Goal: Information Seeking & Learning: Understand process/instructions

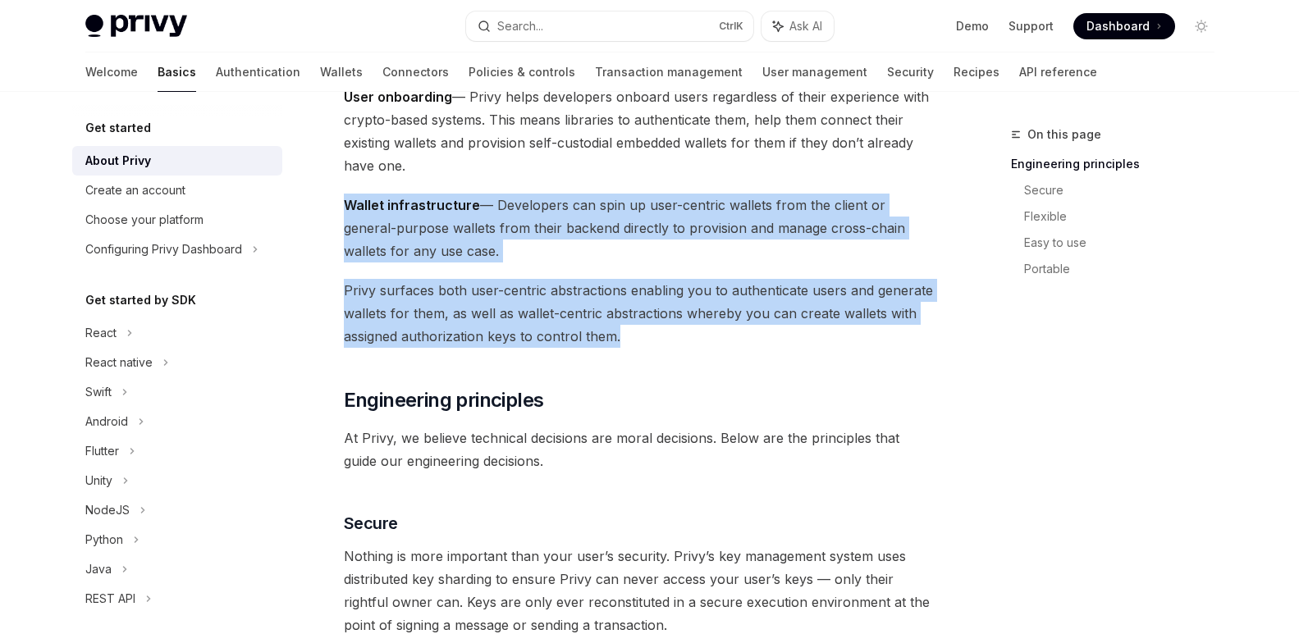
drag, startPoint x: 340, startPoint y: 202, endPoint x: 658, endPoint y: 331, distance: 343.6
copy div "Wallet infrastructure — Developers can spin up user-centric wallets from the cl…"
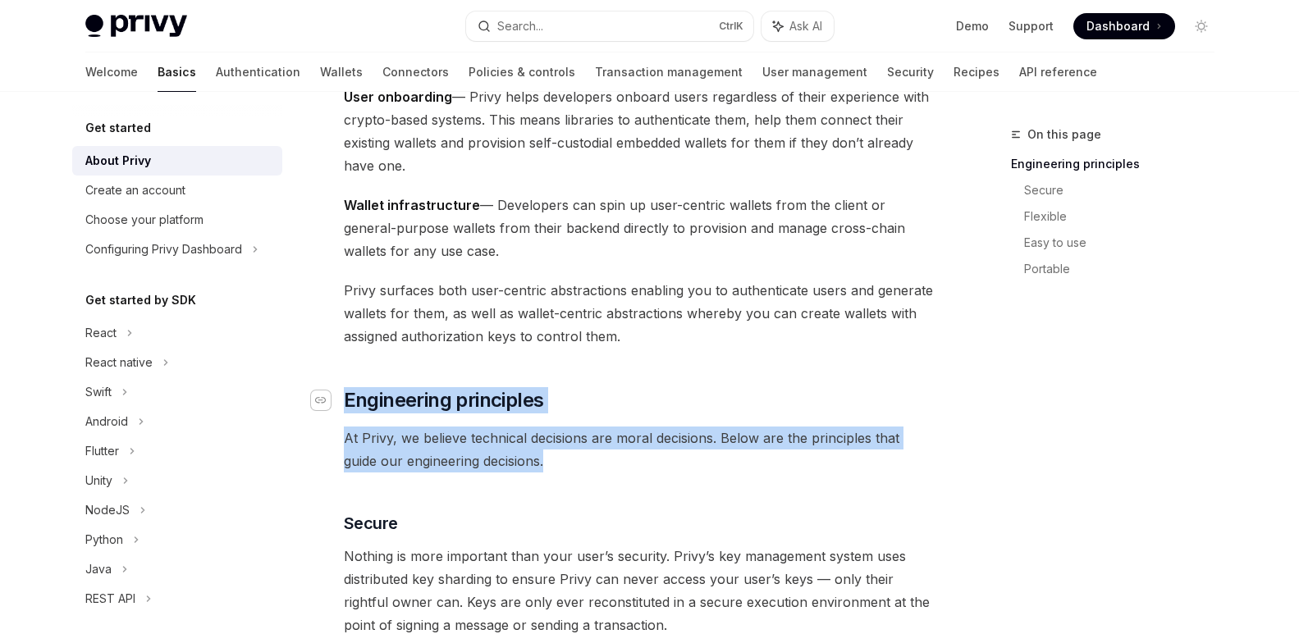
drag, startPoint x: 527, startPoint y: 461, endPoint x: 328, endPoint y: 401, distance: 207.7
copy div "​ Engineering principles At Privy, we believe technical decisions are moral dec…"
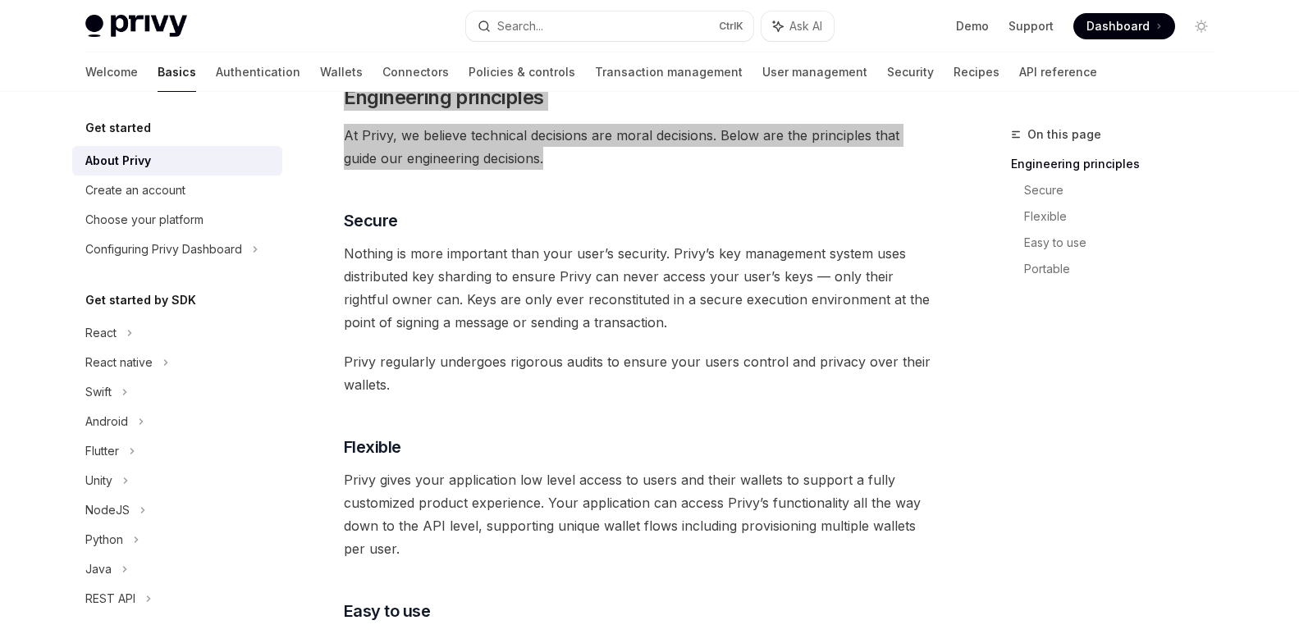
scroll to position [575, 0]
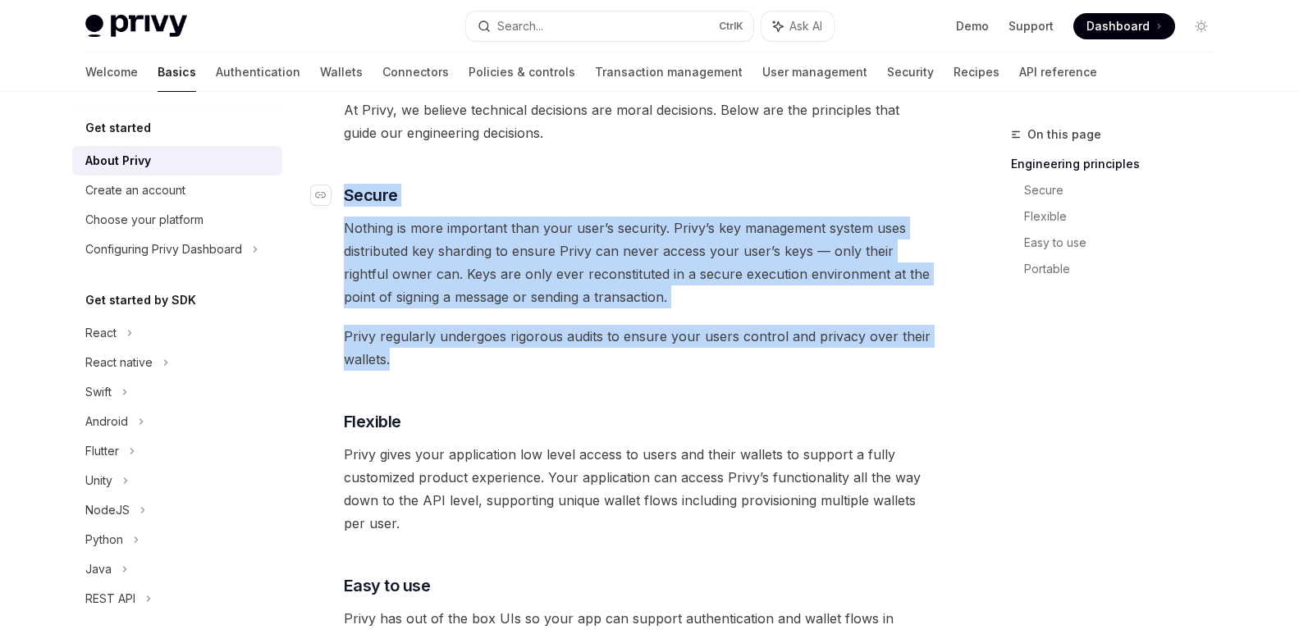
drag, startPoint x: 428, startPoint y: 369, endPoint x: 341, endPoint y: 197, distance: 192.4
click at [344, 197] on div "Privy builds authentication and wallet infrastructure to enable better products…" at bounding box center [640, 480] width 592 height 1697
copy div "​ Secure Nothing is more important than your user’s security. Privy’s key manag…"
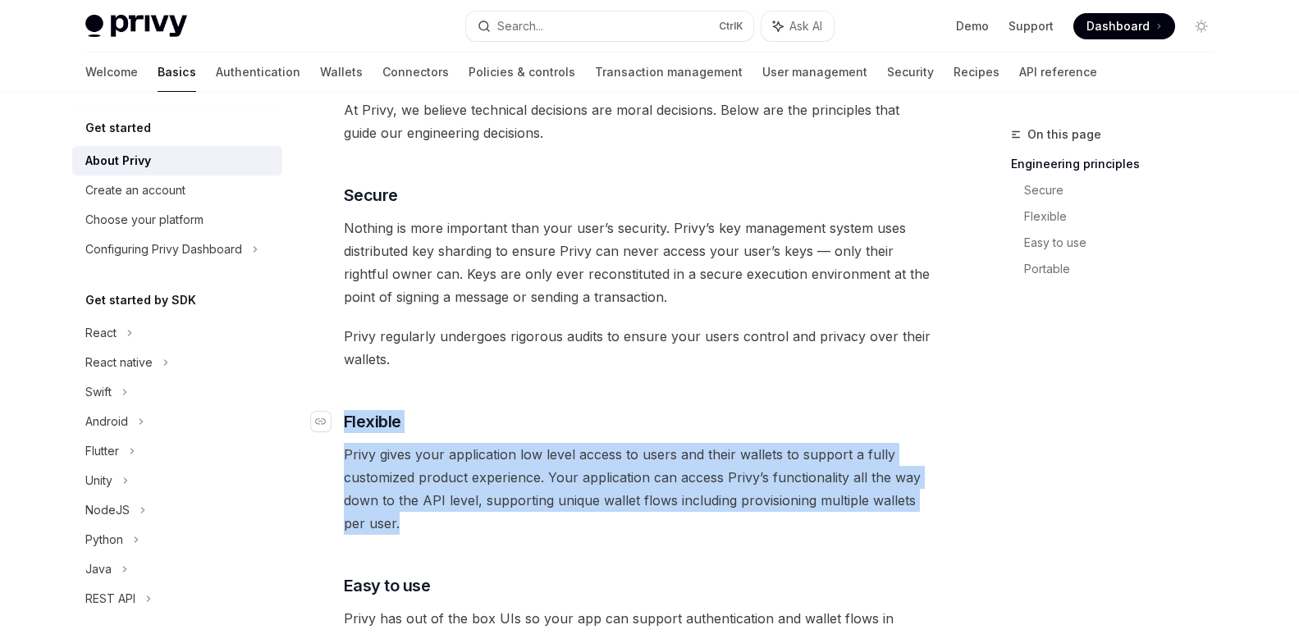
drag, startPoint x: 470, startPoint y: 526, endPoint x: 336, endPoint y: 417, distance: 173.3
click at [344, 417] on div "Privy builds authentication and wallet infrastructure to enable better products…" at bounding box center [640, 480] width 592 height 1697
copy div "​ Flexible Privy gives your application low level access to users and their wal…"
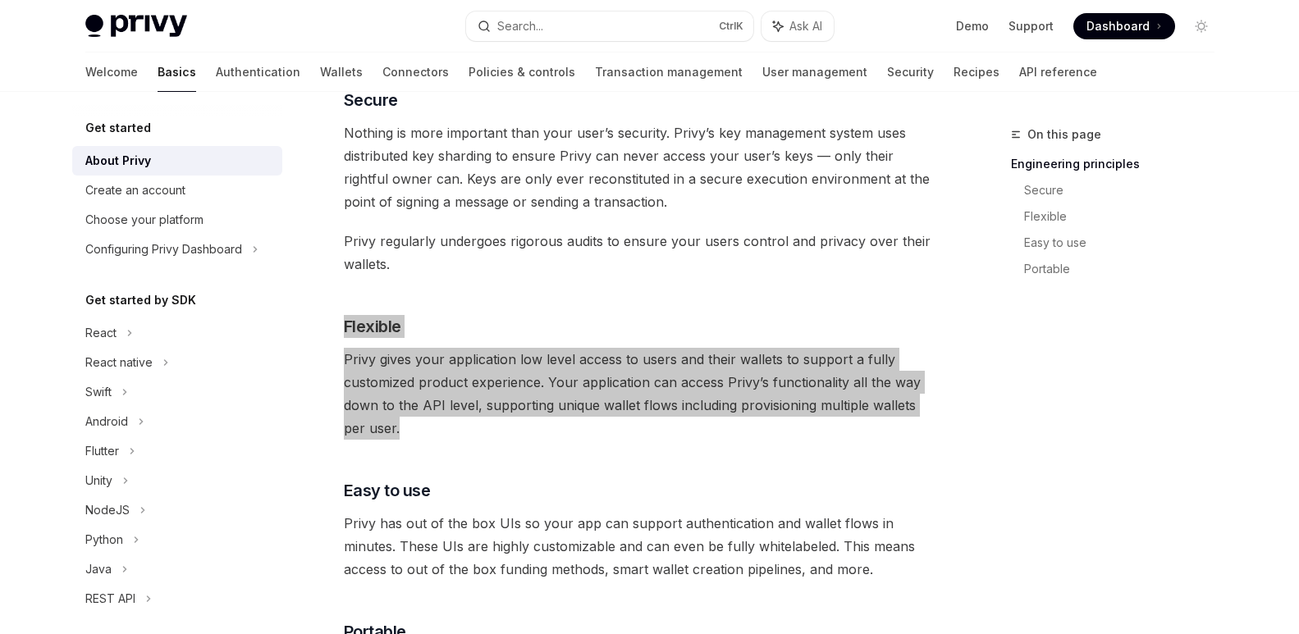
scroll to position [821, 0]
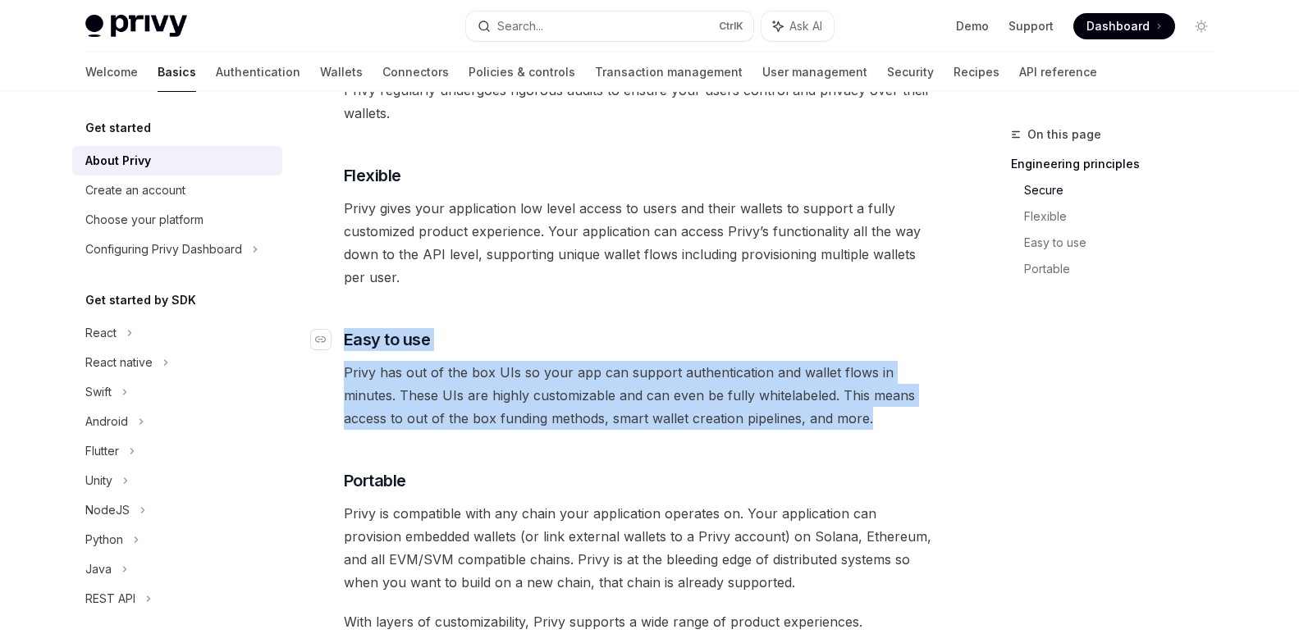
drag, startPoint x: 889, startPoint y: 422, endPoint x: 337, endPoint y: 343, distance: 558.0
click at [344, 343] on div "Privy builds authentication and wallet infrastructure to enable better products…" at bounding box center [640, 234] width 592 height 1697
copy div "​ Easy to use Privy has out of the box UIs so your app can support authenticati…"
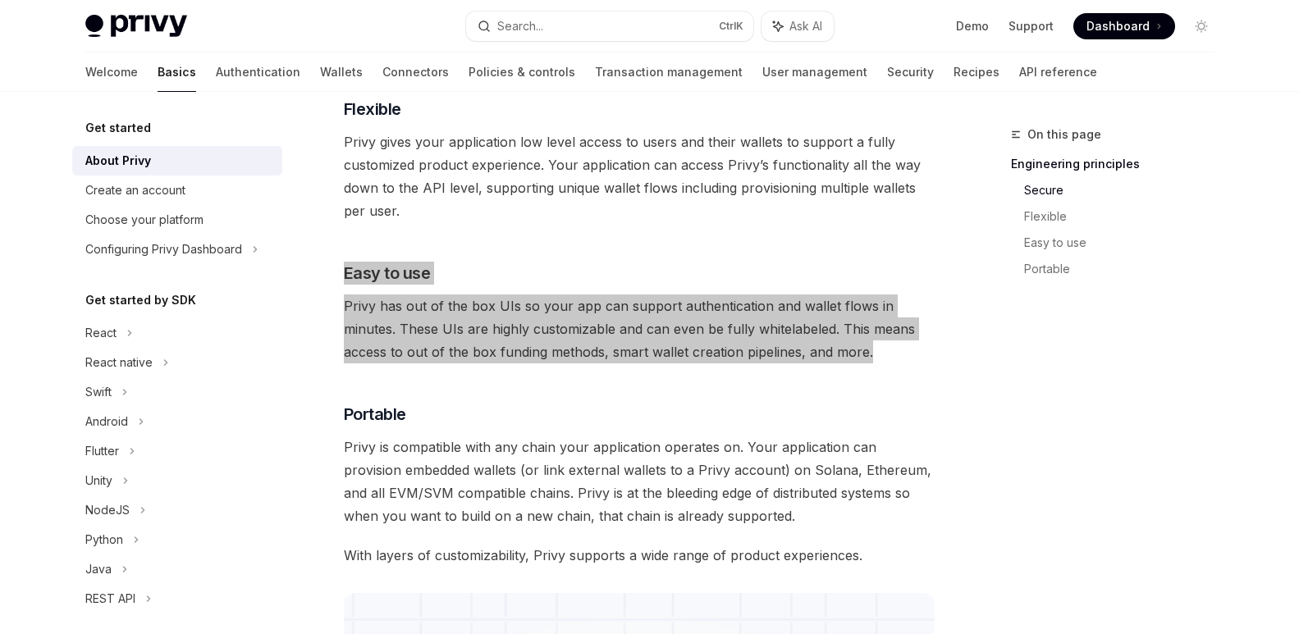
scroll to position [1067, 0]
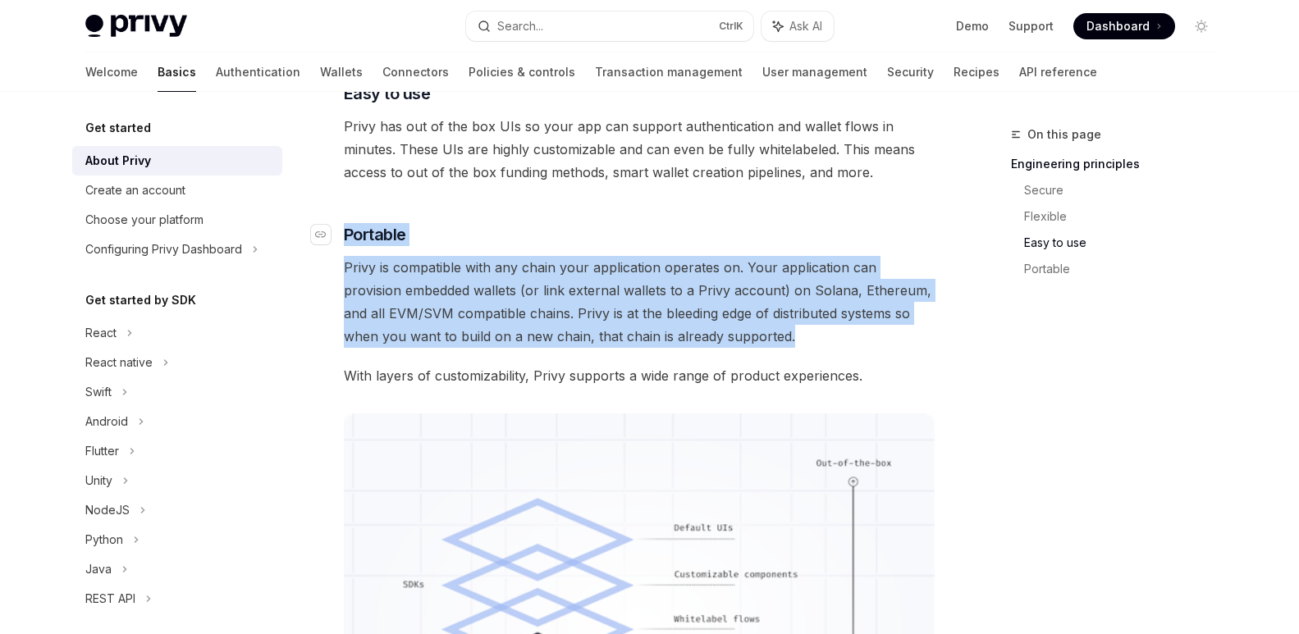
drag, startPoint x: 772, startPoint y: 343, endPoint x: 346, endPoint y: 232, distance: 440.2
copy div "Portable Privy is compatible with any chain your application operates on. Your …"
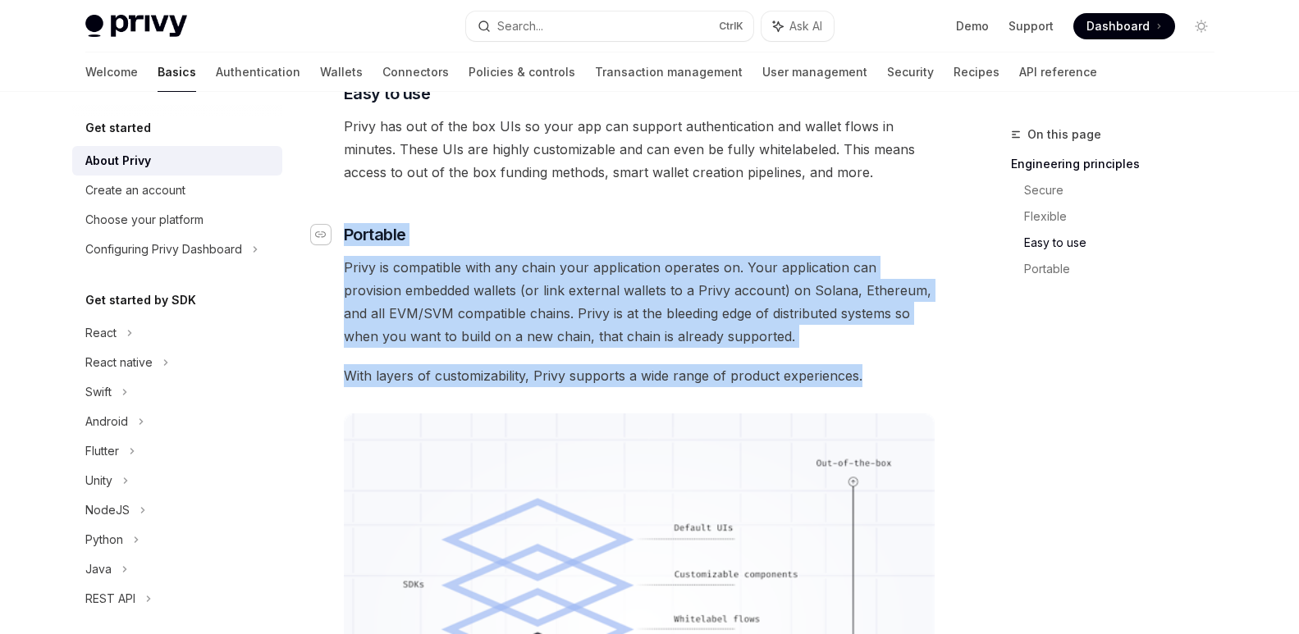
drag, startPoint x: 882, startPoint y: 378, endPoint x: 318, endPoint y: 241, distance: 579.5
copy div "​ Portable Privy is compatible with any chain your application operates on. You…"
click at [958, 344] on div "On this page Engineering principles Secure Flexible Easy to use Portable Get st…" at bounding box center [650, 52] width 1156 height 2055
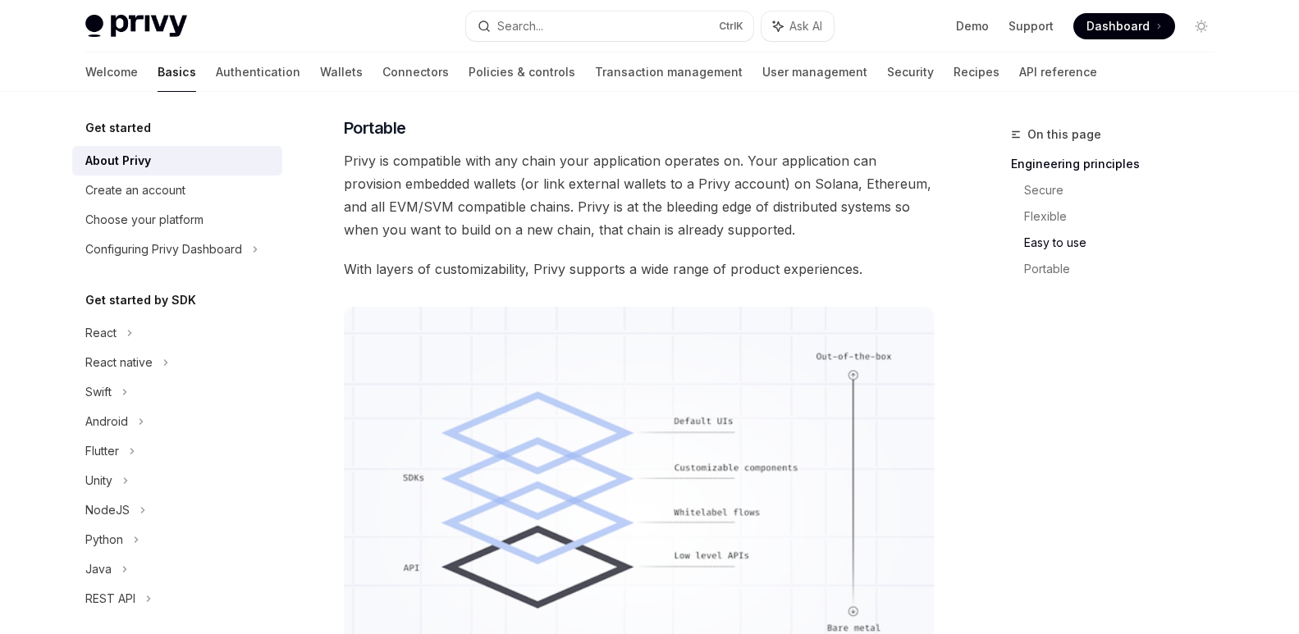
scroll to position [1313, 0]
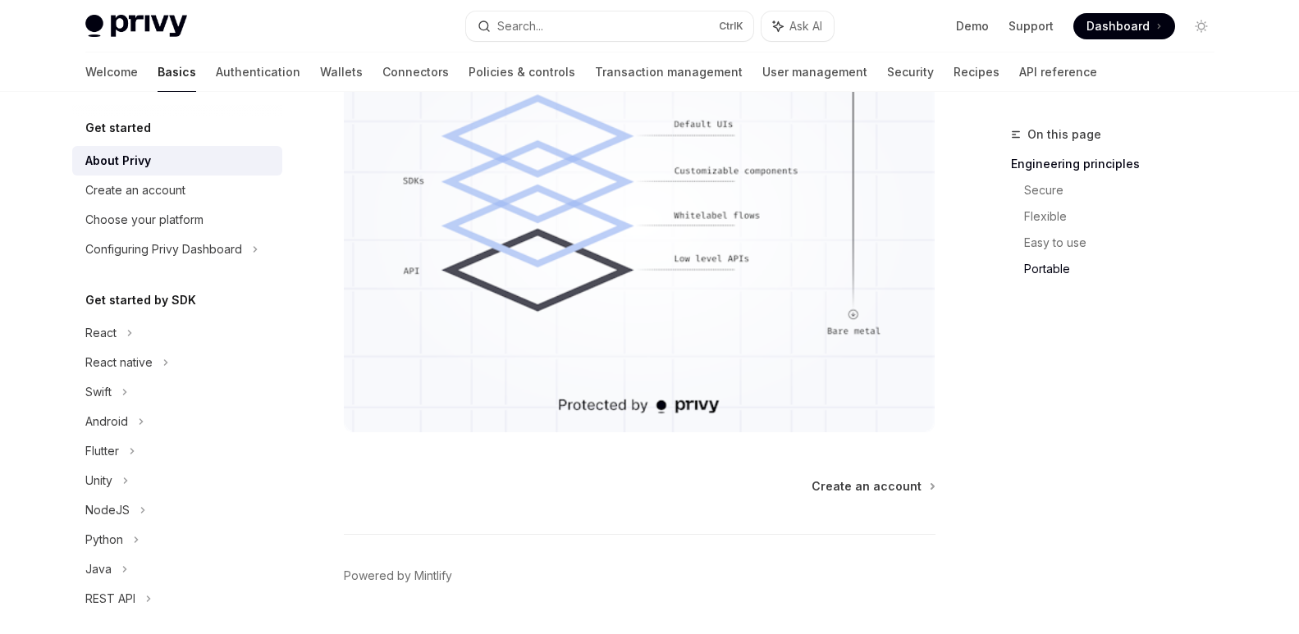
scroll to position [1513, 0]
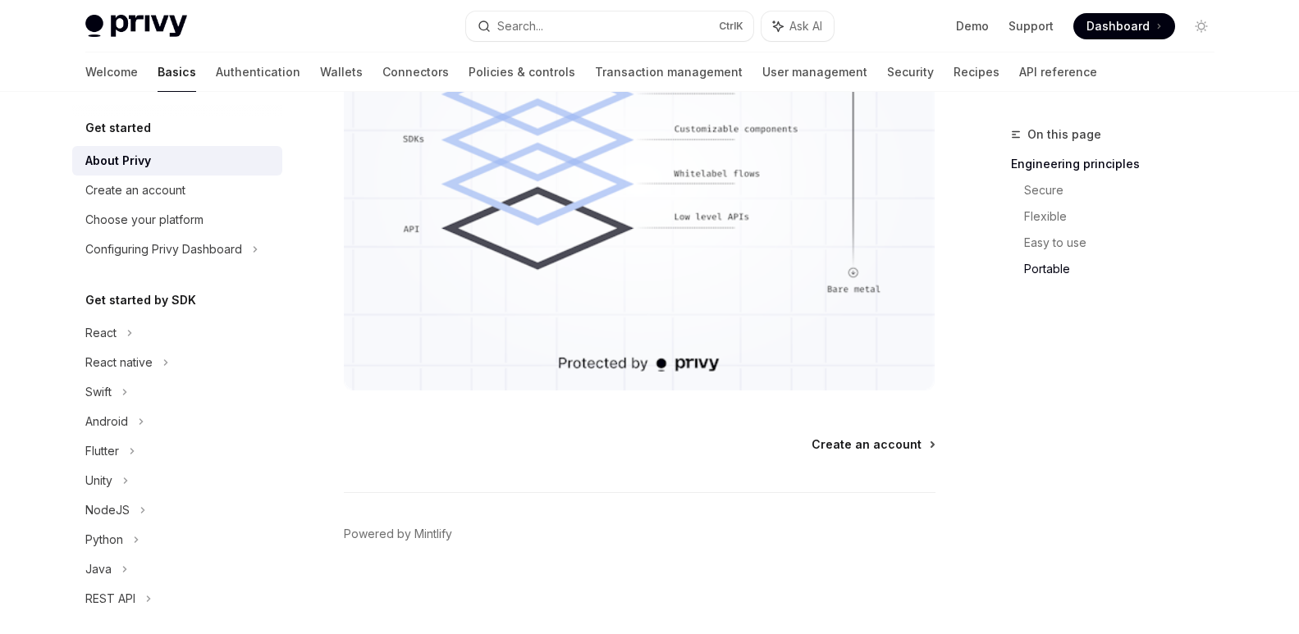
click at [894, 444] on span "Create an account" at bounding box center [867, 445] width 110 height 16
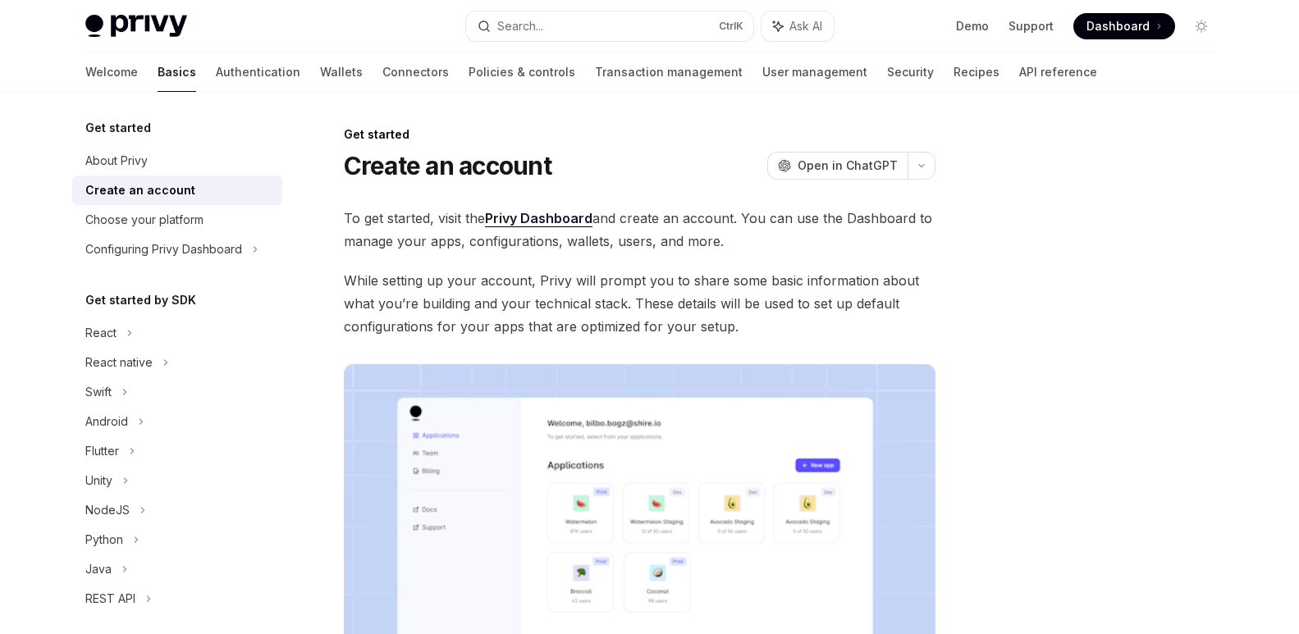
drag, startPoint x: 749, startPoint y: 244, endPoint x: 810, endPoint y: 240, distance: 61.6
click at [810, 240] on span "To get started, visit the Privy Dashboard and create an account. You can use th…" at bounding box center [640, 230] width 592 height 46
click at [561, 224] on link "Privy Dashboard" at bounding box center [539, 218] width 108 height 17
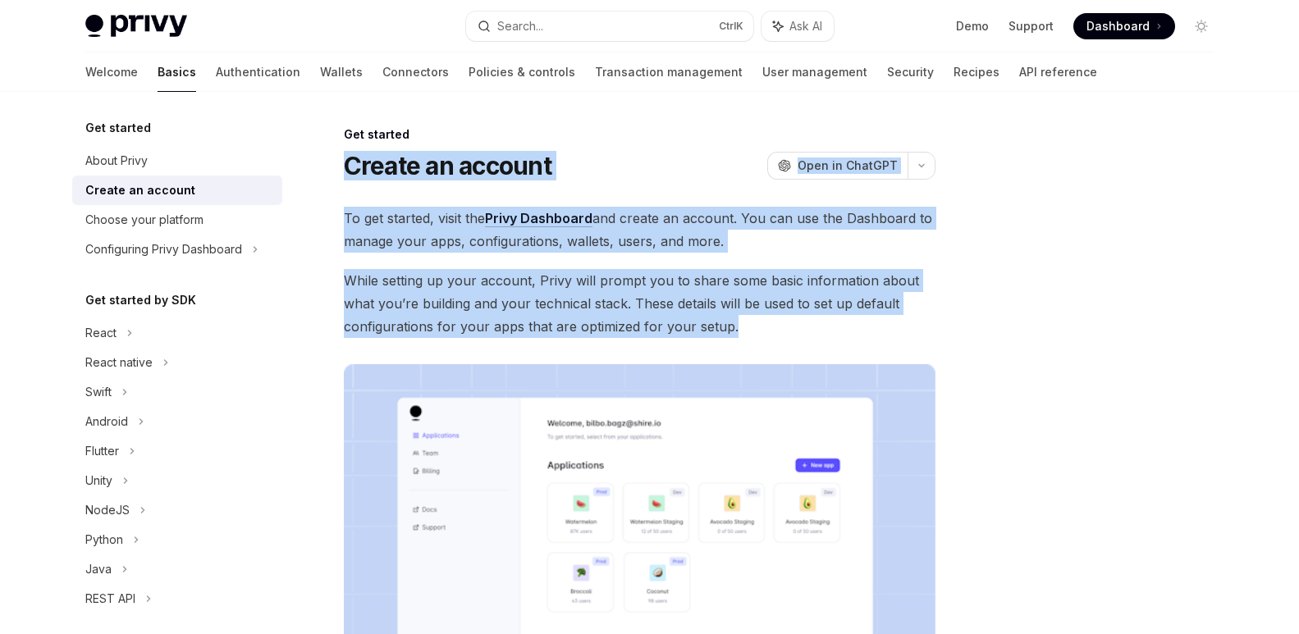
drag, startPoint x: 756, startPoint y: 331, endPoint x: 333, endPoint y: 162, distance: 455.3
click at [333, 162] on div "Get started Create an account OpenAI Open in ChatGPT OpenAI Open in ChatGPT To …" at bounding box center [486, 578] width 906 height 906
click at [764, 326] on span "While setting up your account, Privy will prompt you to share some basic inform…" at bounding box center [640, 303] width 592 height 69
drag, startPoint x: 753, startPoint y: 329, endPoint x: 332, endPoint y: 212, distance: 437.1
click at [332, 212] on div "Get started Create an account OpenAI Open in ChatGPT OpenAI Open in ChatGPT To …" at bounding box center [486, 578] width 906 height 906
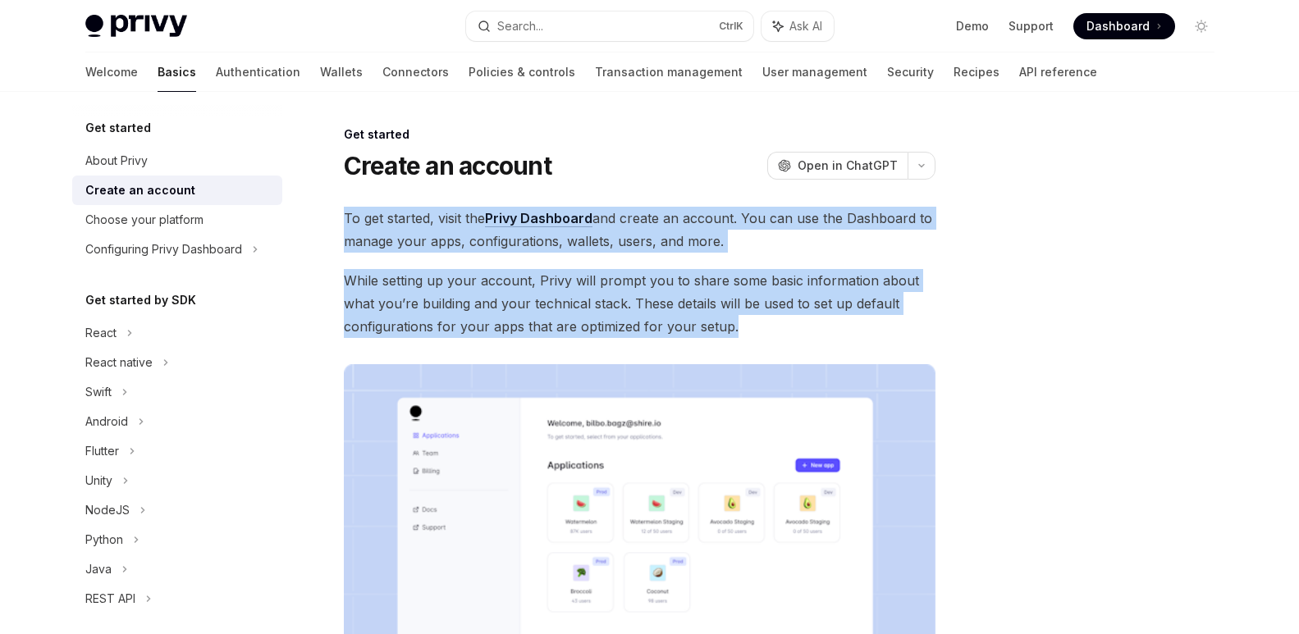
copy div "To get started, visit the Privy Dashboard and create an account. You can use th…"
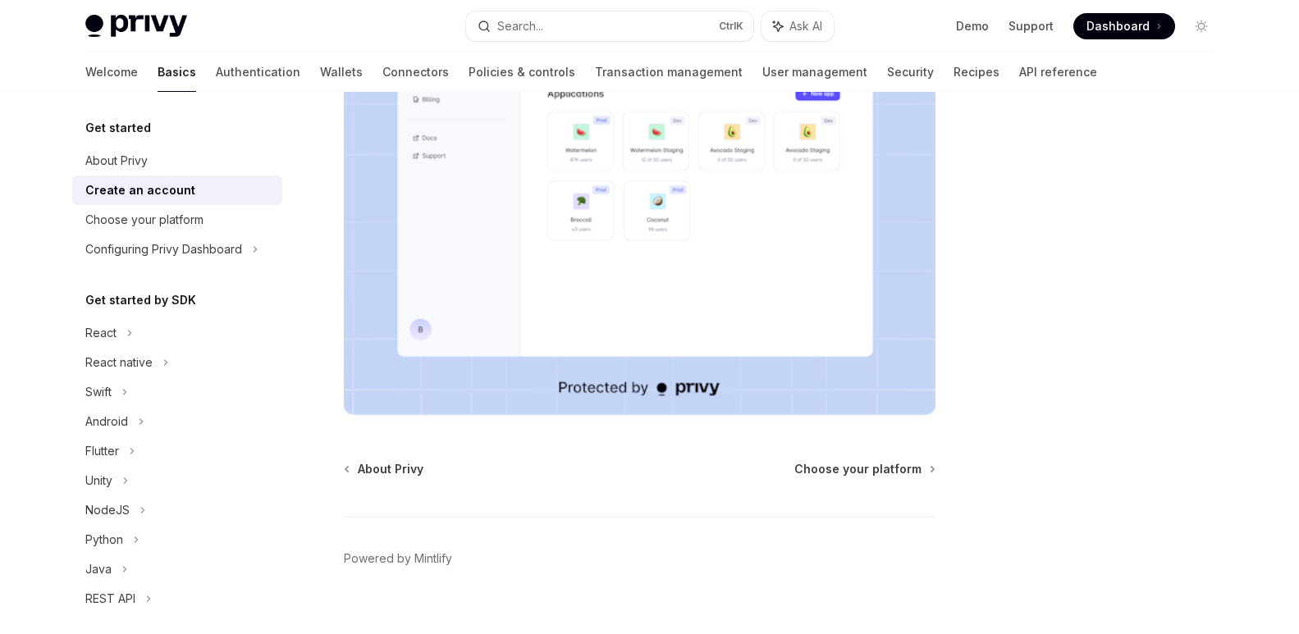
scroll to position [396, 0]
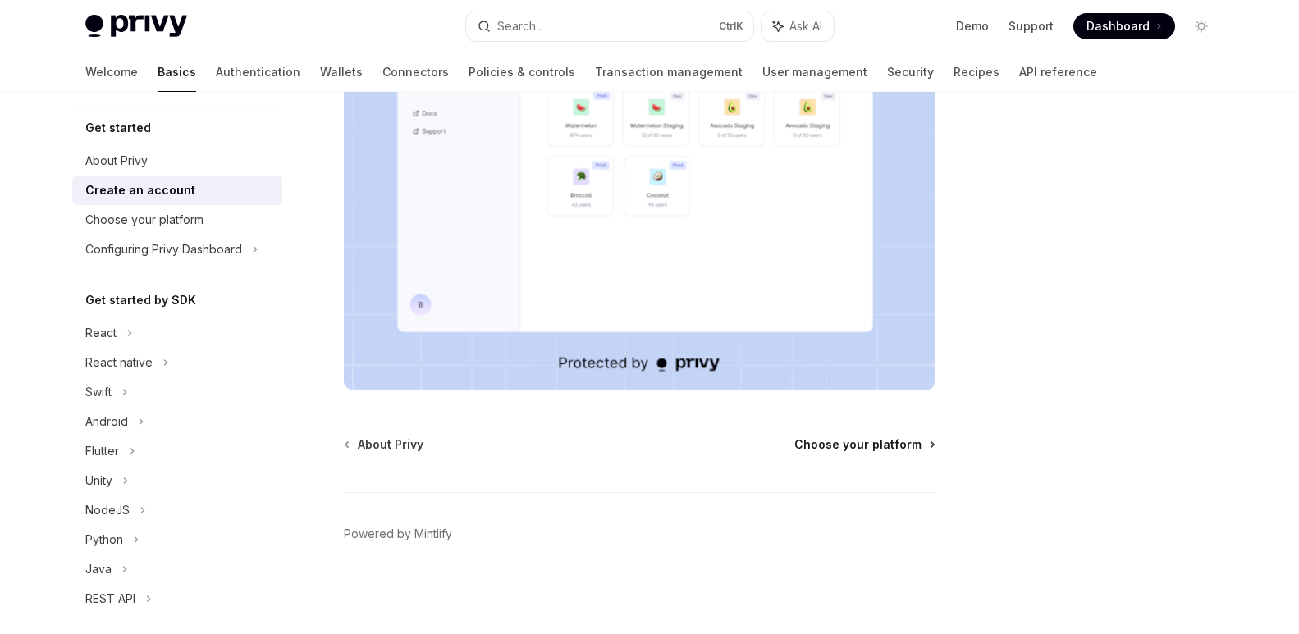
click at [882, 445] on span "Choose your platform" at bounding box center [858, 445] width 127 height 16
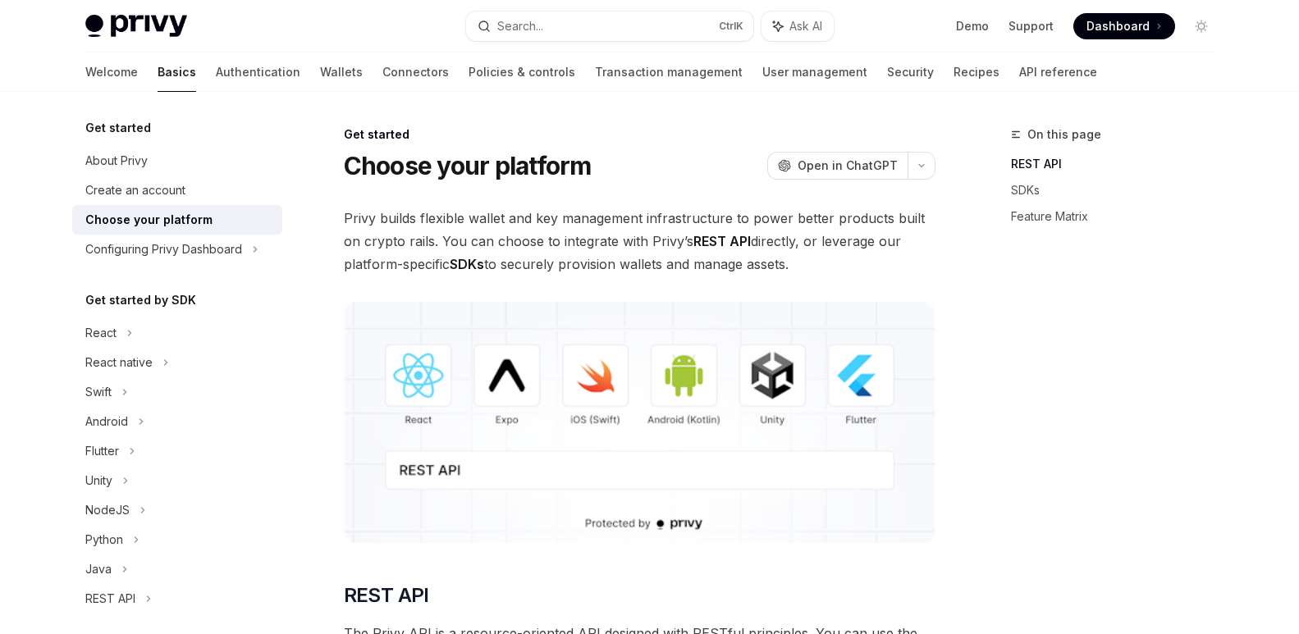
drag, startPoint x: 340, startPoint y: 213, endPoint x: 811, endPoint y: 260, distance: 473.5
copy span "Privy builds flexible wallet and key management infrastructure to power better …"
drag, startPoint x: 852, startPoint y: 264, endPoint x: 332, endPoint y: 218, distance: 522.5
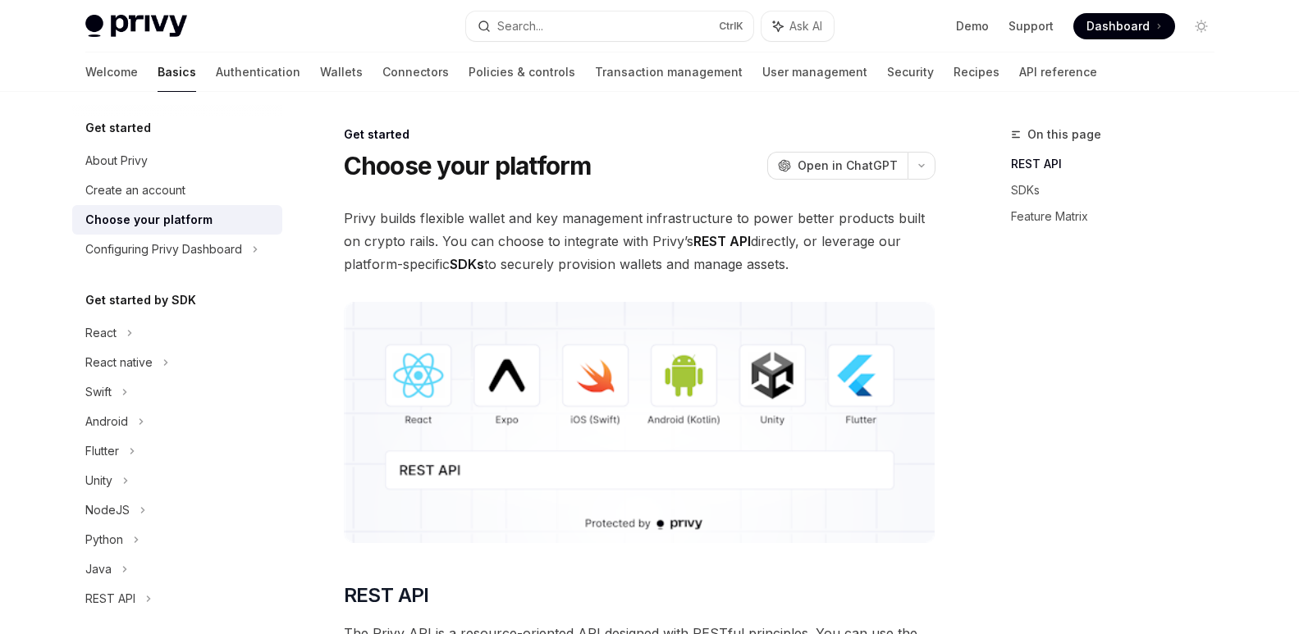
copy span "Privy builds flexible wallet and key management infrastructure to power better …"
click at [828, 263] on span "Privy builds flexible wallet and key management infrastructure to power better …" at bounding box center [640, 241] width 592 height 69
drag, startPoint x: 843, startPoint y: 262, endPoint x: 326, endPoint y: 204, distance: 520.4
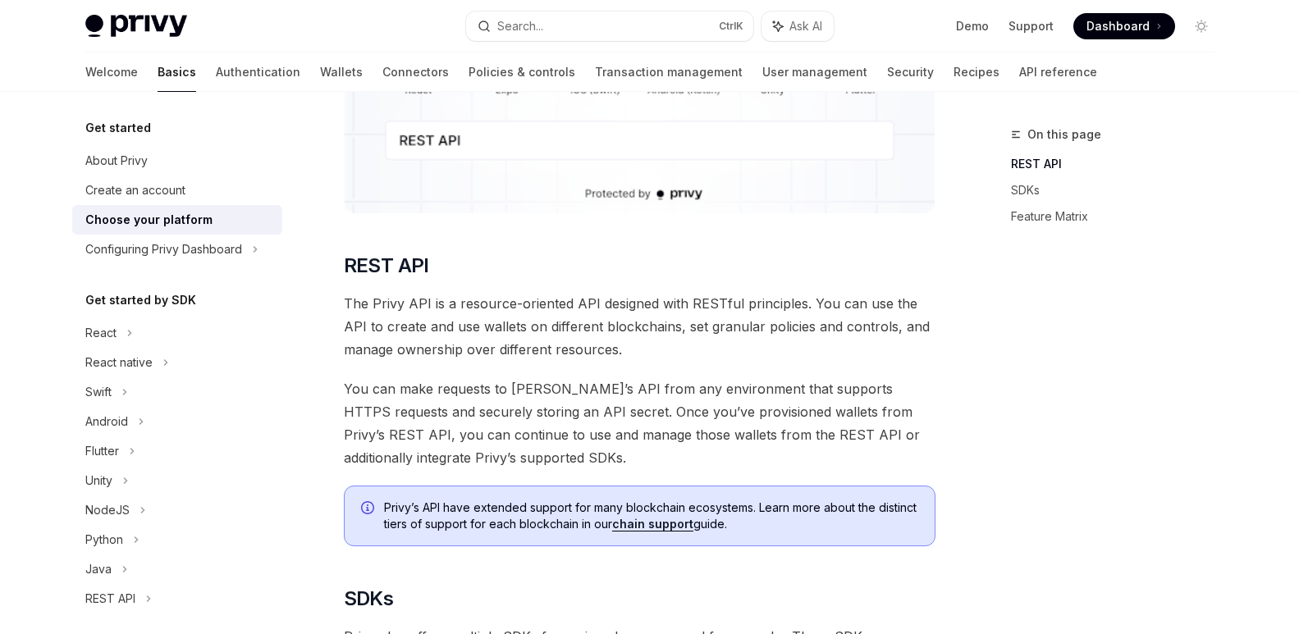
scroll to position [410, 0]
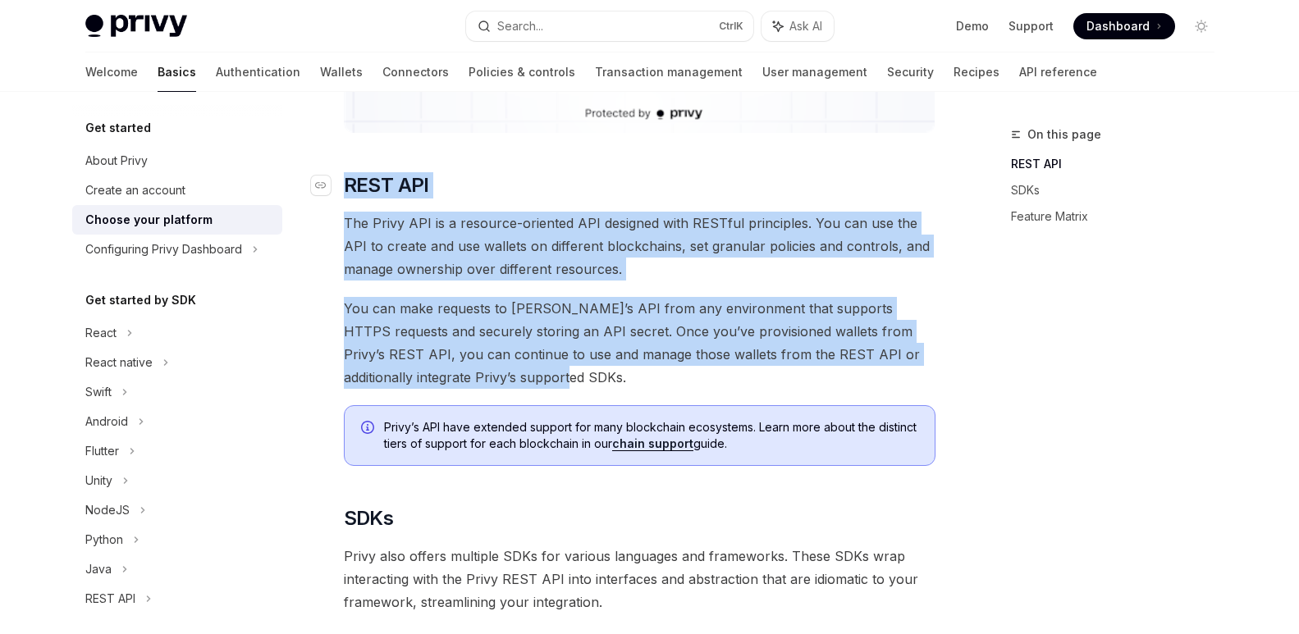
drag, startPoint x: 497, startPoint y: 382, endPoint x: 336, endPoint y: 188, distance: 251.8
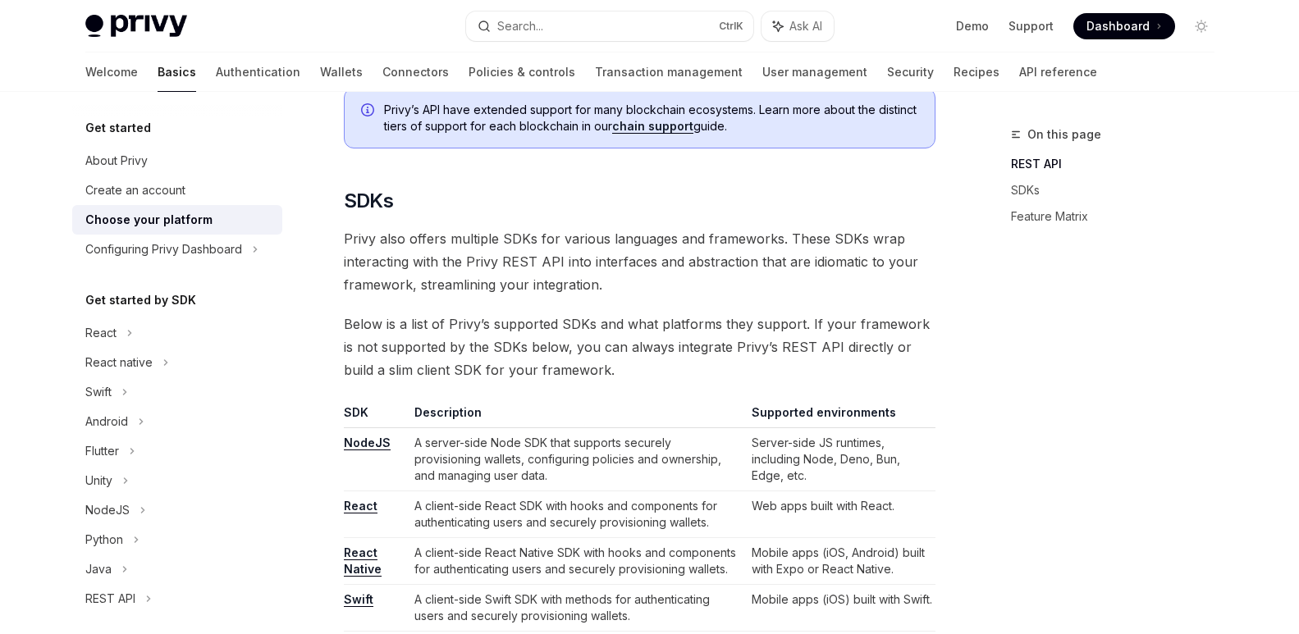
scroll to position [821, 0]
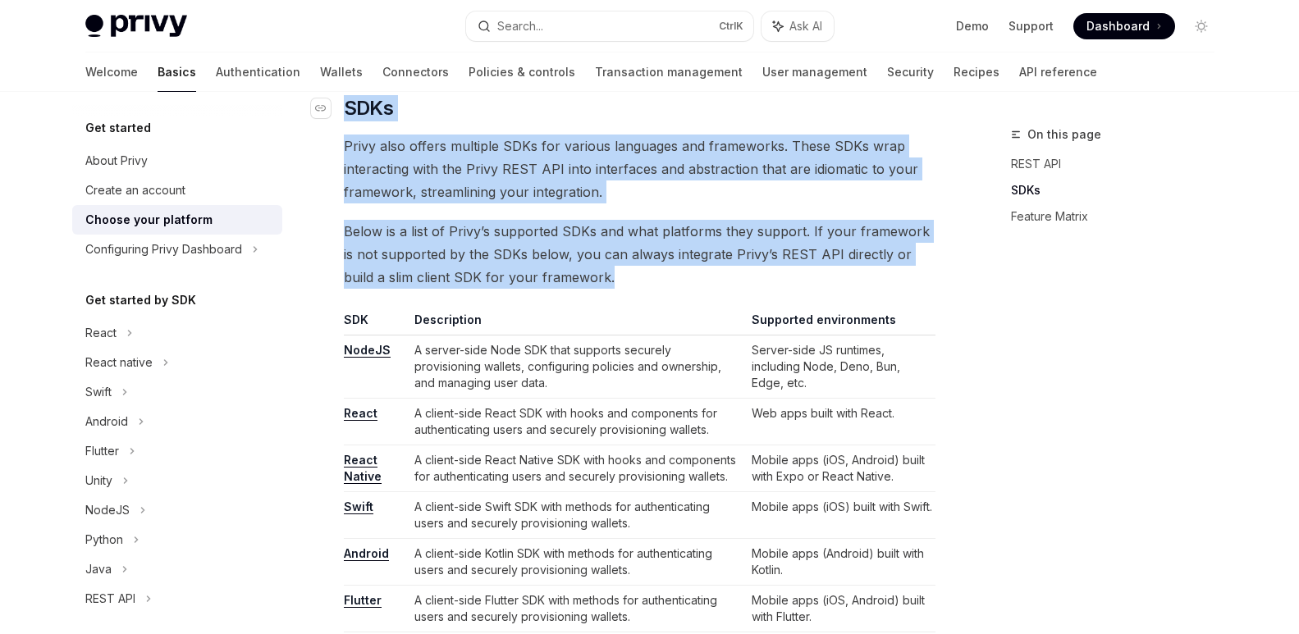
drag, startPoint x: 595, startPoint y: 281, endPoint x: 339, endPoint y: 103, distance: 311.9
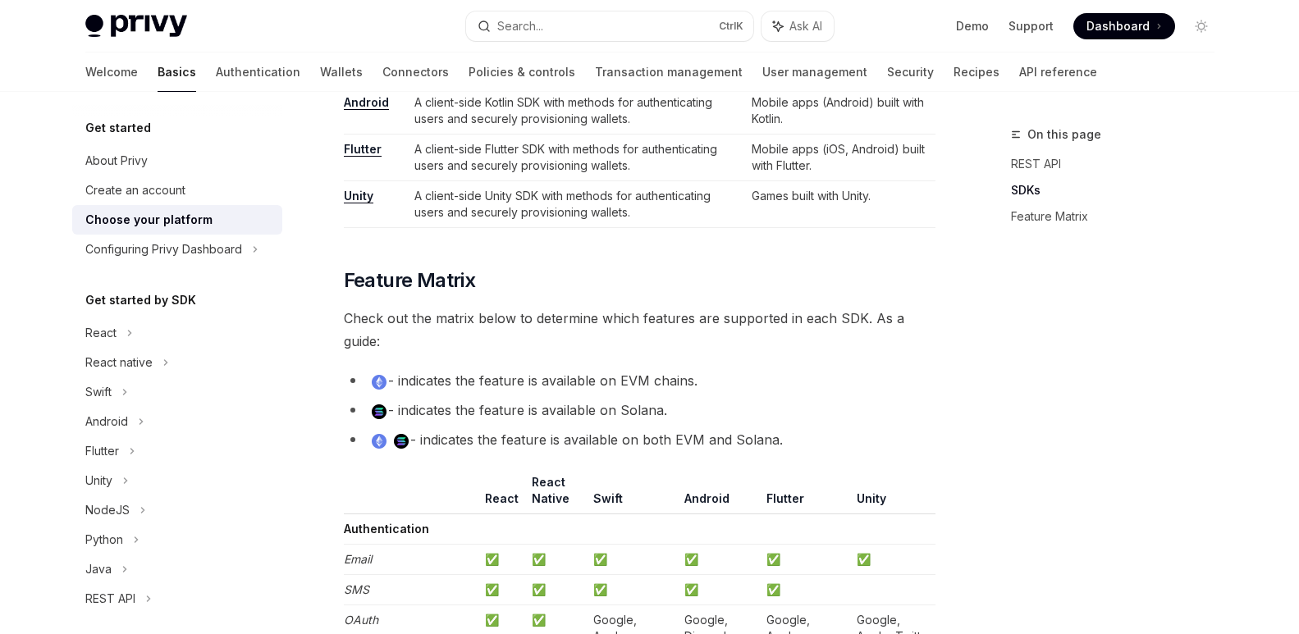
scroll to position [1313, 0]
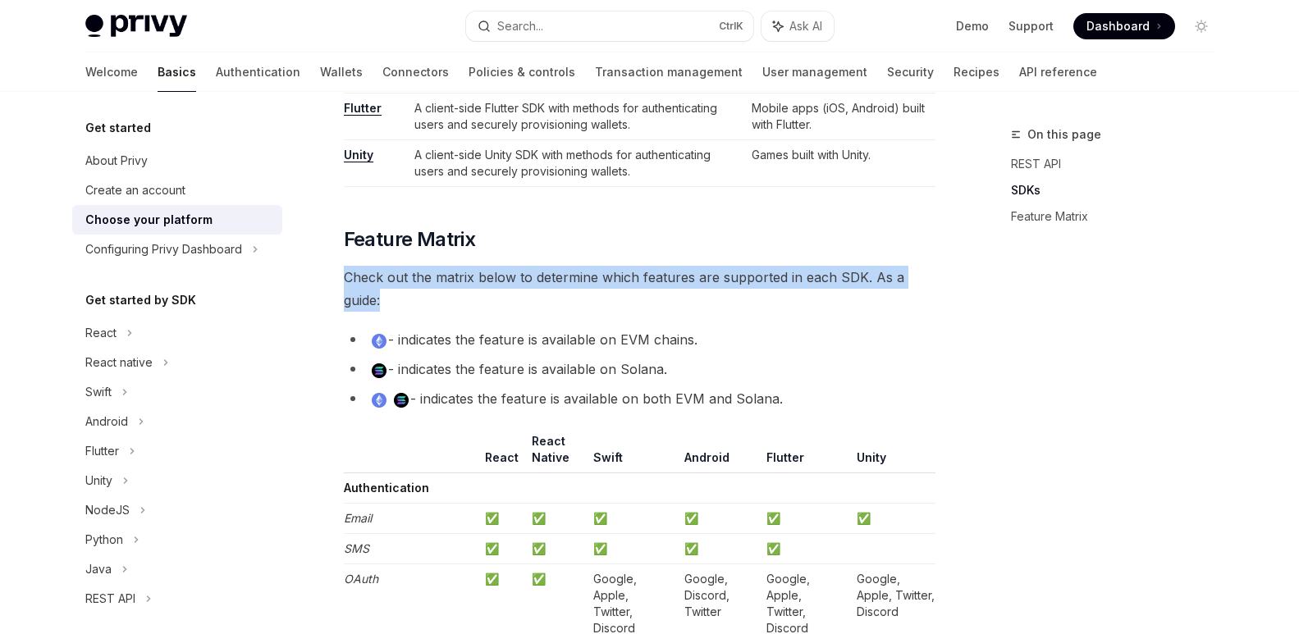
drag, startPoint x: 392, startPoint y: 295, endPoint x: 346, endPoint y: 271, distance: 51.8
click at [346, 271] on span "Check out the matrix below to determine which features are supported in each SD…" at bounding box center [640, 289] width 592 height 46
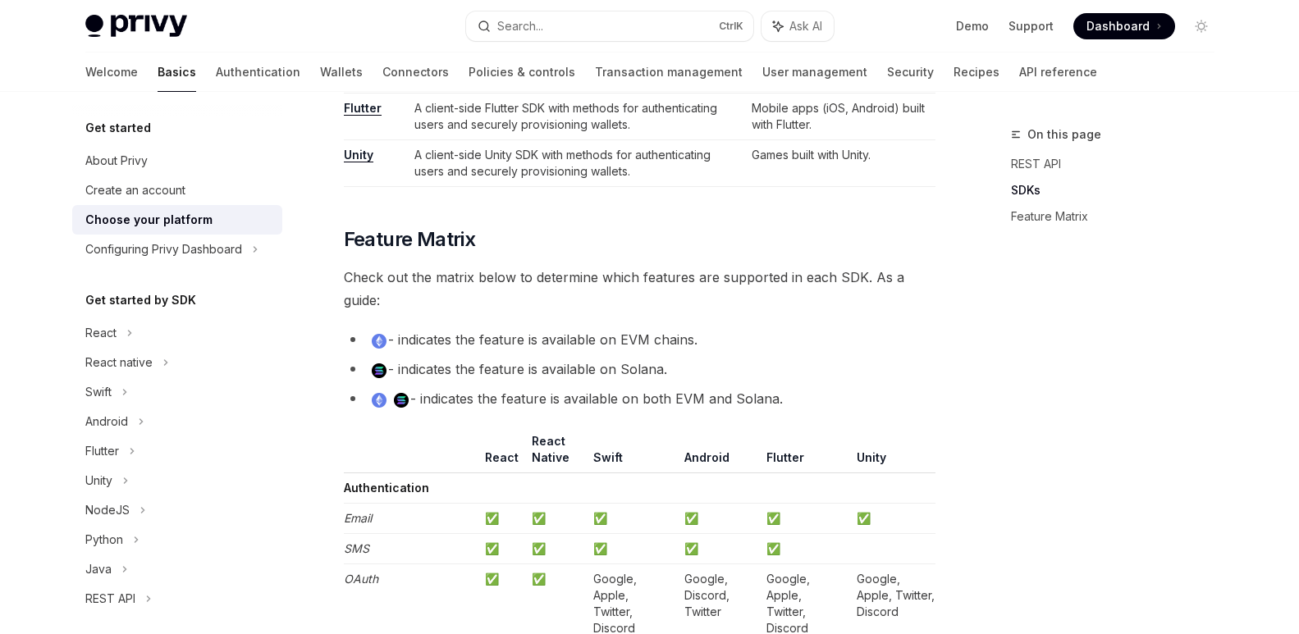
drag, startPoint x: 808, startPoint y: 401, endPoint x: 886, endPoint y: 396, distance: 79.0
click at [886, 396] on li "- indicates the feature is available on both EVM and Solana." at bounding box center [640, 398] width 592 height 23
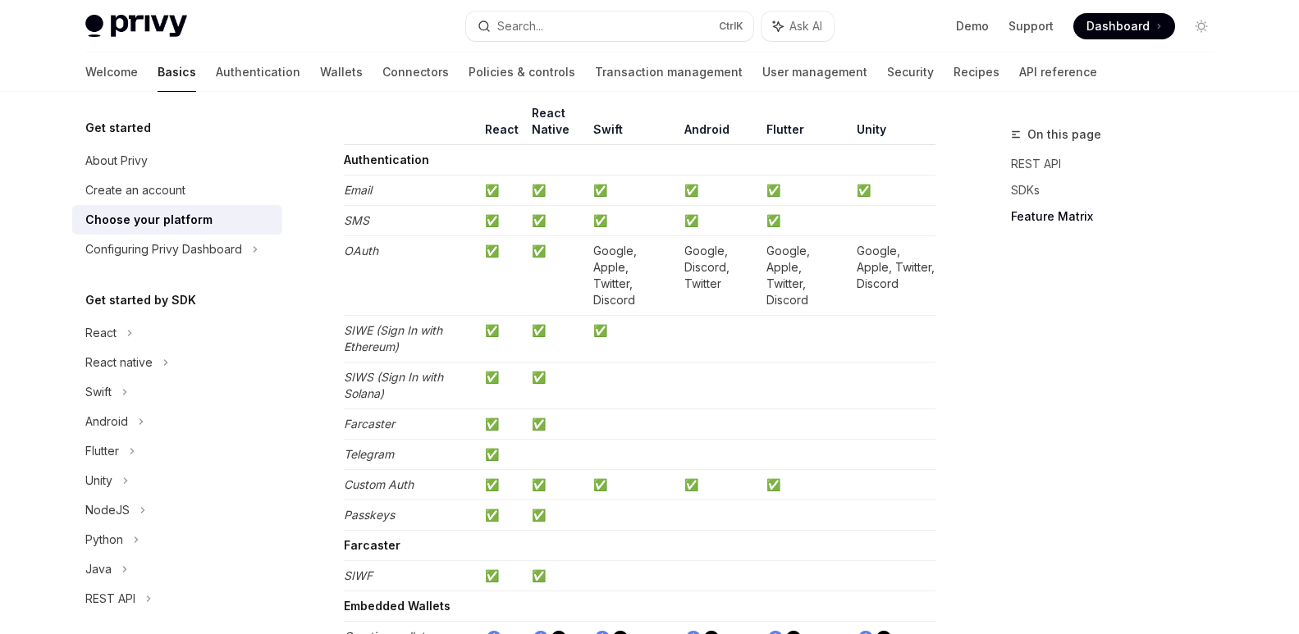
scroll to position [1560, 0]
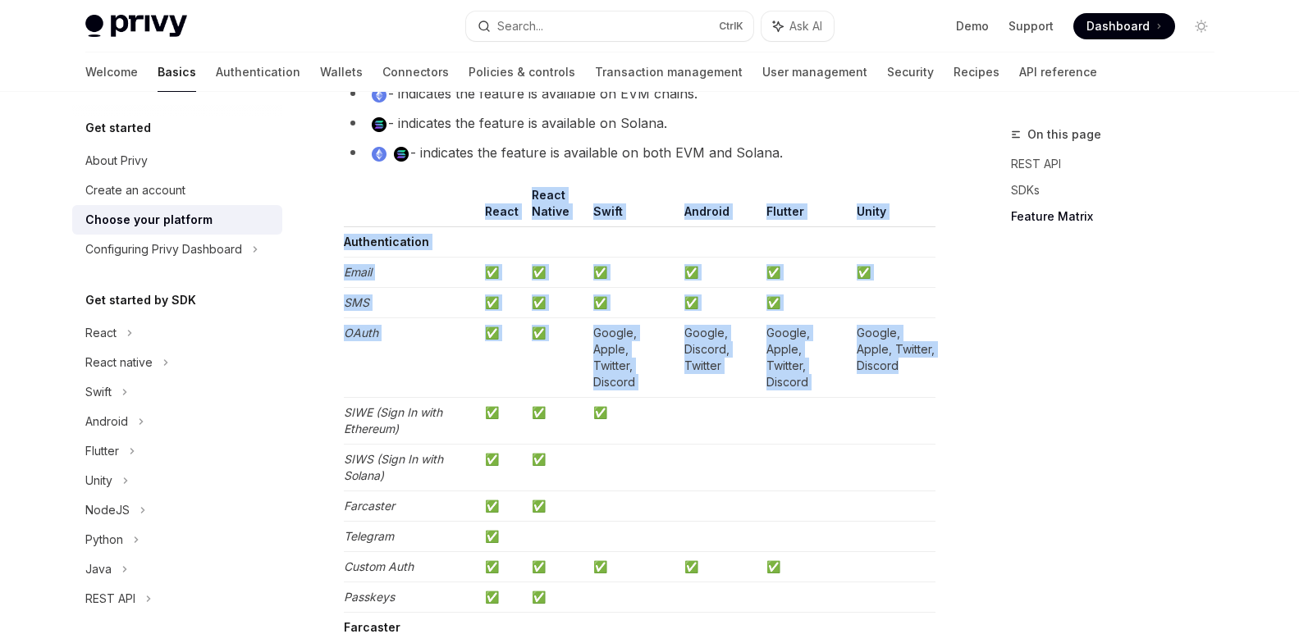
drag, startPoint x: 923, startPoint y: 371, endPoint x: 973, endPoint y: 360, distance: 52.2
click at [973, 360] on div "On this page REST API SDKs Feature Matrix Get started Choose your platform Open…" at bounding box center [650, 390] width 1156 height 3716
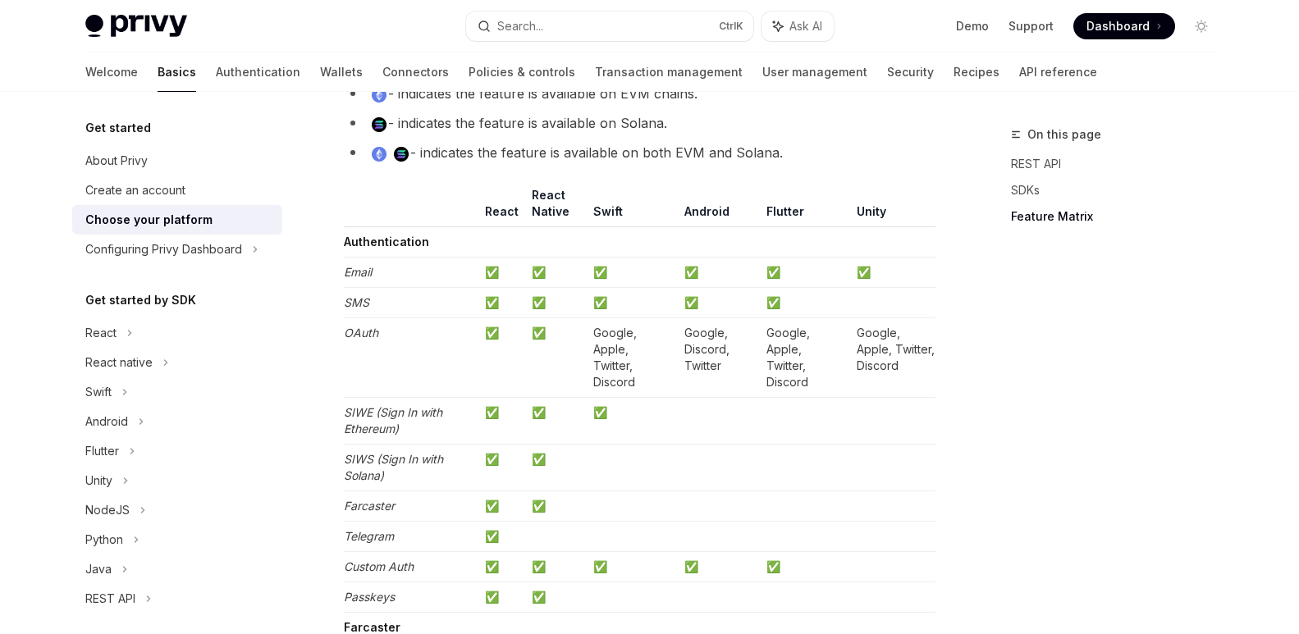
click at [1033, 341] on div "On this page REST API SDKs Feature Matrix" at bounding box center [1103, 380] width 250 height 510
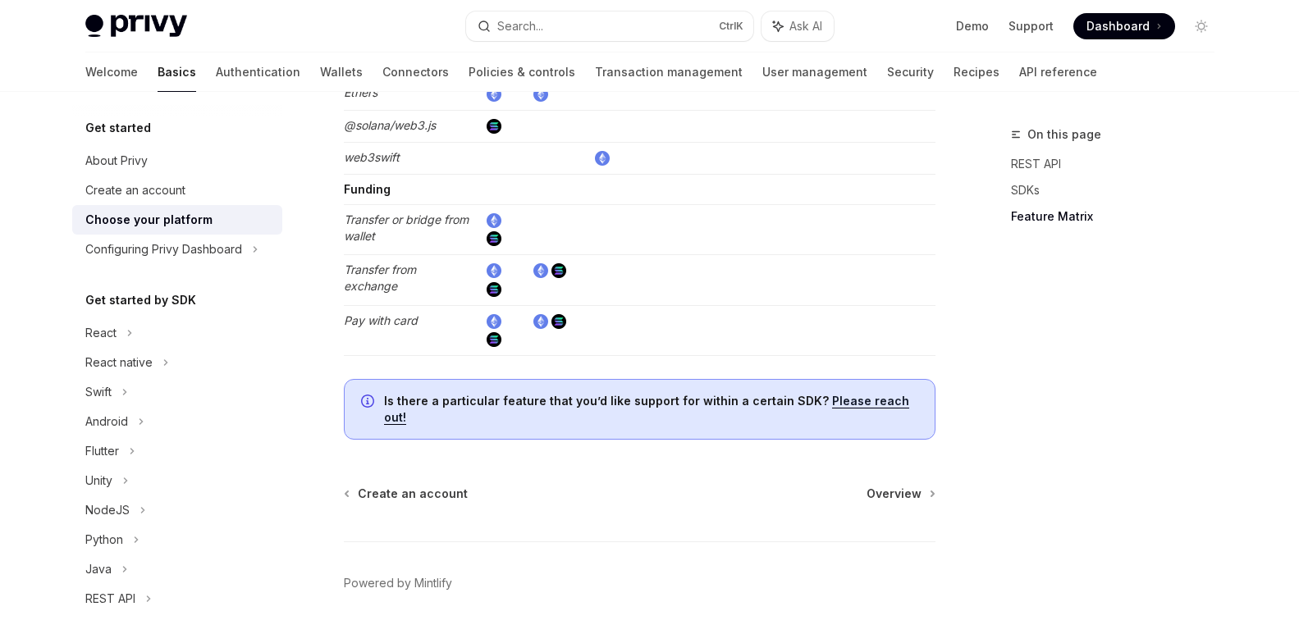
scroll to position [3142, 0]
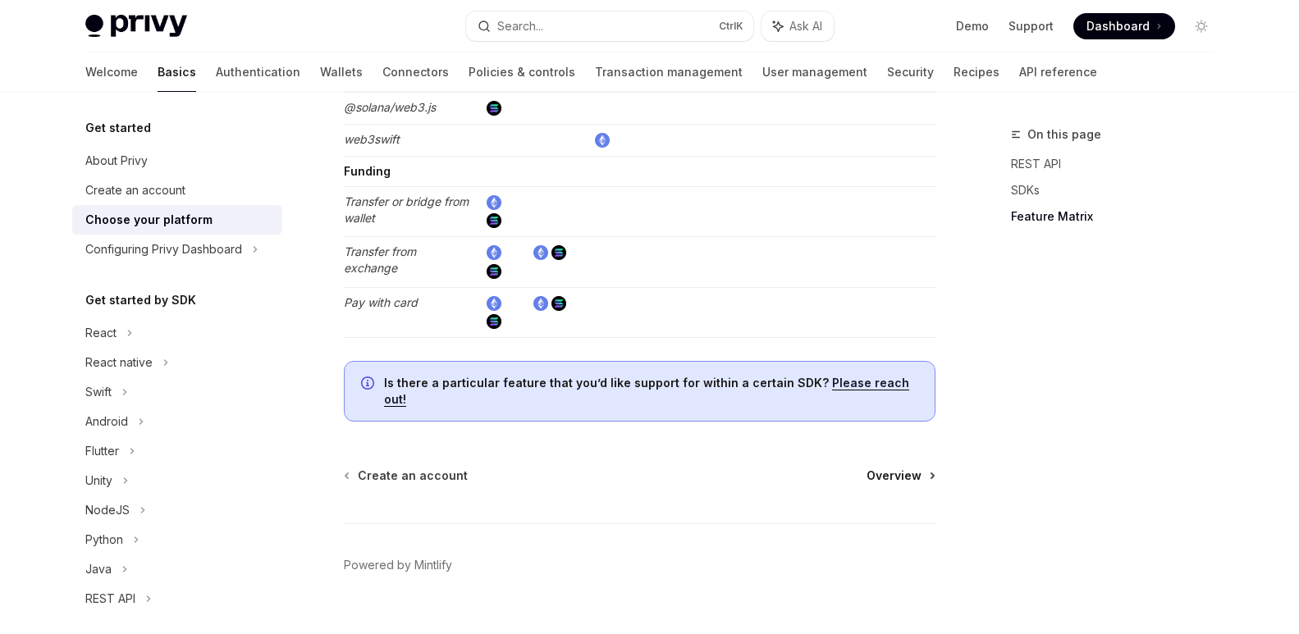
click at [914, 468] on span "Overview" at bounding box center [894, 476] width 55 height 16
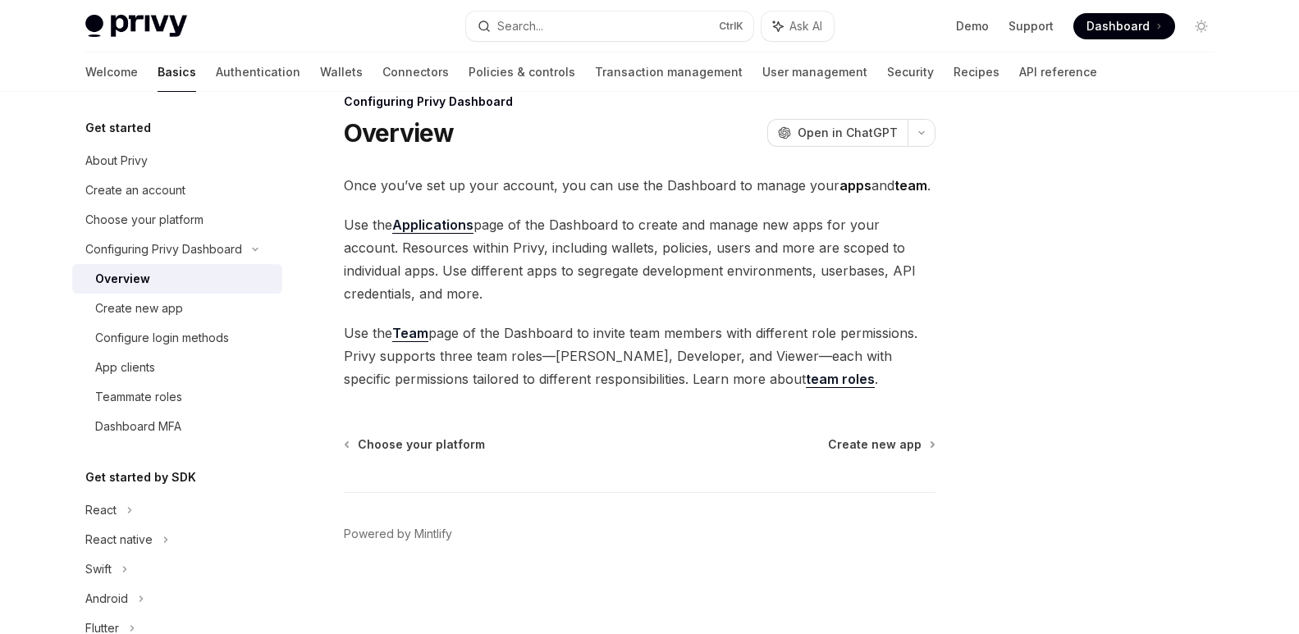
scroll to position [33, 0]
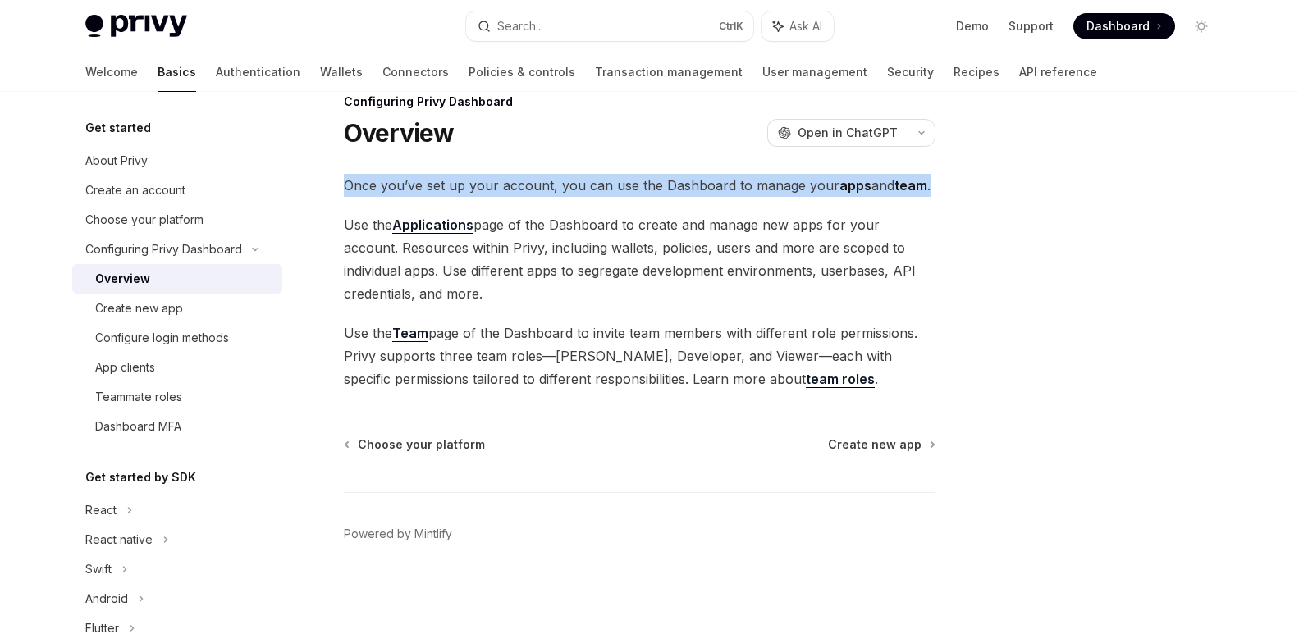
drag, startPoint x: 345, startPoint y: 181, endPoint x: 945, endPoint y: 194, distance: 600.1
click at [945, 194] on div "Configuring Privy Dashboard Overview OpenAI Open in ChatGPT OpenAI Open in Chat…" at bounding box center [650, 346] width 1156 height 575
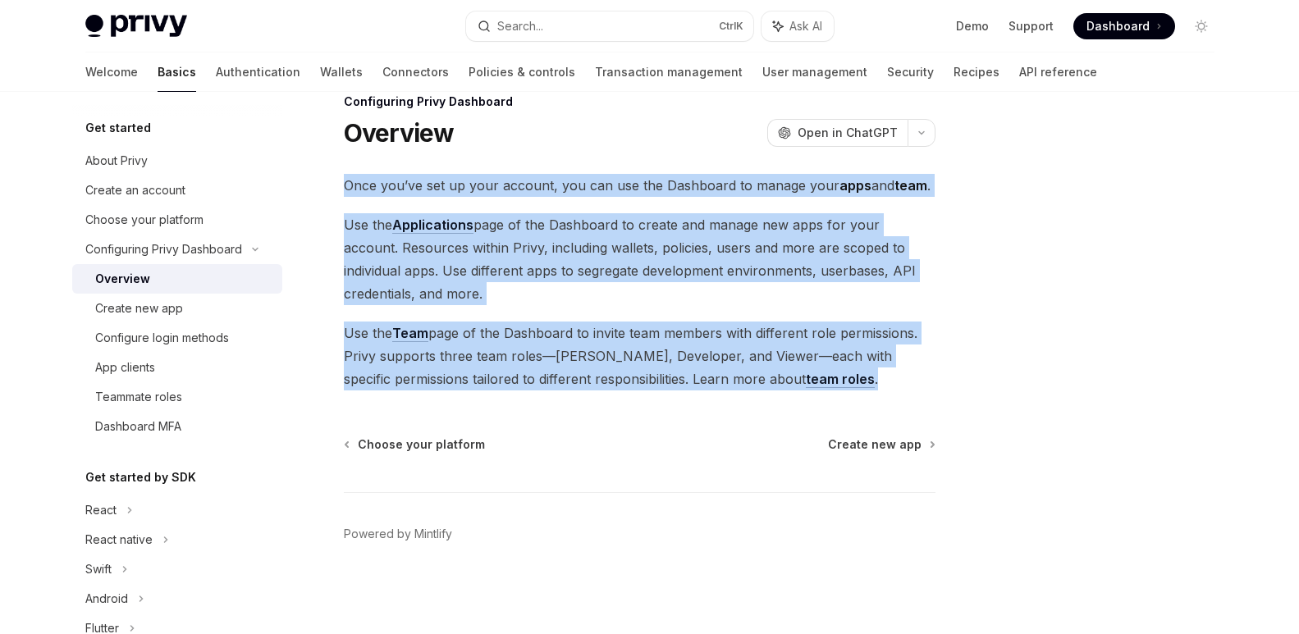
drag, startPoint x: 339, startPoint y: 181, endPoint x: 877, endPoint y: 378, distance: 573.1
click at [877, 378] on div "Configuring Privy Dashboard Overview OpenAI Open in ChatGPT OpenAI Open in Chat…" at bounding box center [486, 363] width 906 height 543
click at [848, 382] on span "Use the Team page of the Dashboard to invite team members with different role p…" at bounding box center [640, 356] width 592 height 69
drag, startPoint x: 850, startPoint y: 380, endPoint x: 332, endPoint y: 182, distance: 554.4
click at [332, 182] on div "Configuring Privy Dashboard Overview OpenAI Open in ChatGPT OpenAI Open in Chat…" at bounding box center [486, 363] width 906 height 543
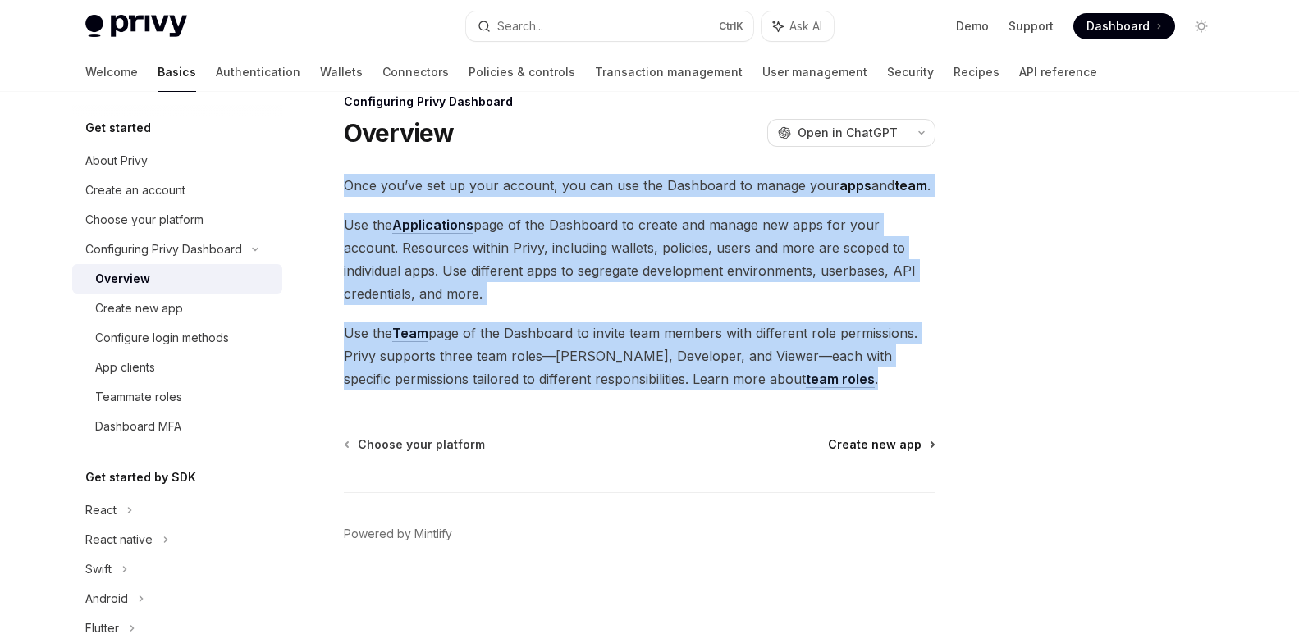
click at [917, 452] on span "Create new app" at bounding box center [875, 445] width 94 height 16
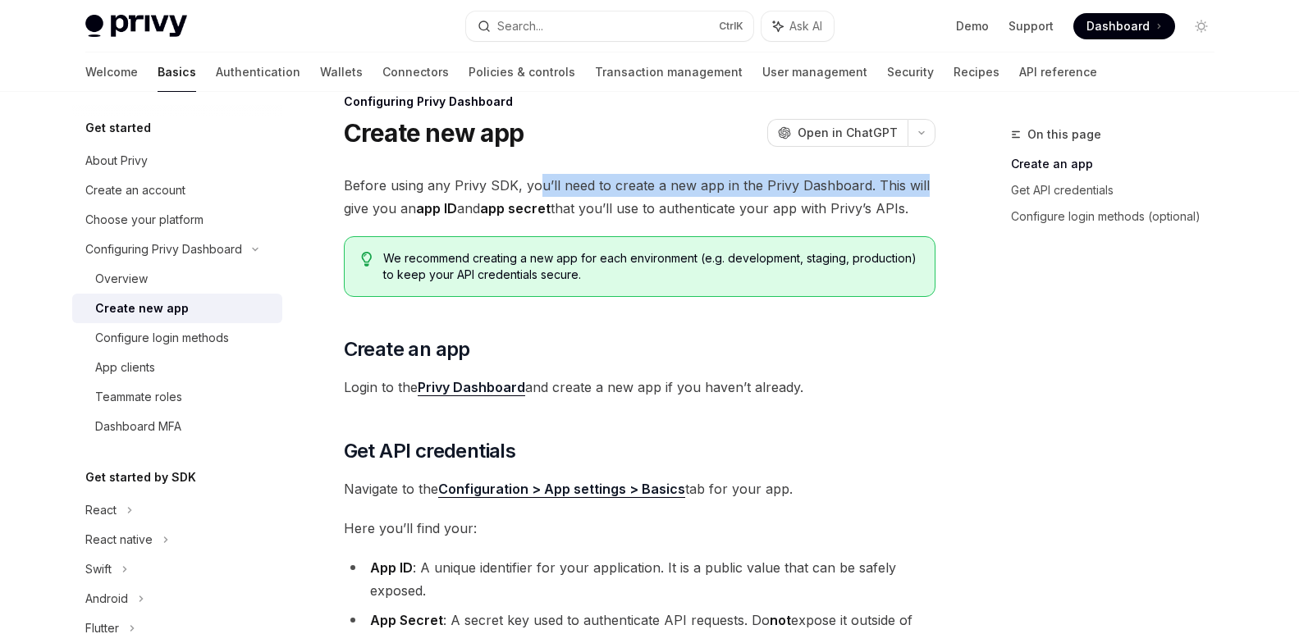
drag, startPoint x: 552, startPoint y: 185, endPoint x: 937, endPoint y: 183, distance: 384.1
click at [937, 183] on div "Configuring Privy Dashboard Create new app OpenAI Open in ChatGPT OpenAI Open i…" at bounding box center [486, 608] width 906 height 1032
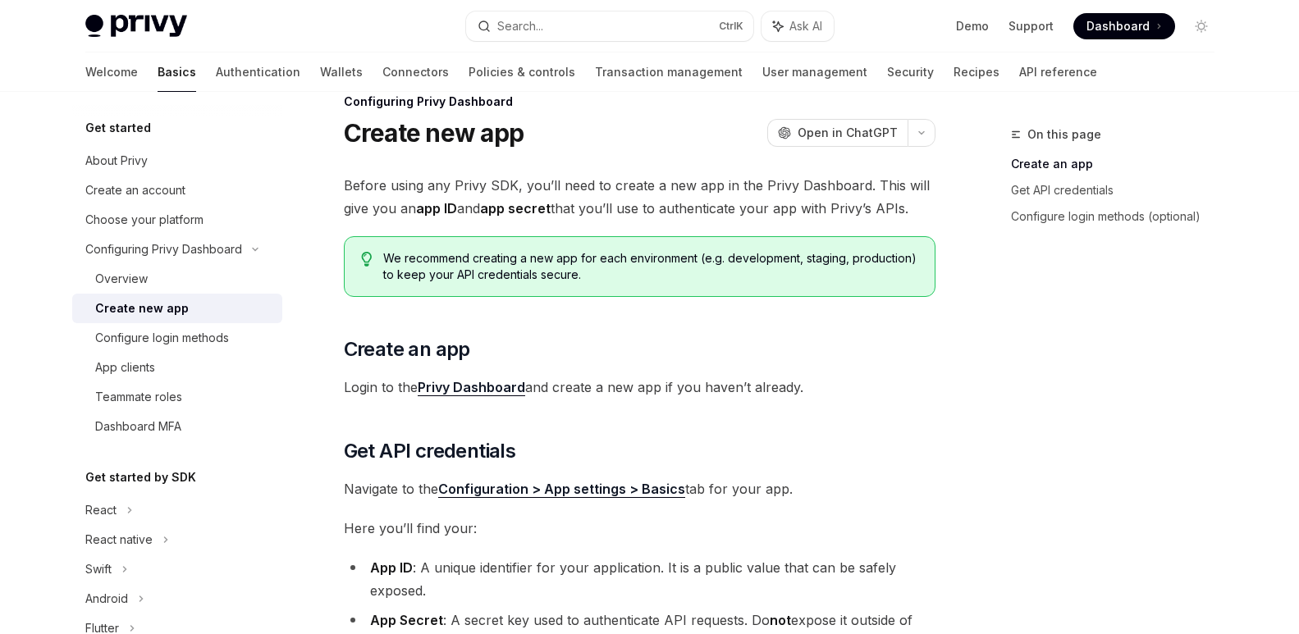
click at [933, 208] on span "Before using any Privy SDK, you’ll need to create a new app in the Privy Dashbo…" at bounding box center [640, 197] width 592 height 46
drag, startPoint x: 933, startPoint y: 208, endPoint x: 956, endPoint y: 207, distance: 23.0
click at [956, 207] on div "On this page Create an app Get API credentials Configure login methods (optiona…" at bounding box center [650, 591] width 1156 height 1065
drag, startPoint x: 827, startPoint y: 391, endPoint x: 972, endPoint y: 369, distance: 146.0
click at [972, 369] on div "On this page Create an app Get API credentials Configure login methods (optiona…" at bounding box center [650, 591] width 1156 height 1065
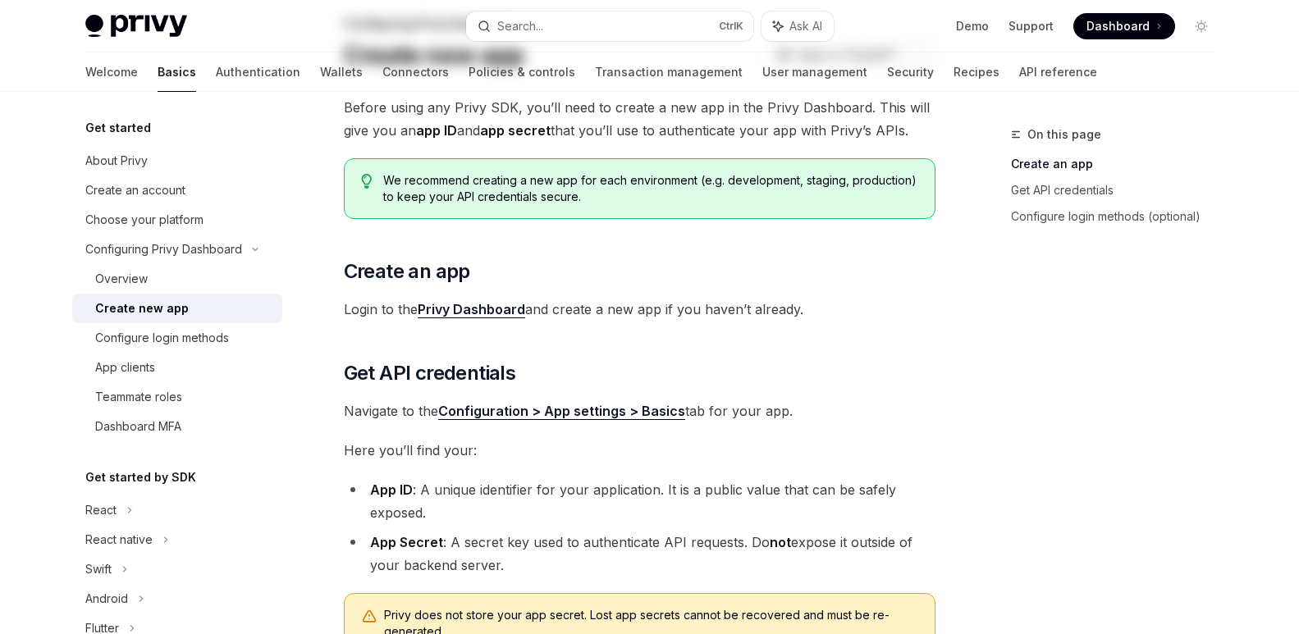
scroll to position [197, 0]
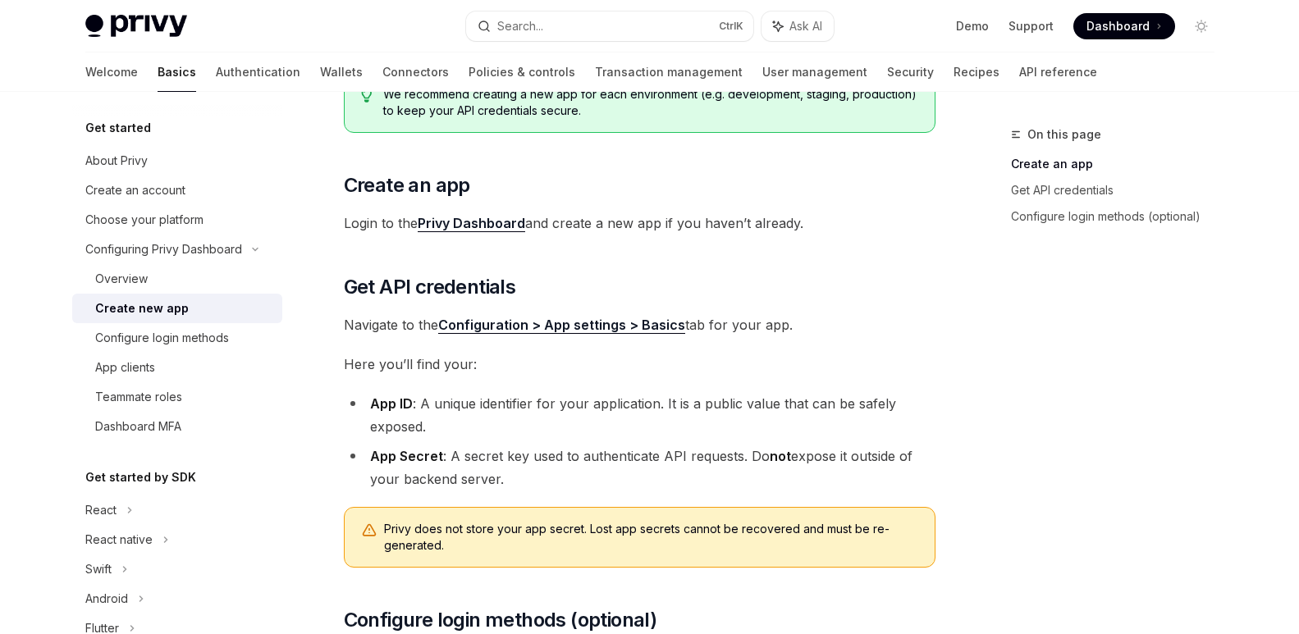
click at [856, 318] on span "Navigate to the Configuration > App settings > Basics tab for your app." at bounding box center [640, 325] width 592 height 23
drag, startPoint x: 339, startPoint y: 361, endPoint x: 790, endPoint y: 480, distance: 466.9
click at [790, 480] on div "Configuring Privy Dashboard Create new app OpenAI Open in ChatGPT OpenAI Open i…" at bounding box center [486, 444] width 906 height 1032
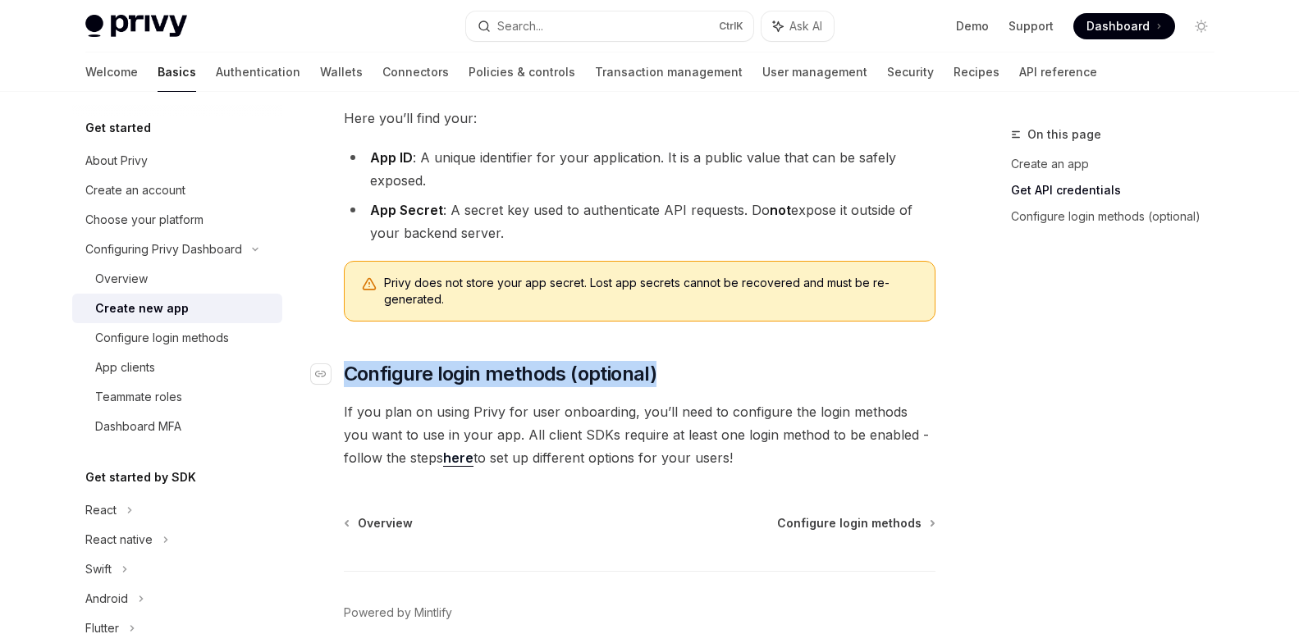
drag, startPoint x: 676, startPoint y: 376, endPoint x: 349, endPoint y: 371, distance: 326.7
click at [349, 371] on h2 "​ Configure login methods (optional)" at bounding box center [640, 374] width 592 height 26
drag, startPoint x: 342, startPoint y: 410, endPoint x: 718, endPoint y: 448, distance: 377.8
click at [718, 448] on div "Configuring Privy Dashboard Create new app OpenAI Open in ChatGPT OpenAI Open i…" at bounding box center [486, 198] width 906 height 1032
click at [718, 448] on span "If you plan on using Privy for user onboarding, you’ll need to configure the lo…" at bounding box center [640, 435] width 592 height 69
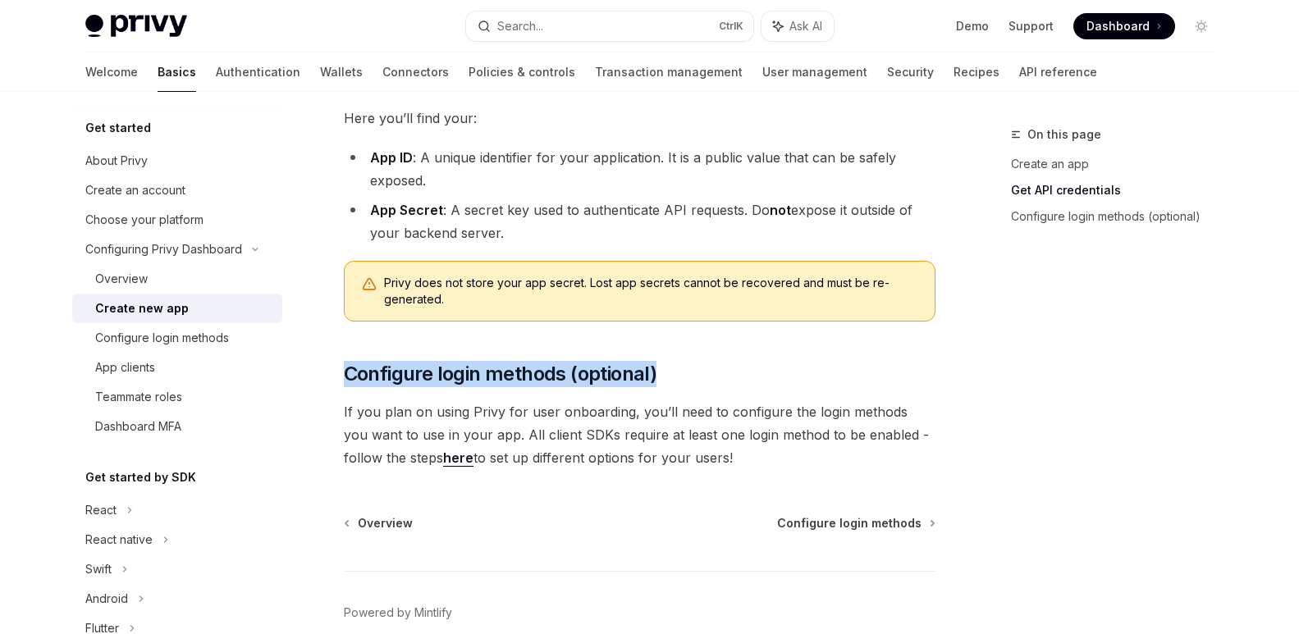
drag, startPoint x: 725, startPoint y: 449, endPoint x: 340, endPoint y: 401, distance: 388.0
click at [340, 401] on div "Configuring Privy Dashboard Create new app OpenAI Open in ChatGPT OpenAI Open i…" at bounding box center [486, 198] width 906 height 1032
click at [882, 519] on span "Configure login methods" at bounding box center [849, 523] width 144 height 16
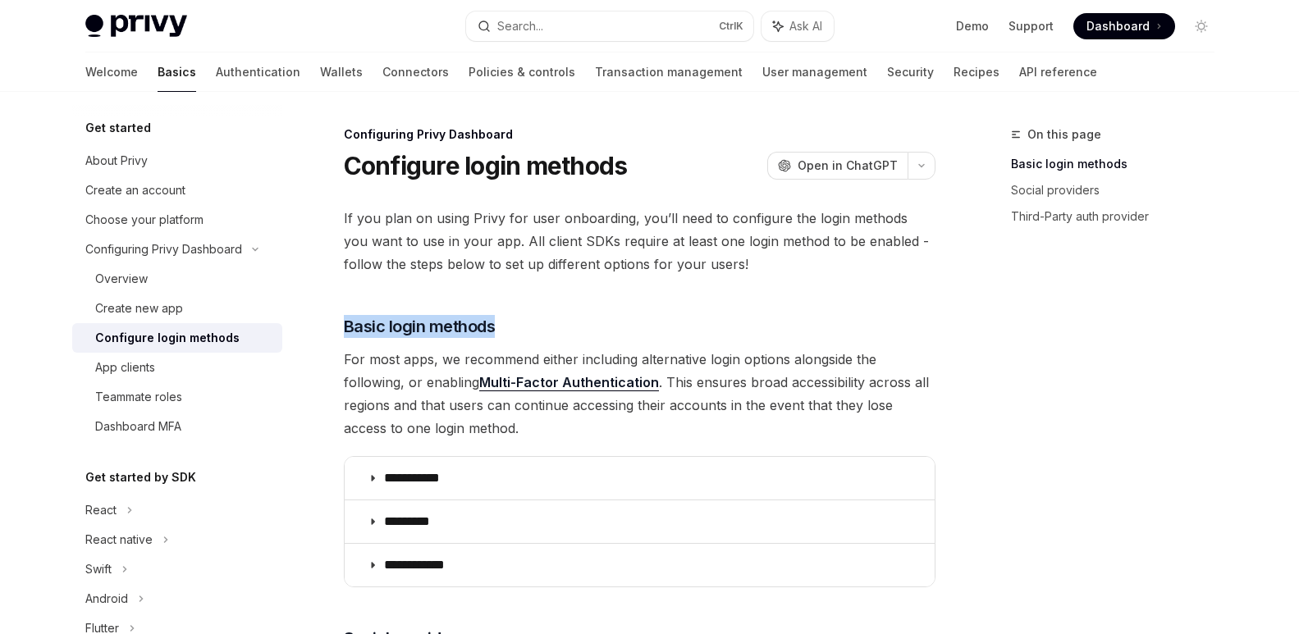
drag, startPoint x: 740, startPoint y: 276, endPoint x: 766, endPoint y: 270, distance: 26.1
drag, startPoint x: 517, startPoint y: 333, endPoint x: 561, endPoint y: 325, distance: 45.1
click at [561, 325] on h3 "​ Basic login methods" at bounding box center [640, 326] width 592 height 23
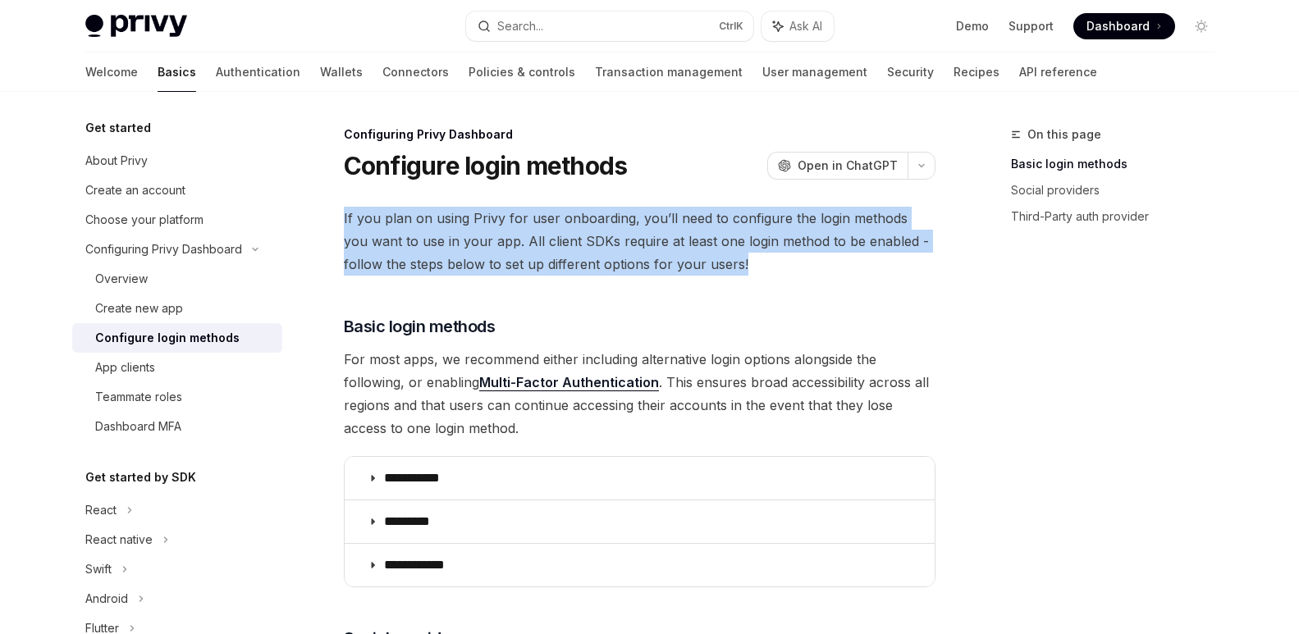
drag, startPoint x: 720, startPoint y: 268, endPoint x: 335, endPoint y: 218, distance: 388.1
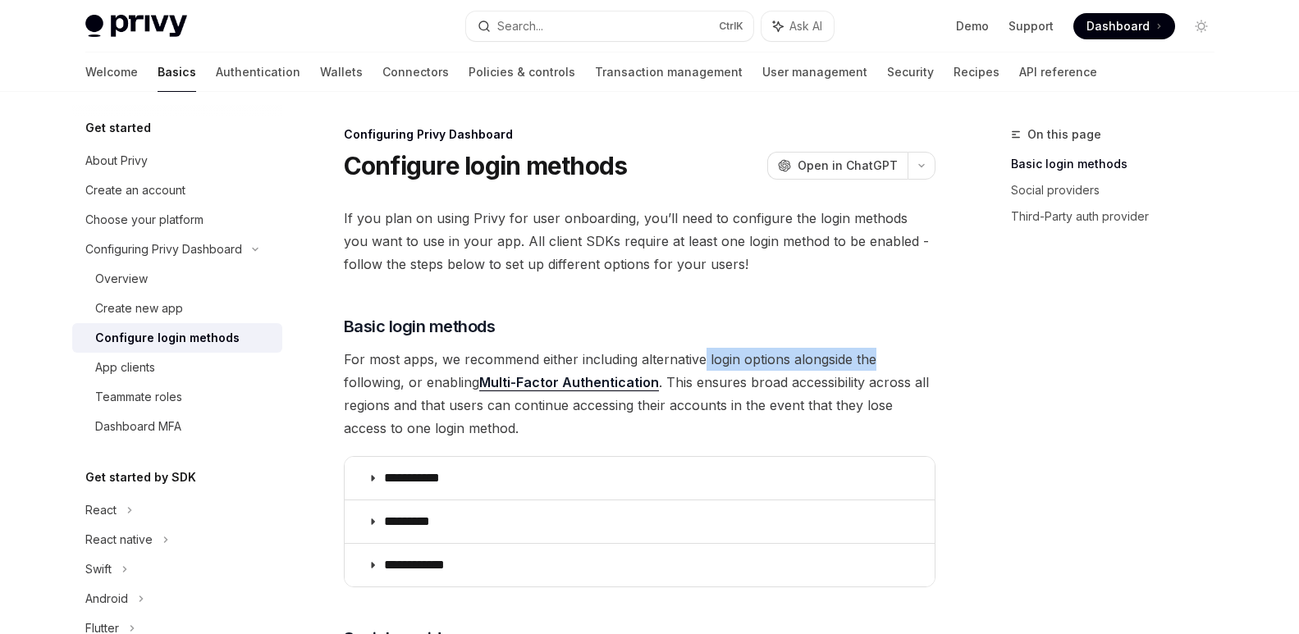
drag, startPoint x: 703, startPoint y: 358, endPoint x: 897, endPoint y: 354, distance: 193.8
click at [897, 354] on span "For most apps, we recommend either including alternative login options alongsid…" at bounding box center [640, 394] width 592 height 92
drag, startPoint x: 530, startPoint y: 423, endPoint x: 801, endPoint y: 436, distance: 271.2
click at [801, 436] on span "For most apps, we recommend either including alternative login options alongsid…" at bounding box center [640, 394] width 592 height 92
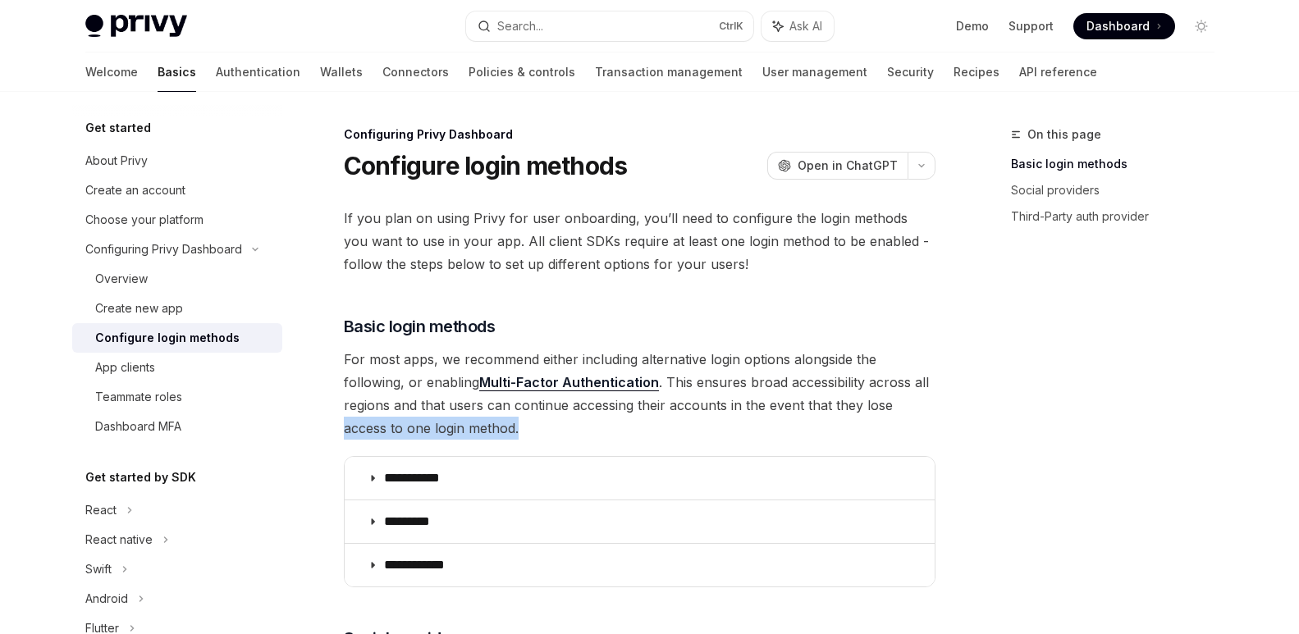
drag, startPoint x: 905, startPoint y: 406, endPoint x: 611, endPoint y: 426, distance: 295.3
click at [611, 426] on span "For most apps, we recommend either including alternative login options alongsid…" at bounding box center [640, 394] width 592 height 92
click at [581, 426] on span "For most apps, we recommend either including alternative login options alongsid…" at bounding box center [640, 394] width 592 height 92
drag, startPoint x: 561, startPoint y: 426, endPoint x: 628, endPoint y: 432, distance: 66.7
click at [628, 432] on span "For most apps, we recommend either including alternative login options alongsid…" at bounding box center [640, 394] width 592 height 92
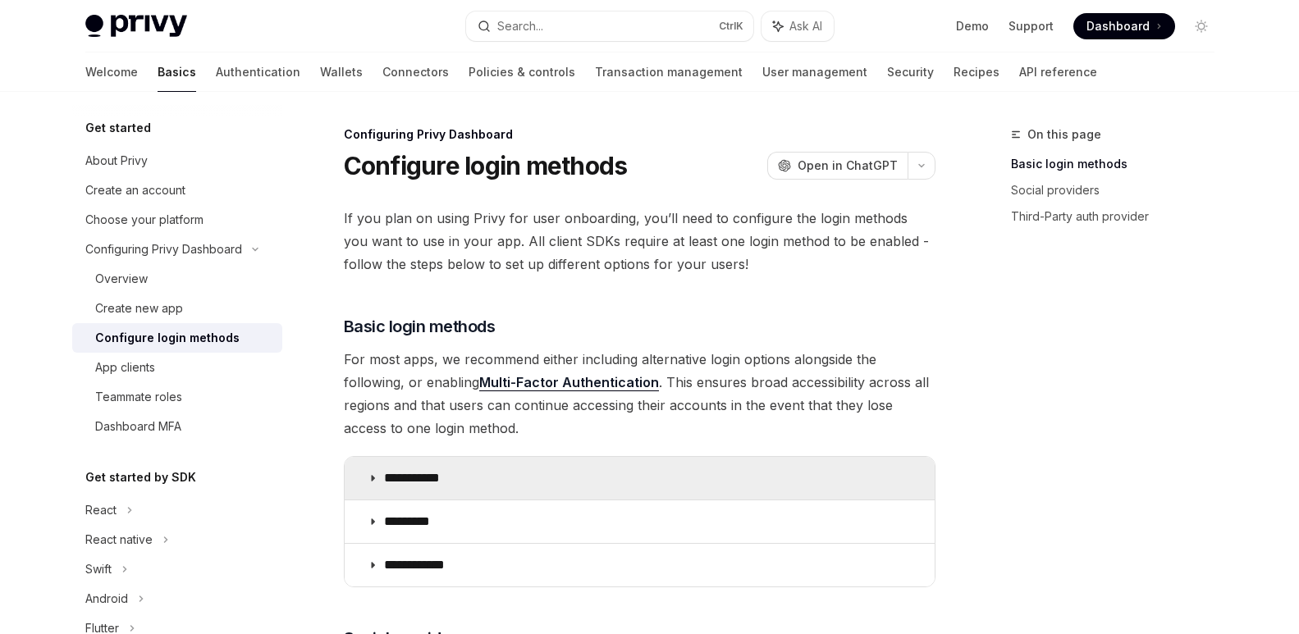
click at [372, 478] on icon at bounding box center [373, 479] width 10 height 10
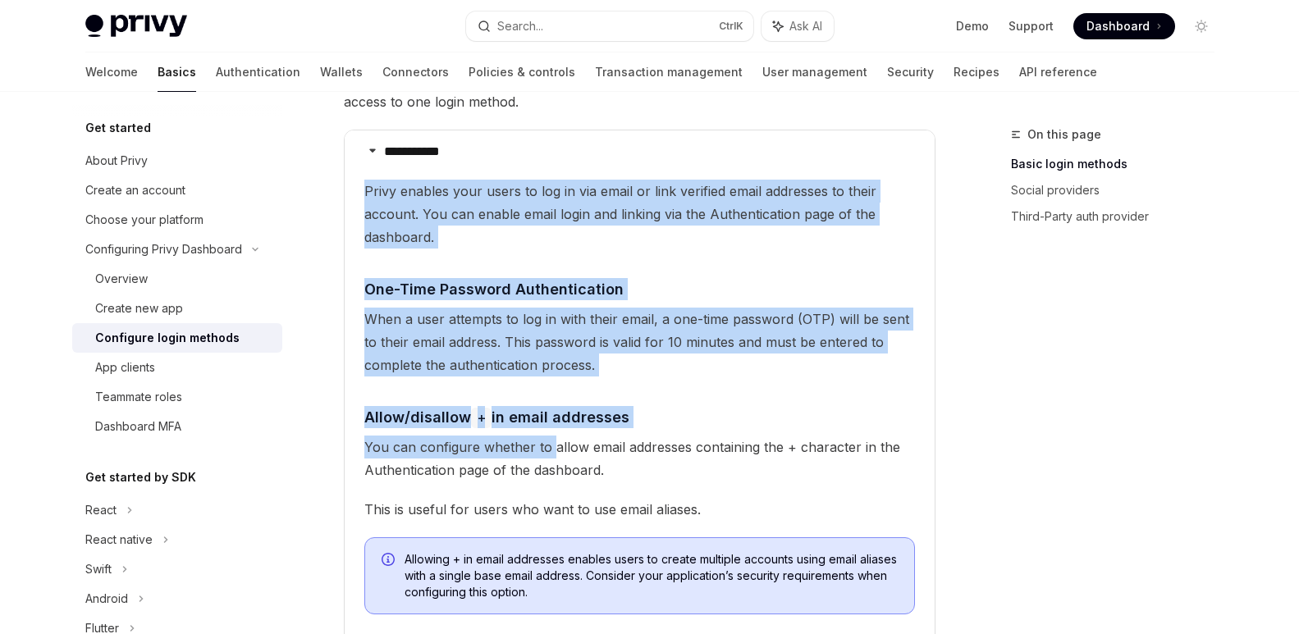
scroll to position [328, 0]
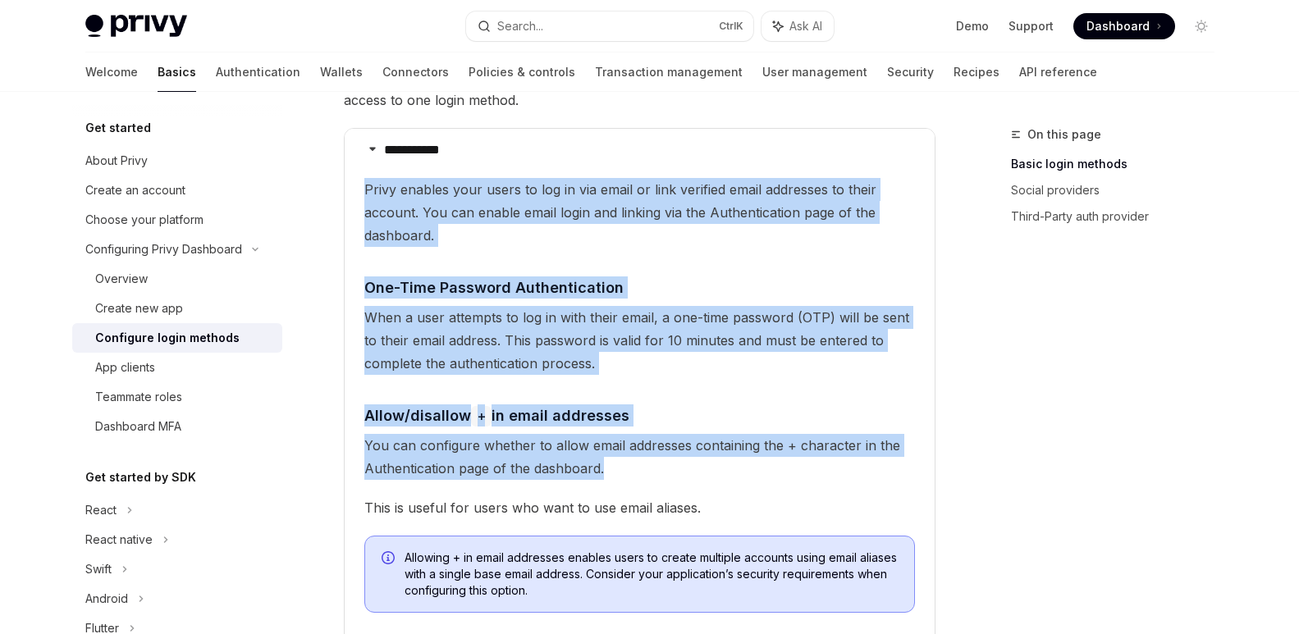
drag, startPoint x: 361, startPoint y: 349, endPoint x: 672, endPoint y: 467, distance: 332.8
click at [672, 467] on details "**********" at bounding box center [640, 384] width 590 height 511
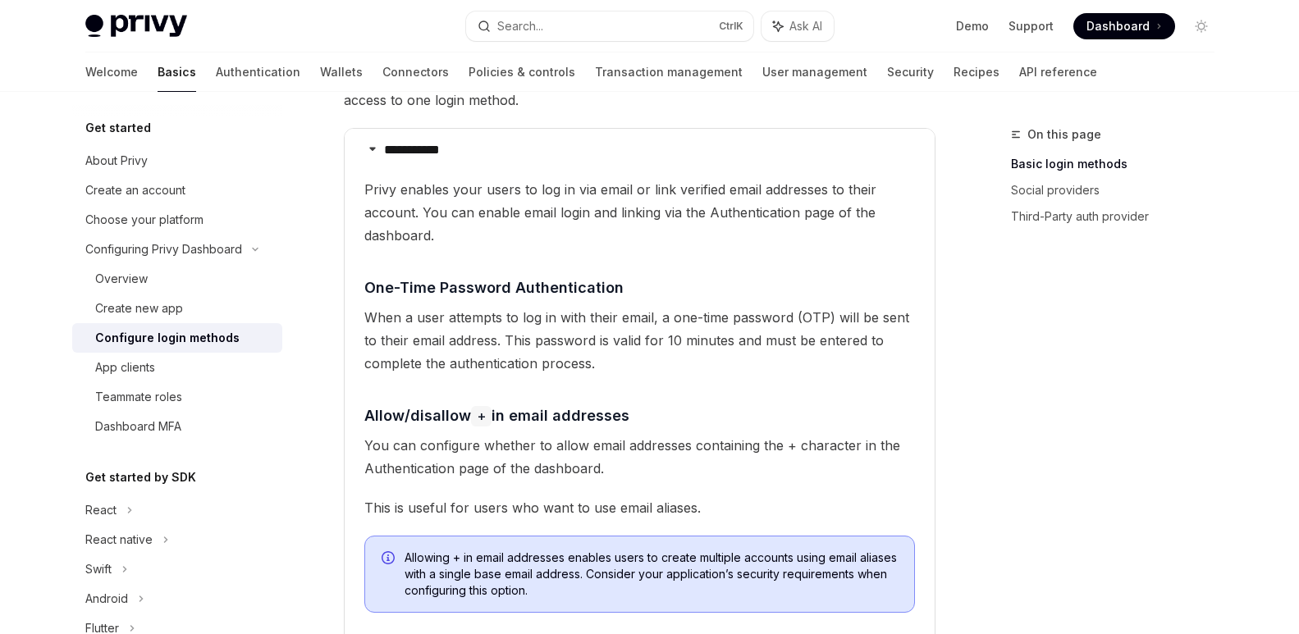
click at [1026, 366] on div "On this page Basic login methods Social providers Third-Party auth provider" at bounding box center [1103, 380] width 250 height 510
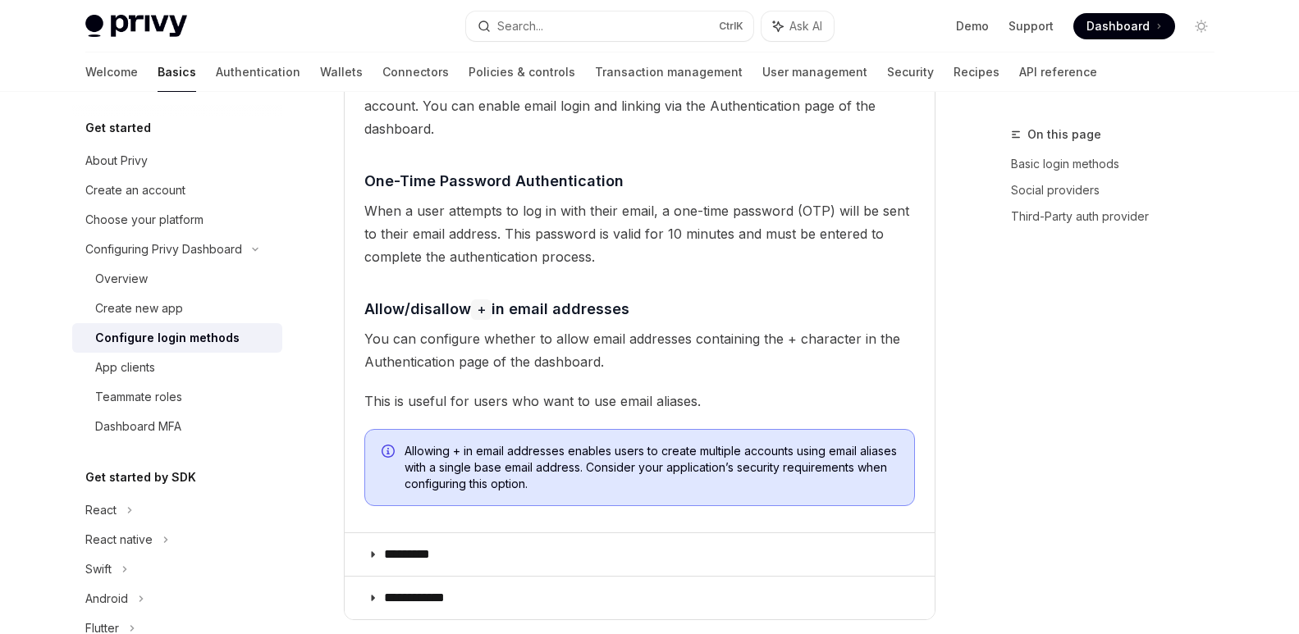
scroll to position [657, 0]
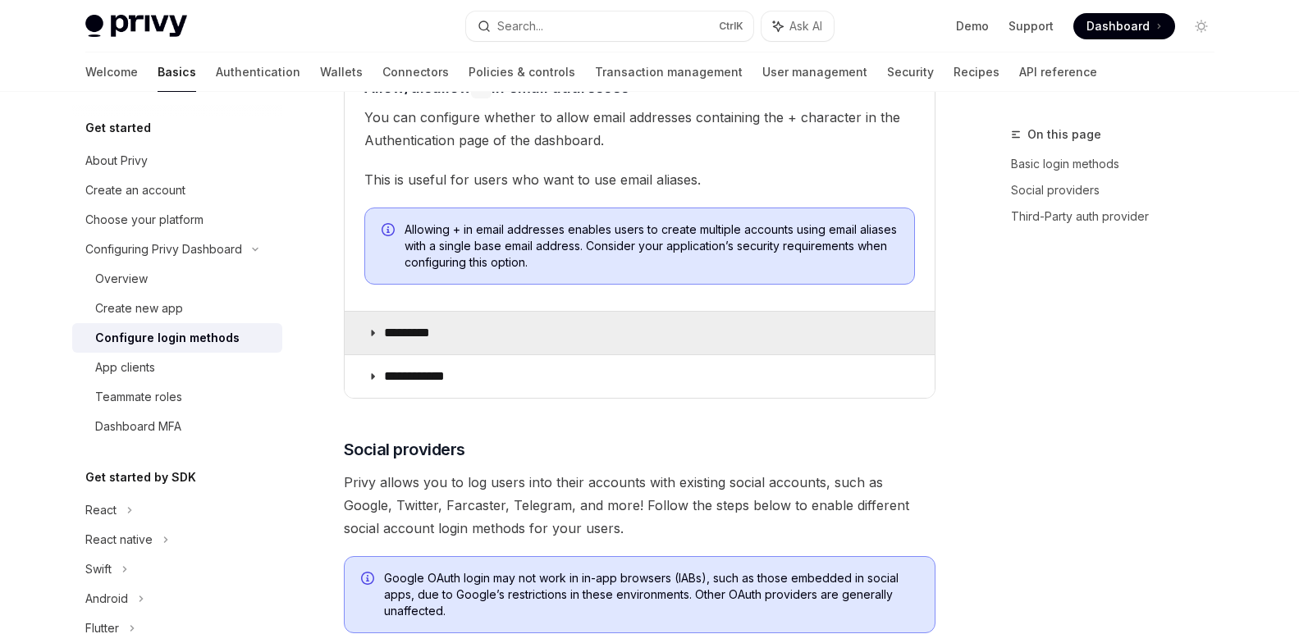
click at [370, 329] on icon at bounding box center [373, 333] width 10 height 10
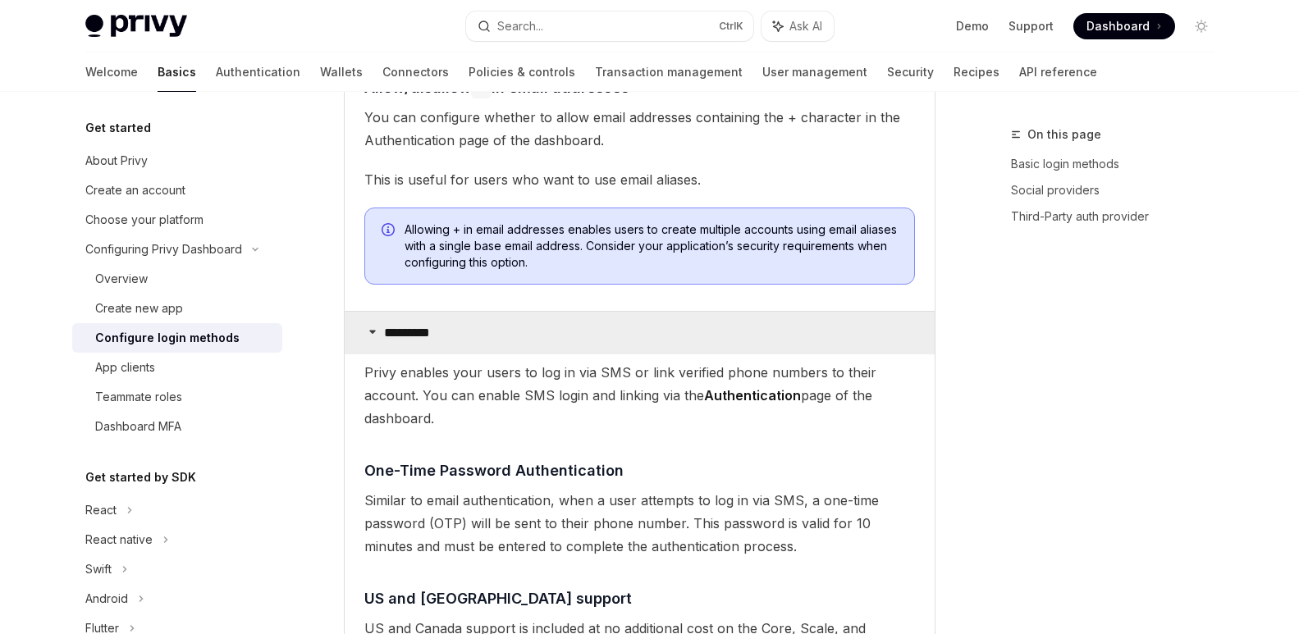
click at [369, 331] on icon at bounding box center [373, 332] width 10 height 10
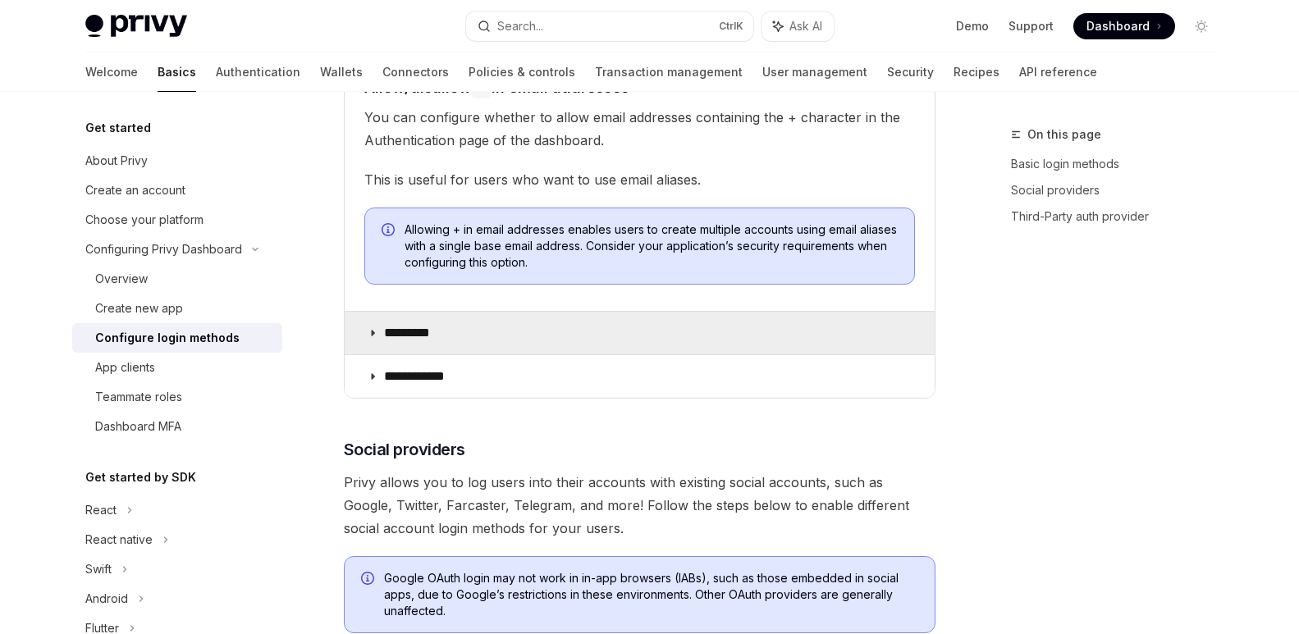
click at [372, 340] on summary "*********" at bounding box center [640, 333] width 590 height 43
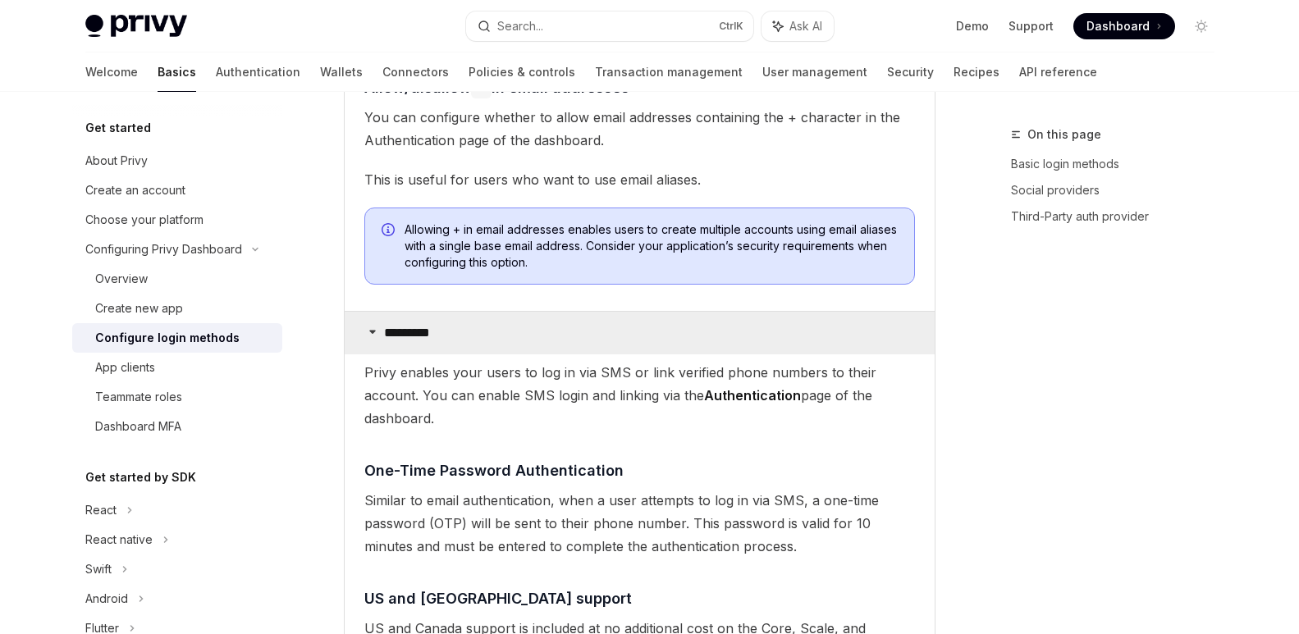
click at [372, 333] on icon at bounding box center [373, 332] width 10 height 10
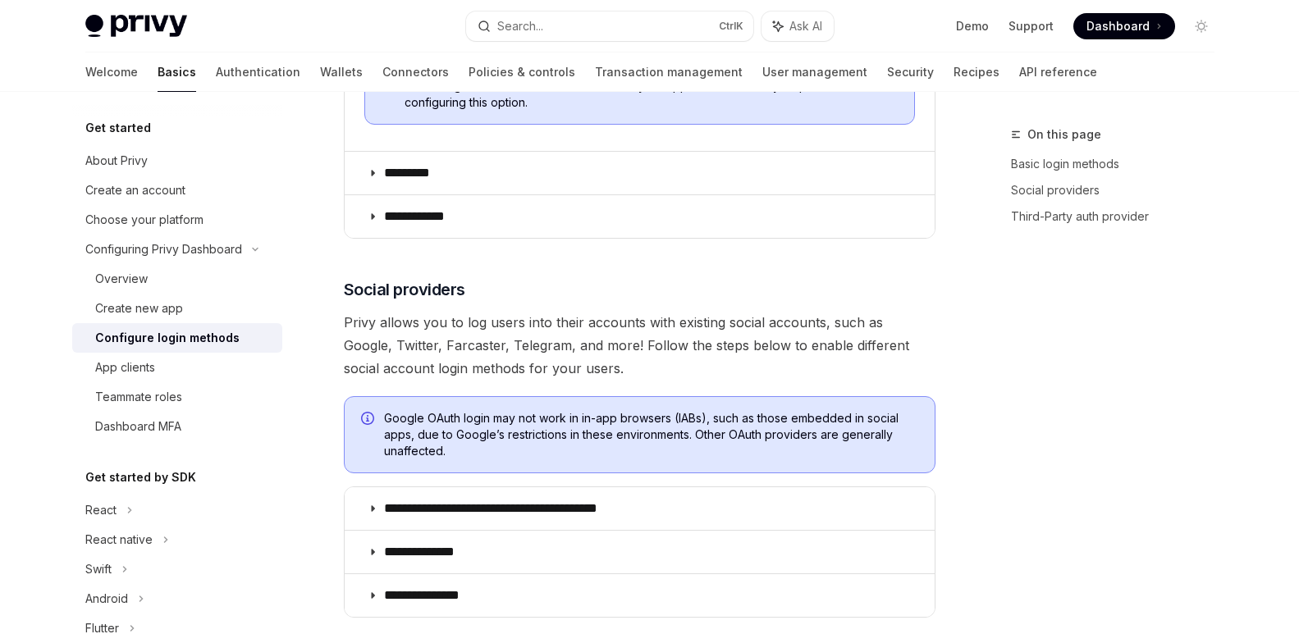
scroll to position [821, 0]
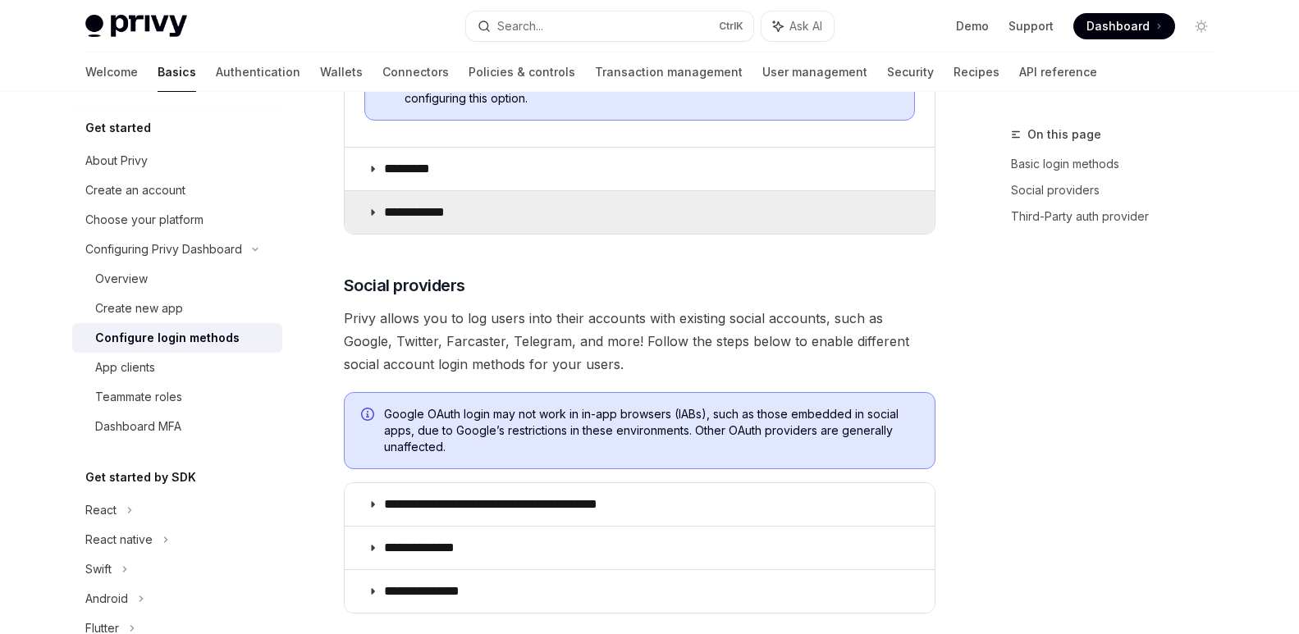
click at [369, 208] on icon at bounding box center [373, 213] width 10 height 10
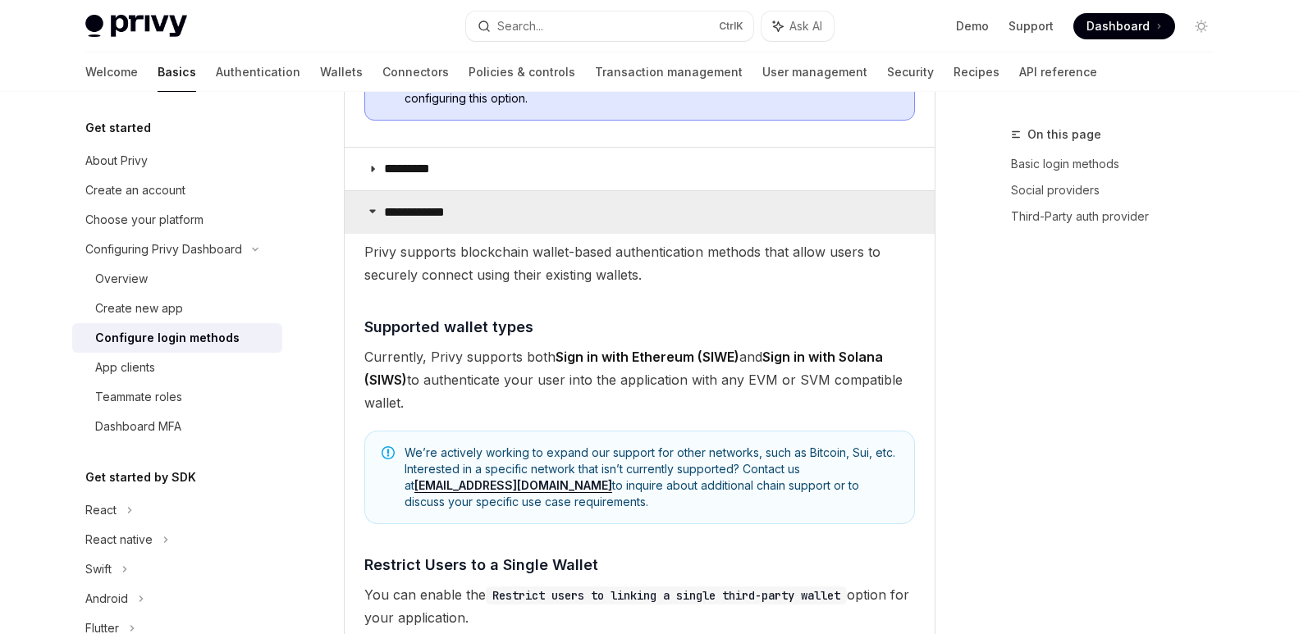
click at [370, 208] on icon at bounding box center [373, 211] width 10 height 10
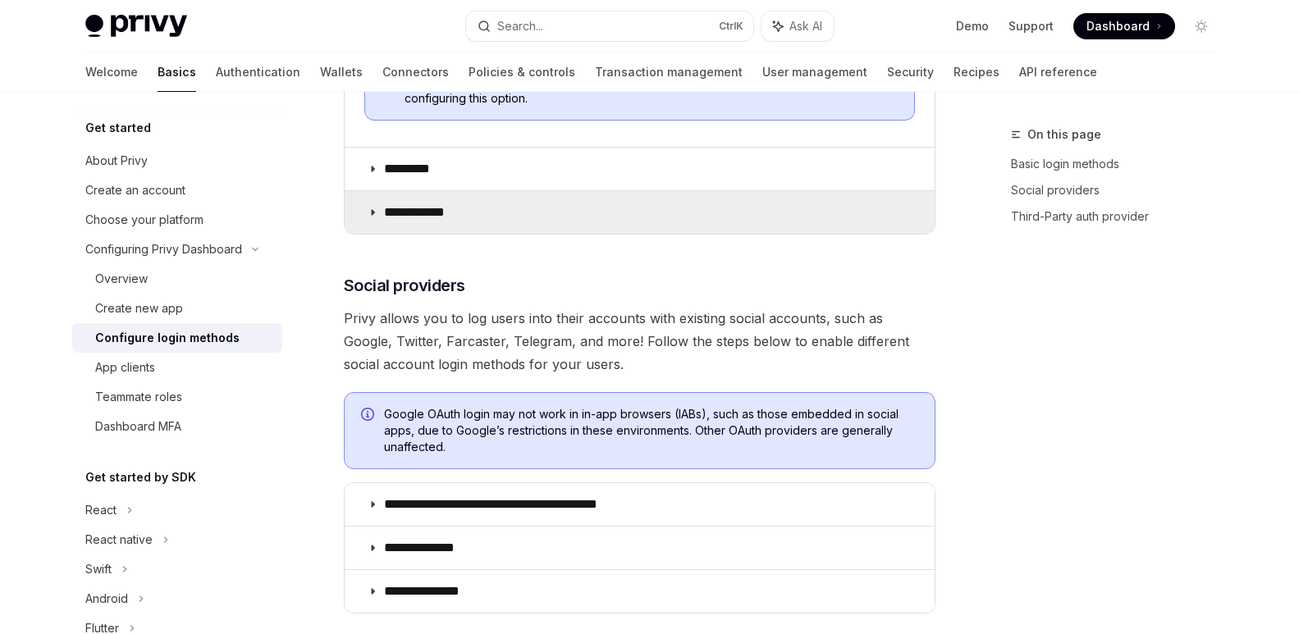
click at [373, 204] on summary "**********" at bounding box center [640, 212] width 590 height 43
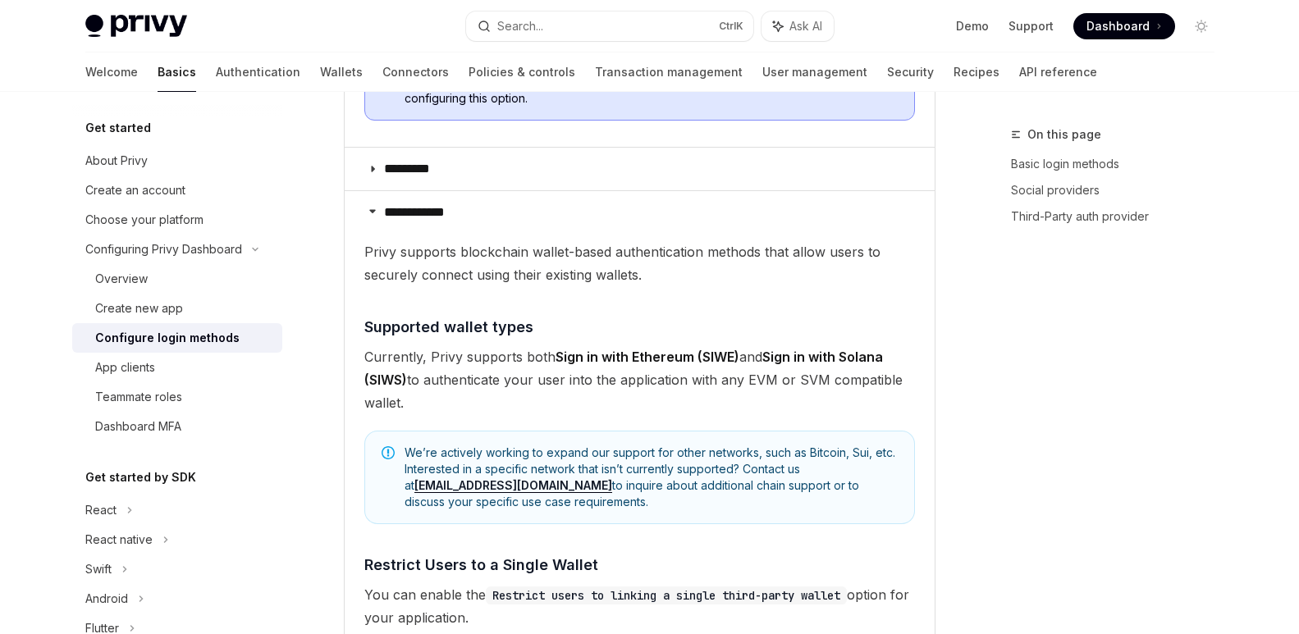
drag, startPoint x: 679, startPoint y: 273, endPoint x: 831, endPoint y: 283, distance: 153.0
click at [831, 283] on span "Privy supports blockchain wallet-based authentication methods that allow users …" at bounding box center [639, 263] width 551 height 46
drag, startPoint x: 683, startPoint y: 277, endPoint x: 731, endPoint y: 281, distance: 47.7
click at [729, 280] on span "Privy supports blockchain wallet-based authentication methods that allow users …" at bounding box center [639, 263] width 551 height 46
drag, startPoint x: 420, startPoint y: 398, endPoint x: 494, endPoint y: 398, distance: 73.9
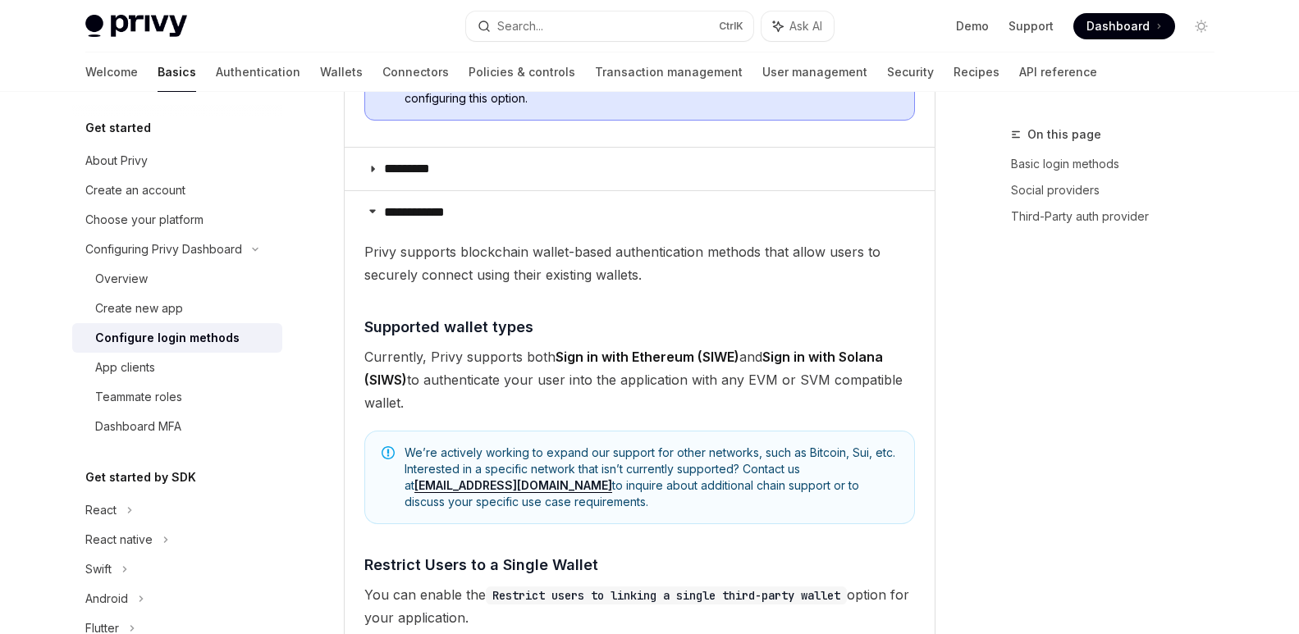
click at [494, 398] on span "Currently, Privy supports both Sign in with Ethereum (SIWE) and Sign in with So…" at bounding box center [639, 380] width 551 height 69
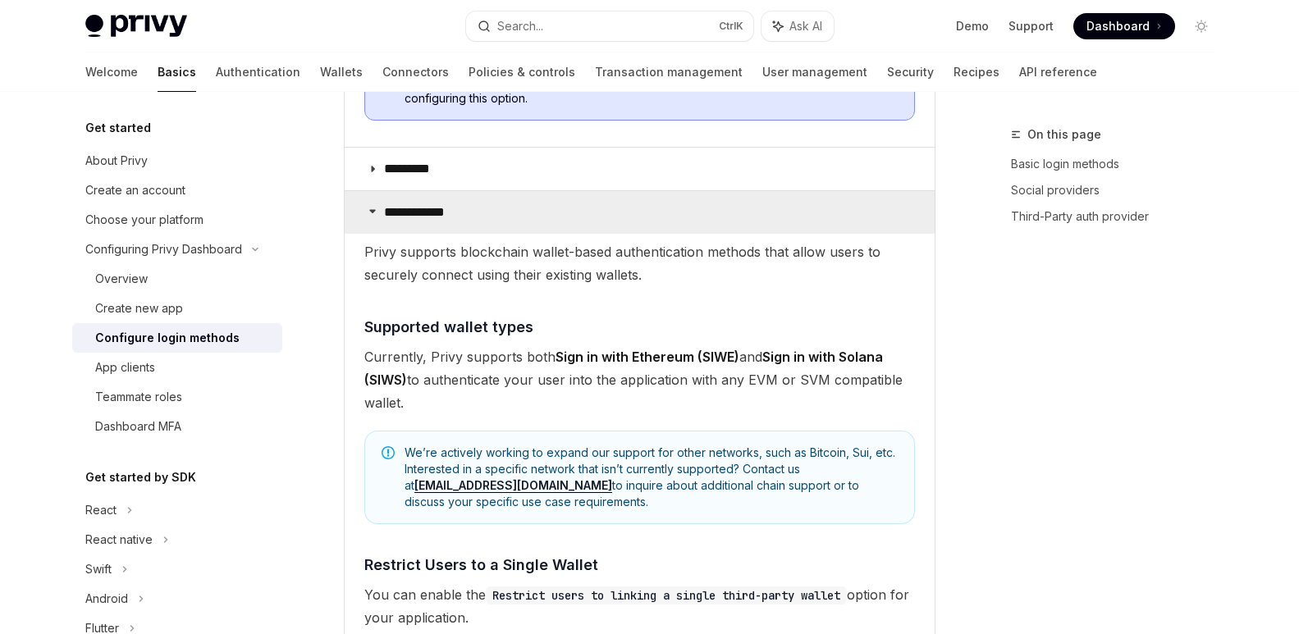
click at [369, 213] on icon at bounding box center [373, 211] width 10 height 10
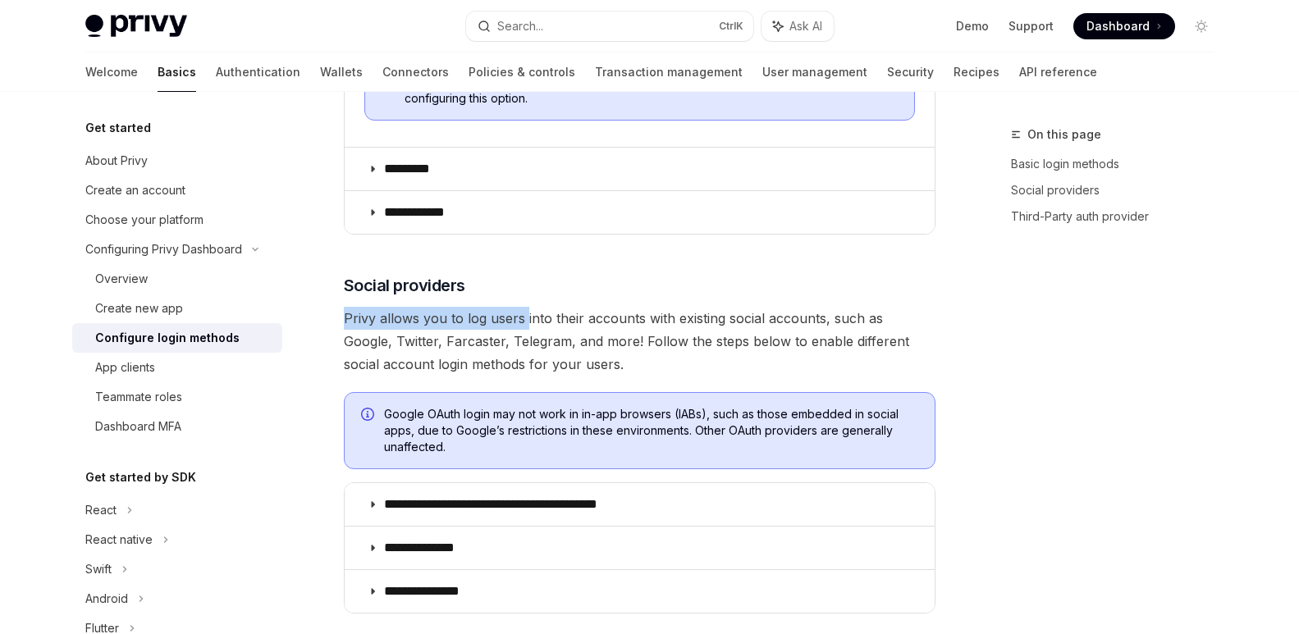
drag, startPoint x: 496, startPoint y: 279, endPoint x: 524, endPoint y: 297, distance: 33.9
click at [524, 297] on div "**********" at bounding box center [640, 181] width 592 height 1591
click at [654, 376] on div "**********" at bounding box center [640, 181] width 592 height 1591
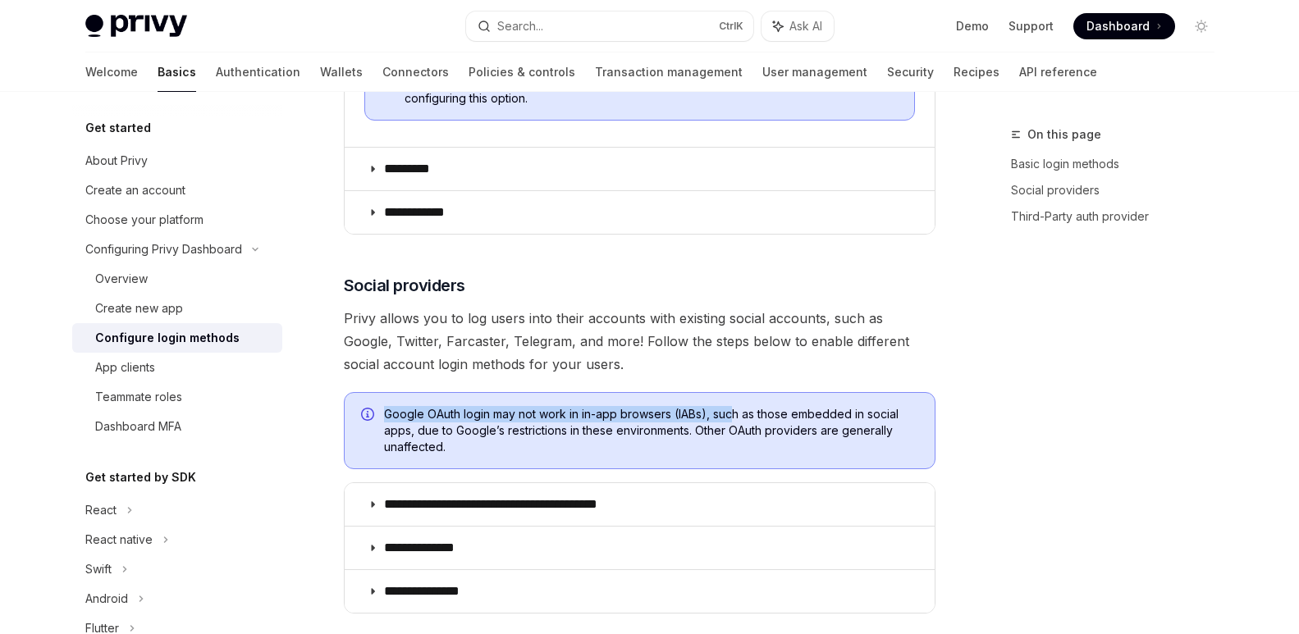
drag, startPoint x: 622, startPoint y: 370, endPoint x: 733, endPoint y: 378, distance: 111.1
click at [733, 378] on div "**********" at bounding box center [640, 181] width 592 height 1591
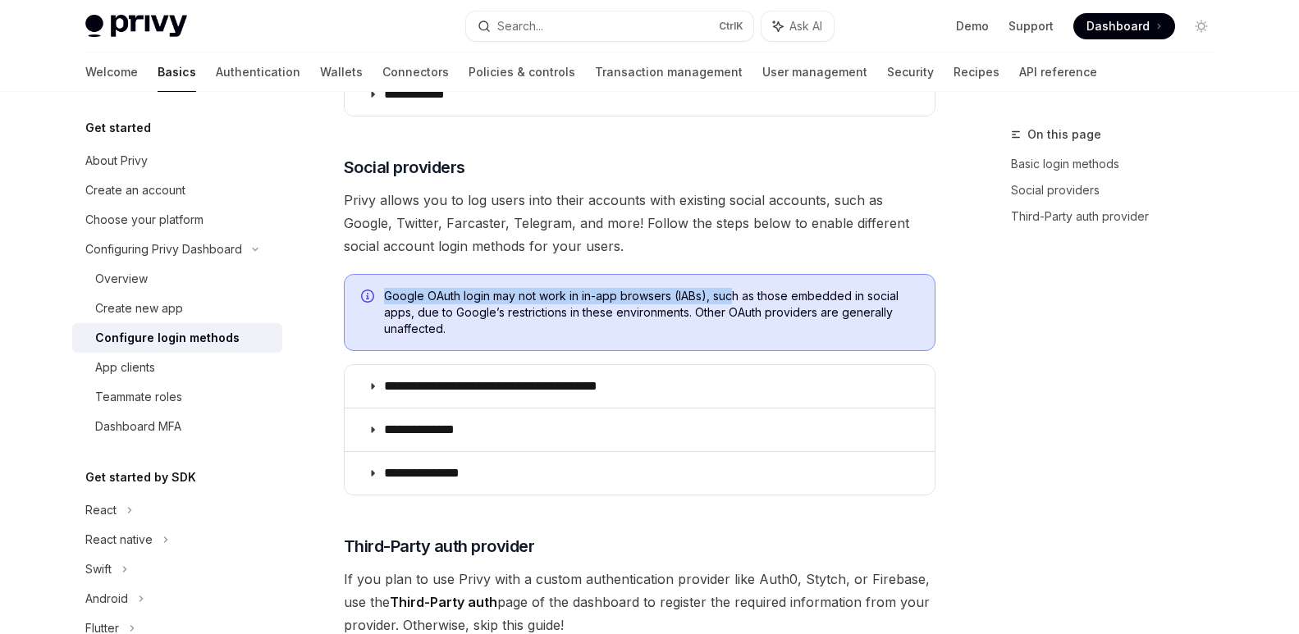
scroll to position [1067, 0]
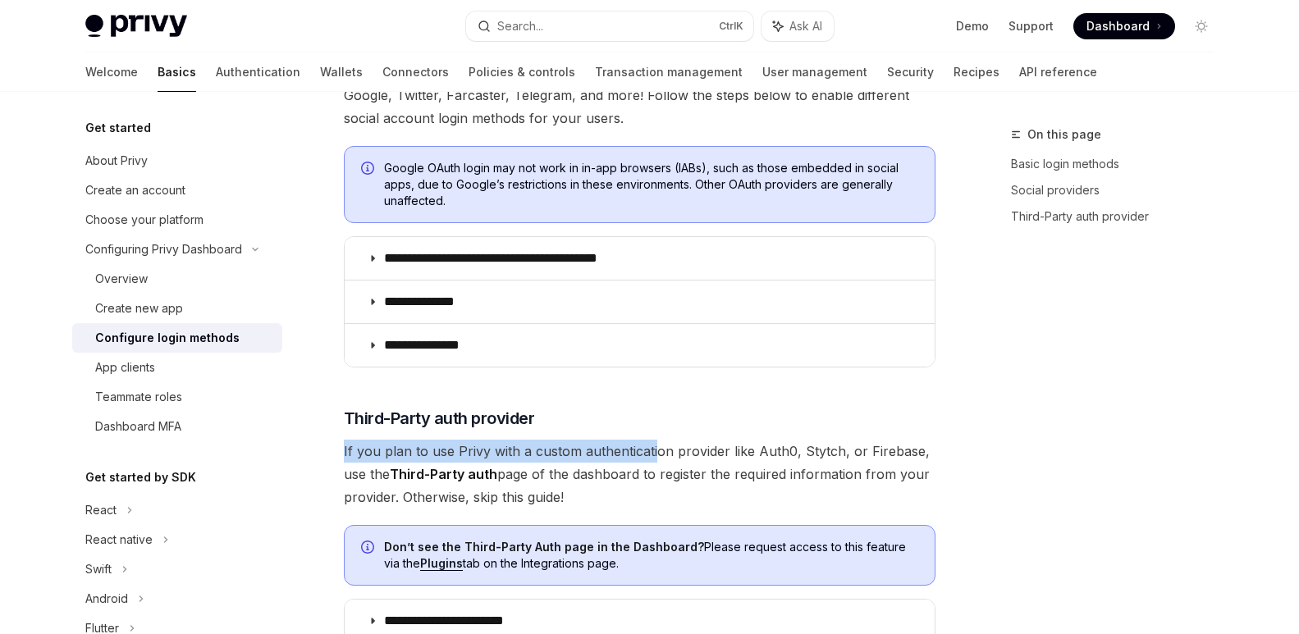
drag, startPoint x: 569, startPoint y: 416, endPoint x: 653, endPoint y: 432, distance: 85.2
click at [689, 415] on h3 "​ Third-Party auth provider" at bounding box center [640, 418] width 592 height 23
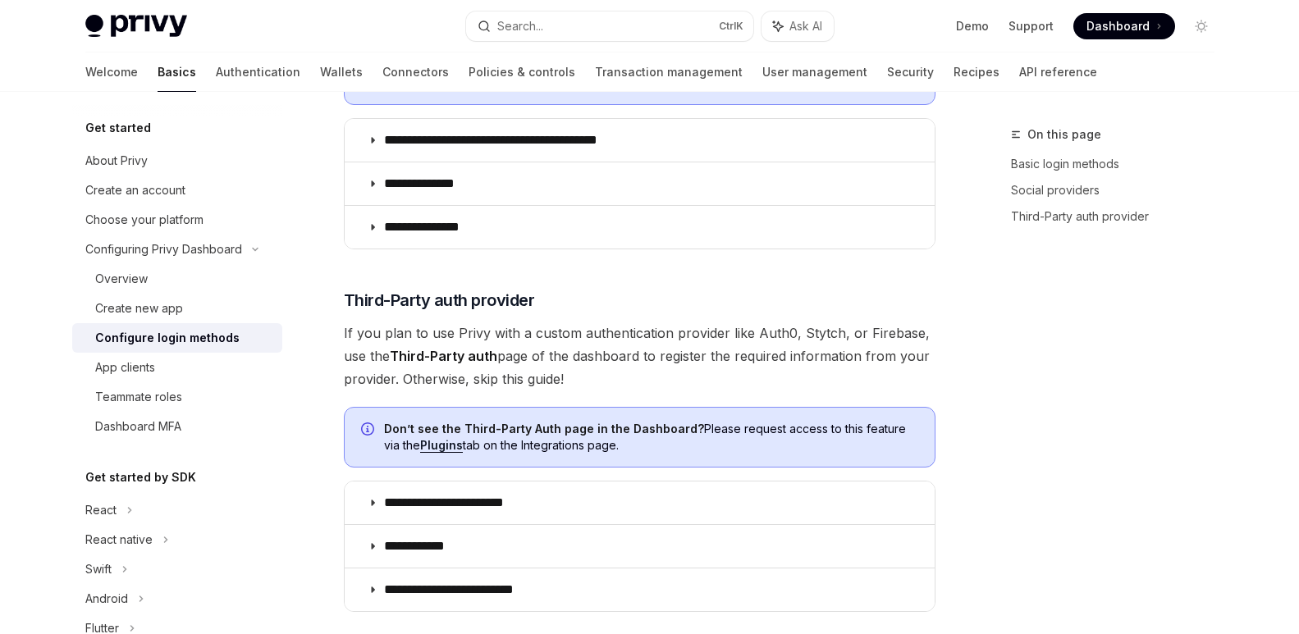
scroll to position [1231, 0]
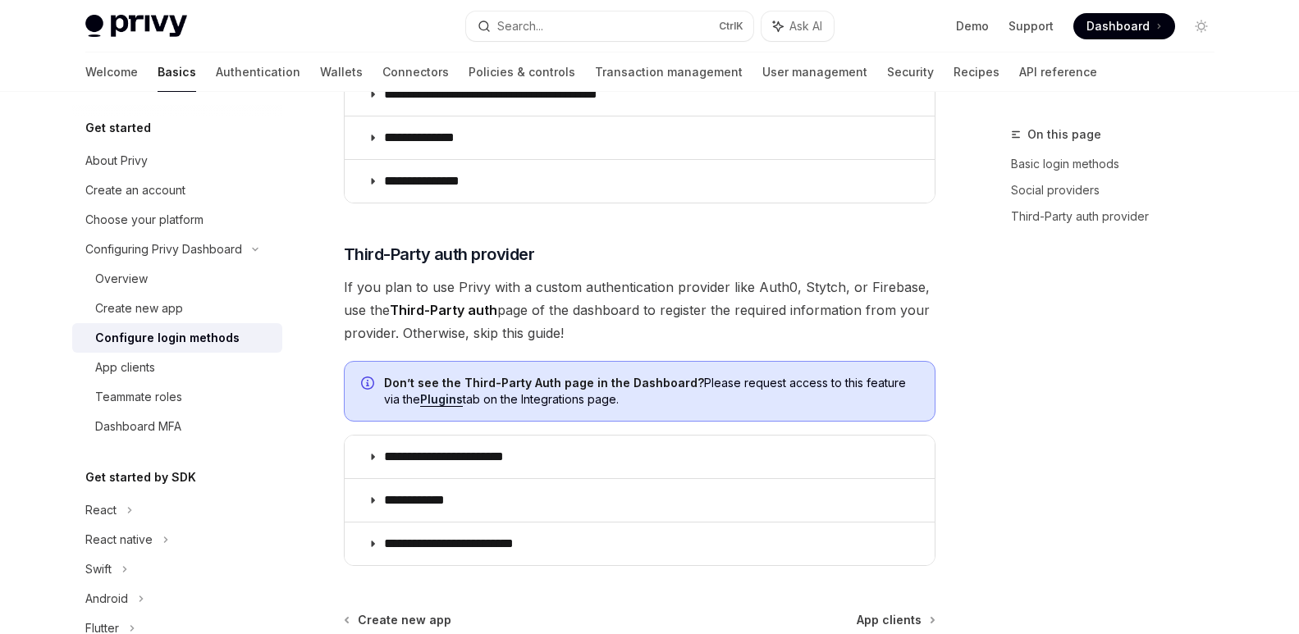
drag, startPoint x: 607, startPoint y: 333, endPoint x: 723, endPoint y: 336, distance: 115.8
click at [723, 336] on span "If you plan to use Privy with a custom authentication provider like Auth0, Styt…" at bounding box center [640, 310] width 592 height 69
drag, startPoint x: 648, startPoint y: 334, endPoint x: 719, endPoint y: 337, distance: 70.6
click at [719, 337] on span "If you plan to use Privy with a custom authentication provider like Auth0, Styt…" at bounding box center [640, 310] width 592 height 69
drag, startPoint x: 605, startPoint y: 337, endPoint x: 320, endPoint y: 289, distance: 288.9
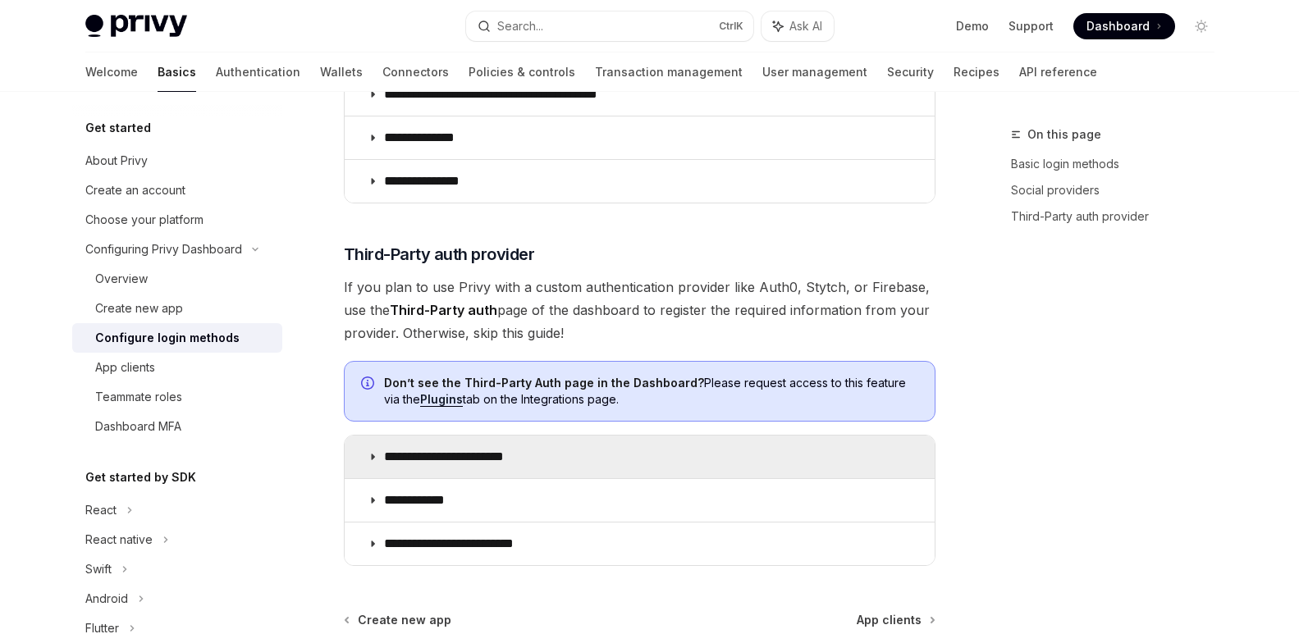
click at [362, 459] on summary "**********" at bounding box center [640, 457] width 590 height 43
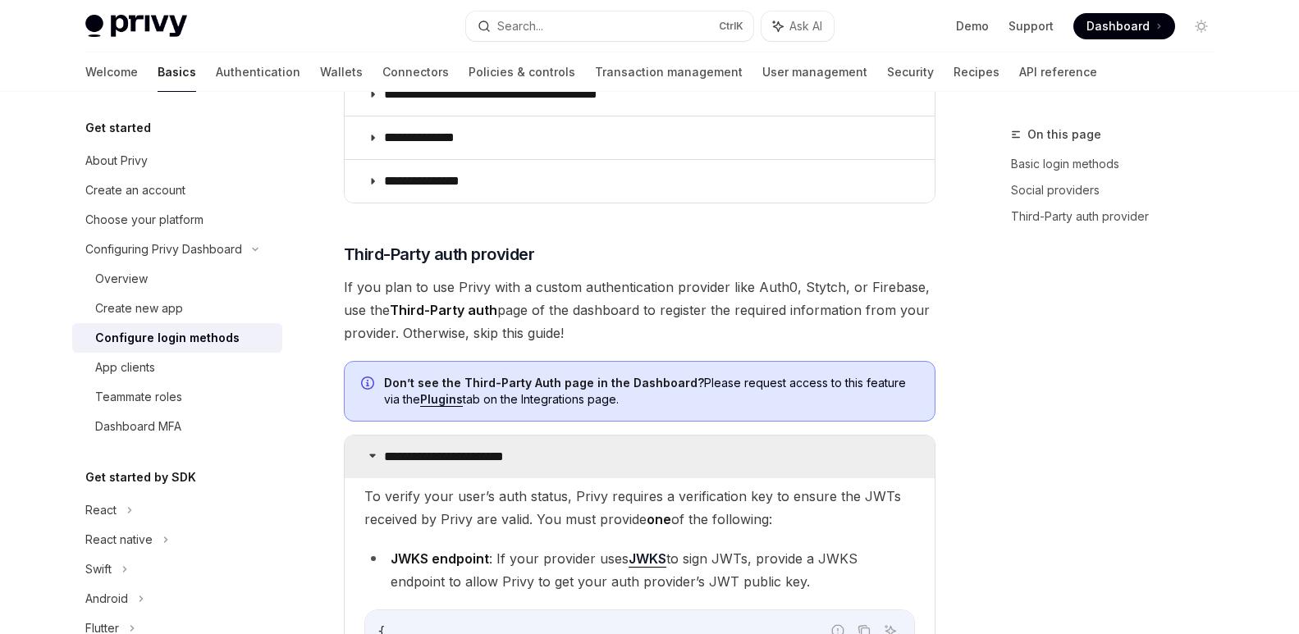
scroll to position [1477, 0]
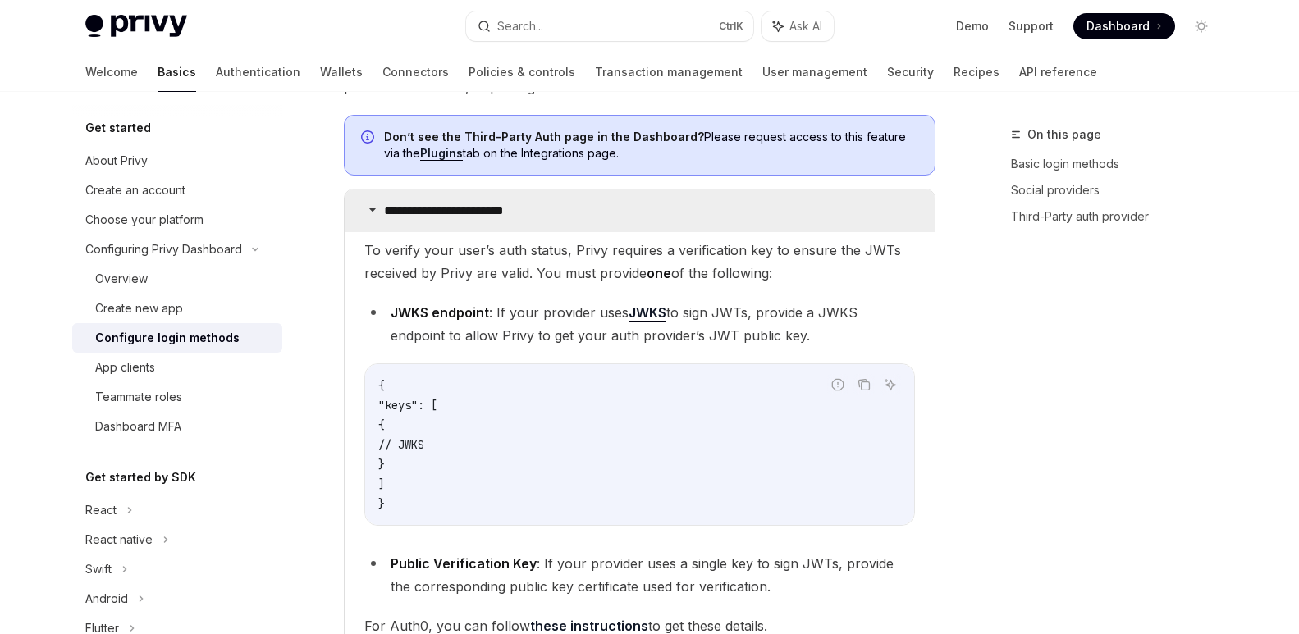
click at [375, 213] on icon at bounding box center [373, 209] width 10 height 10
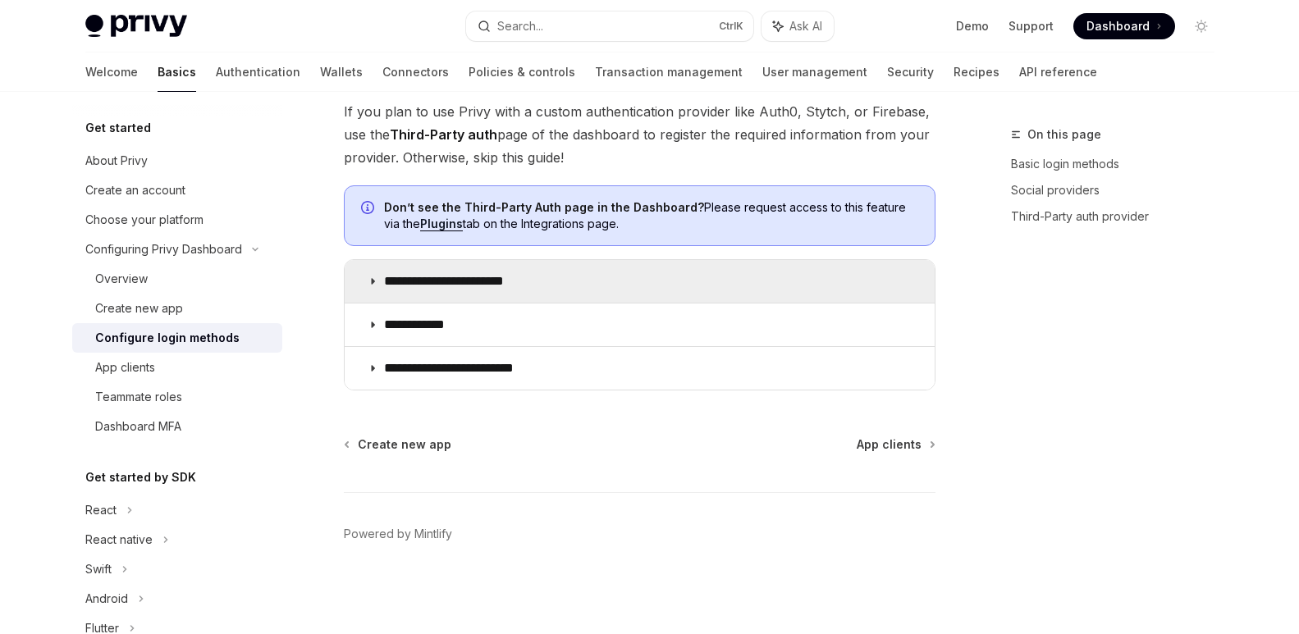
scroll to position [1407, 0]
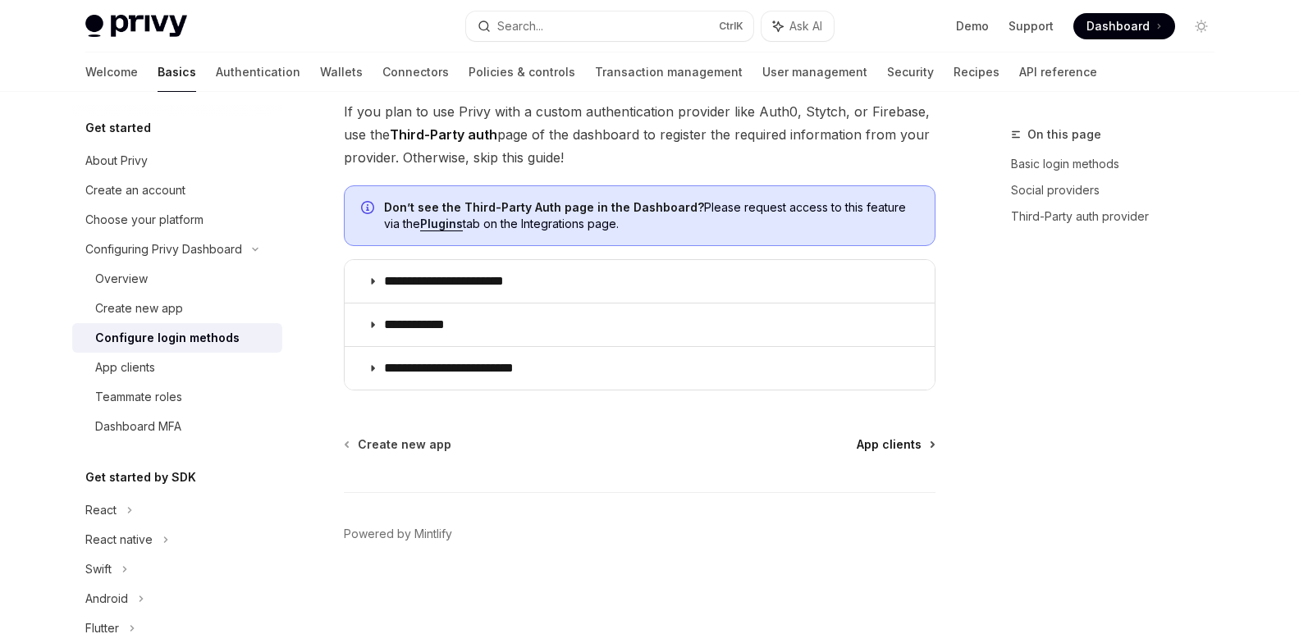
click at [914, 447] on span "App clients" at bounding box center [889, 445] width 65 height 16
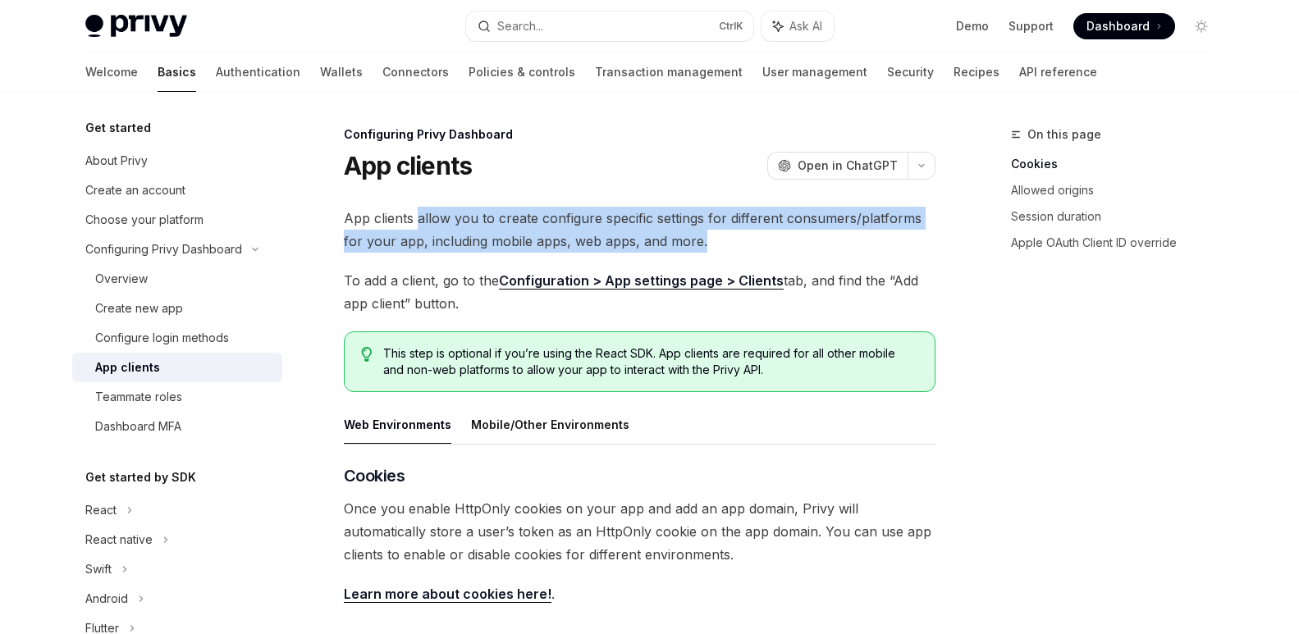
drag, startPoint x: 746, startPoint y: 236, endPoint x: 303, endPoint y: 271, distance: 444.6
click at [395, 216] on span "App clients allow you to create configure specific settings for different consu…" at bounding box center [640, 230] width 592 height 46
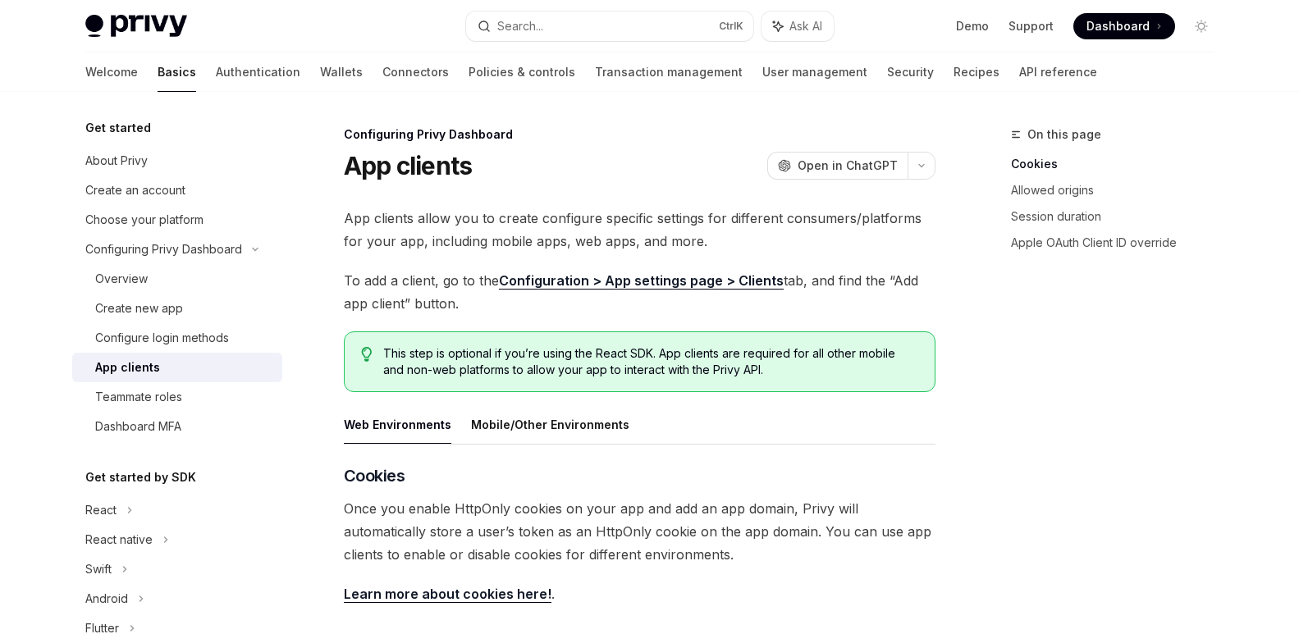
drag, startPoint x: 471, startPoint y: 309, endPoint x: 402, endPoint y: 306, distance: 69.0
click at [576, 308] on span "To add a client, go to the Configuration > App settings page > Clients tab, and…" at bounding box center [640, 292] width 592 height 46
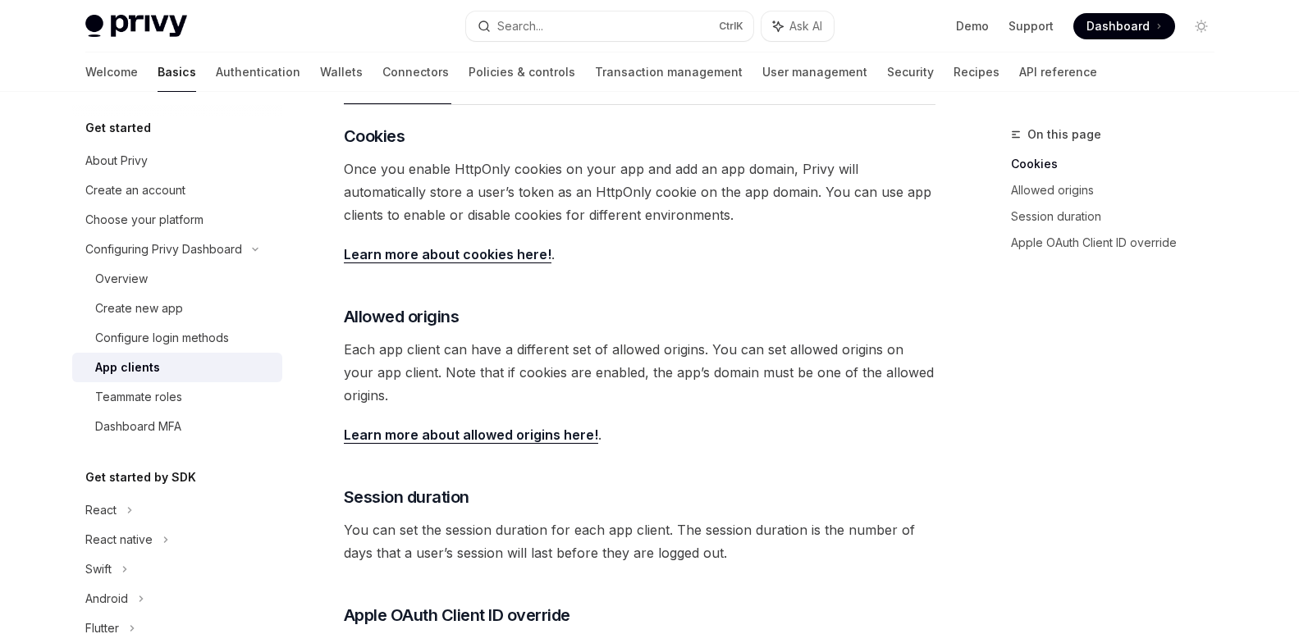
scroll to position [410, 0]
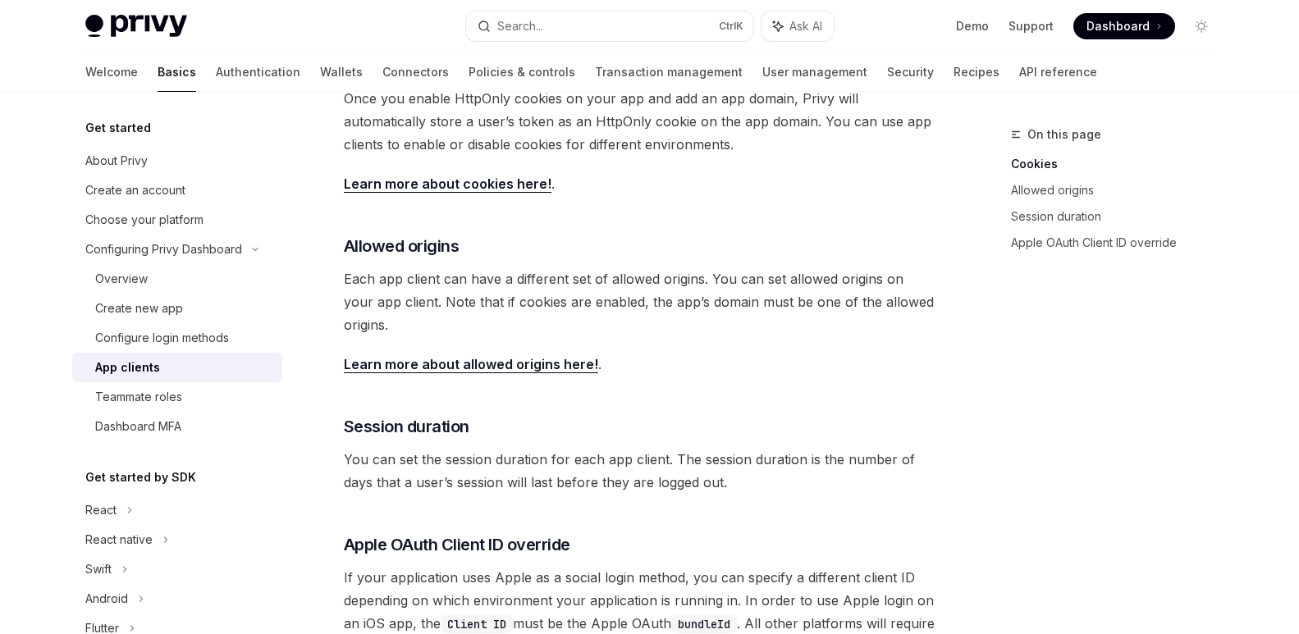
drag, startPoint x: 477, startPoint y: 326, endPoint x: 583, endPoint y: 334, distance: 106.2
click at [583, 334] on span "Each app client can have a different set of allowed origins. You can set allowe…" at bounding box center [640, 302] width 592 height 69
drag, startPoint x: 515, startPoint y: 426, endPoint x: 648, endPoint y: 427, distance: 133.8
click at [619, 424] on h3 "​ Session duration" at bounding box center [640, 426] width 592 height 23
drag, startPoint x: 772, startPoint y: 483, endPoint x: 841, endPoint y: 481, distance: 69.8
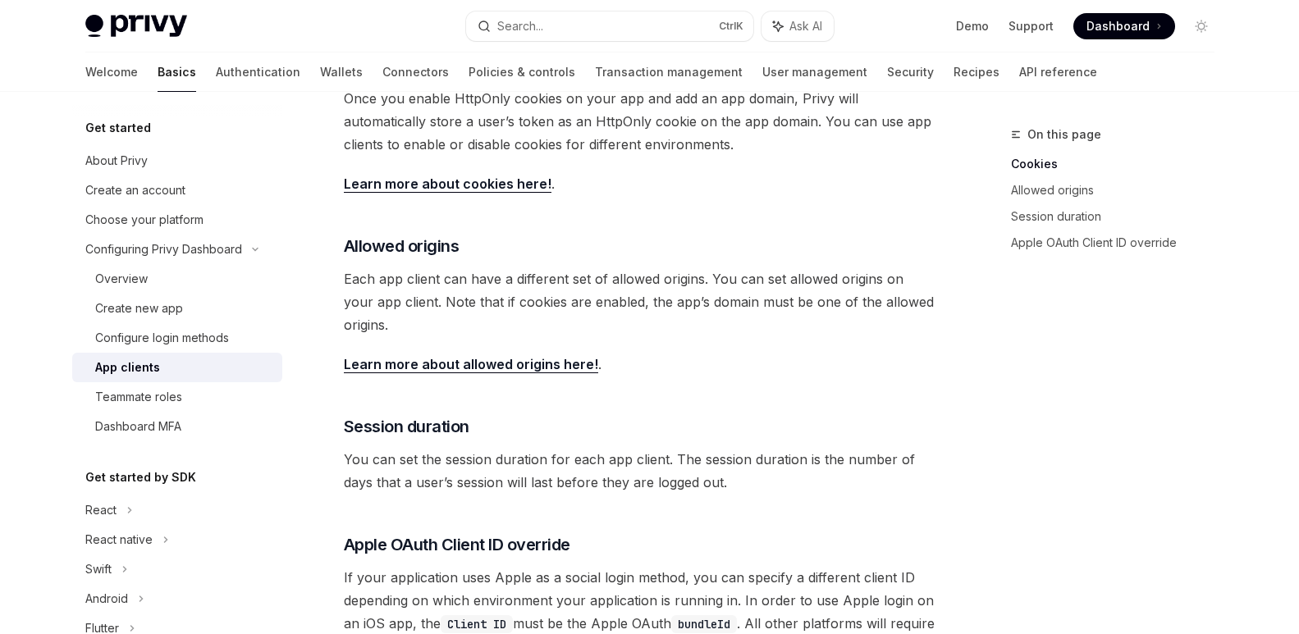
click at [841, 481] on span "You can set the session duration for each app client. The session duration is t…" at bounding box center [640, 471] width 592 height 46
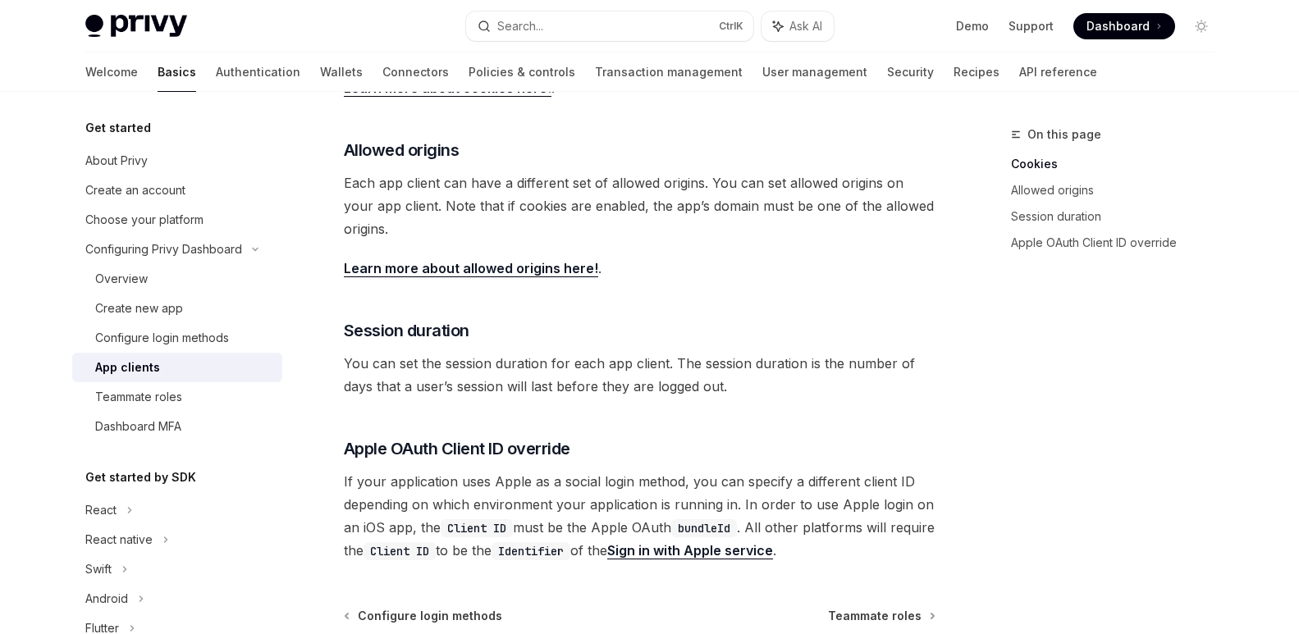
scroll to position [657, 0]
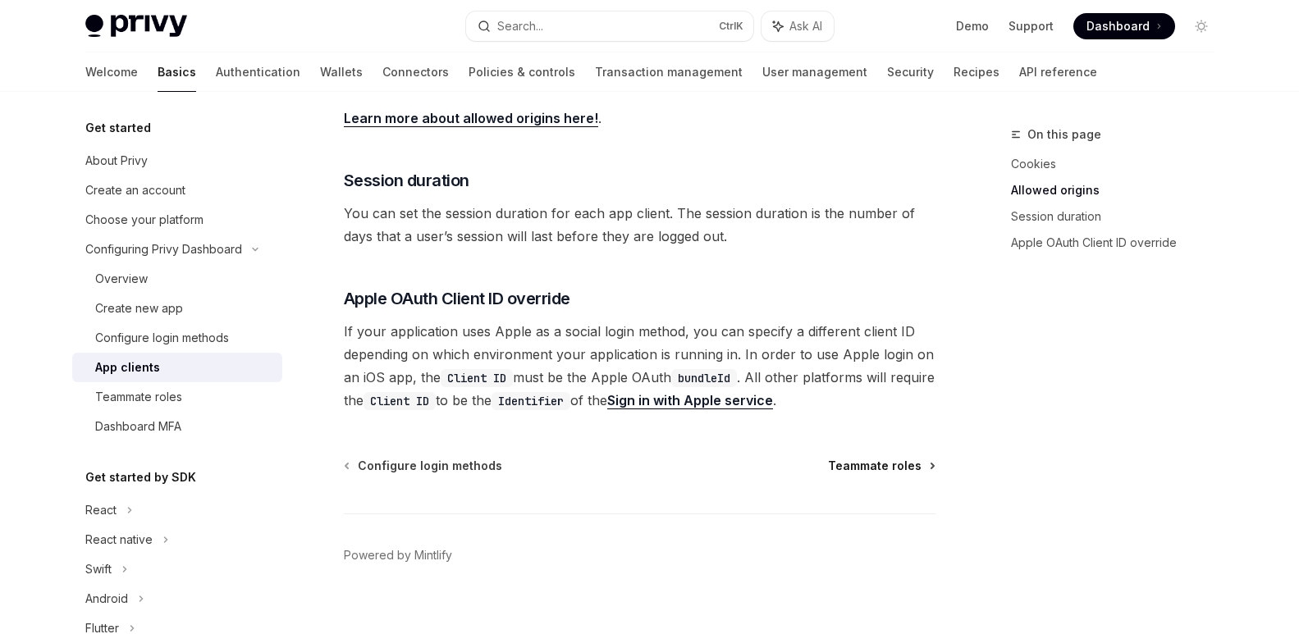
drag, startPoint x: 884, startPoint y: 399, endPoint x: 932, endPoint y: 458, distance: 75.9
click at [960, 415] on div "On this page Cookies Allowed origins Session duration Apple OAuth Client ID ove…" at bounding box center [650, 45] width 1156 height 1221
click at [916, 465] on span "Teammate roles" at bounding box center [875, 466] width 94 height 16
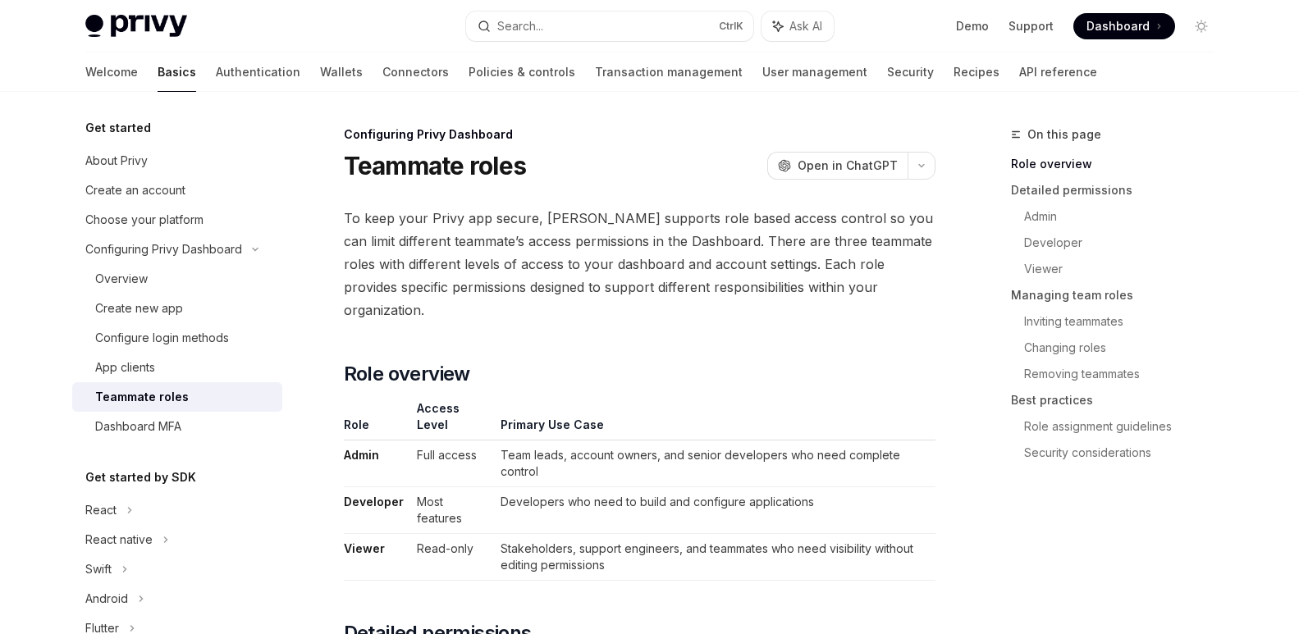
drag, startPoint x: 928, startPoint y: 290, endPoint x: 950, endPoint y: 286, distance: 21.7
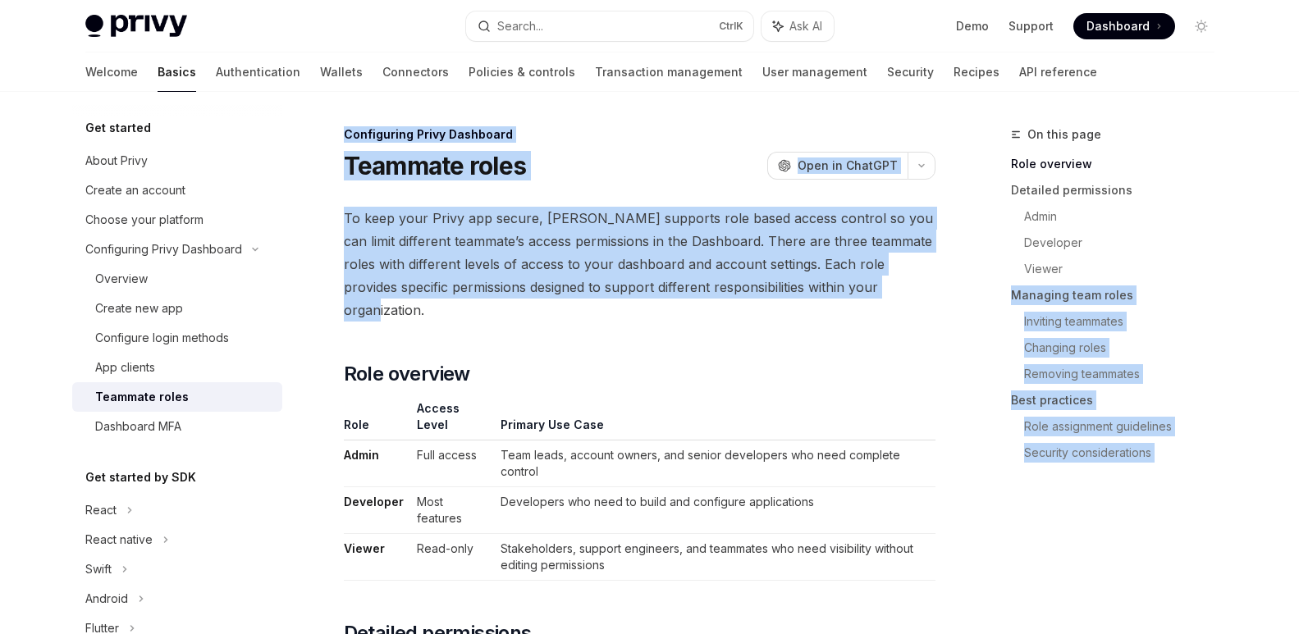
drag, startPoint x: 950, startPoint y: 281, endPoint x: 1004, endPoint y: 290, distance: 54.9
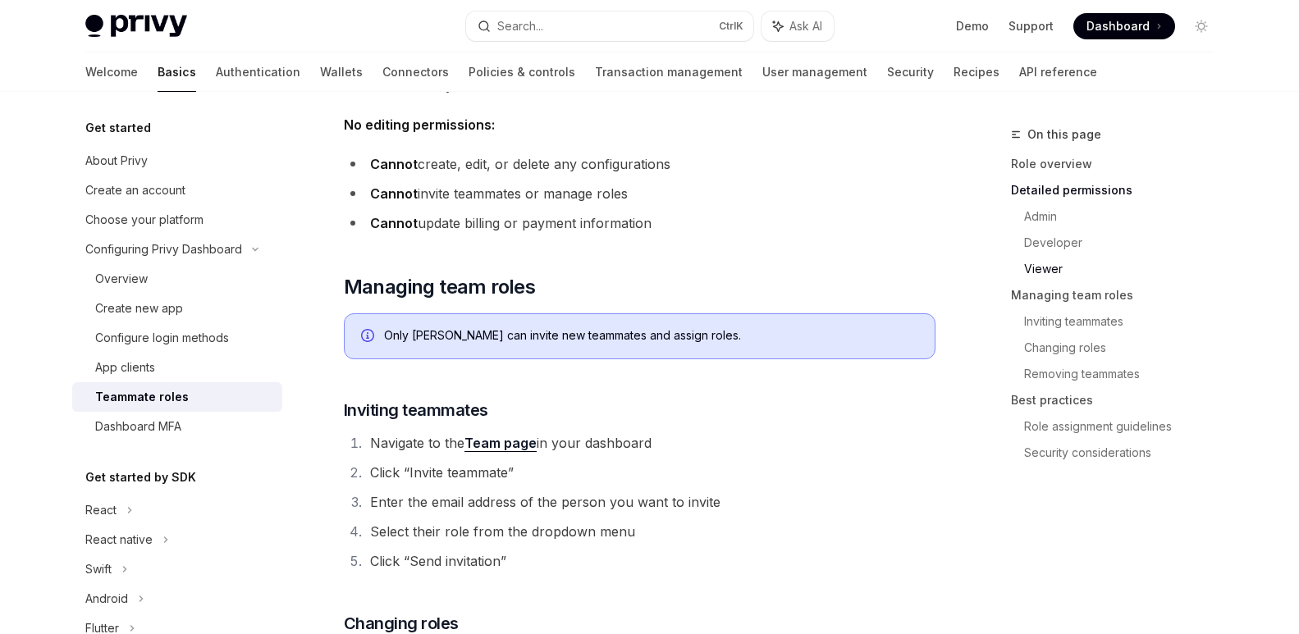
scroll to position [1888, 0]
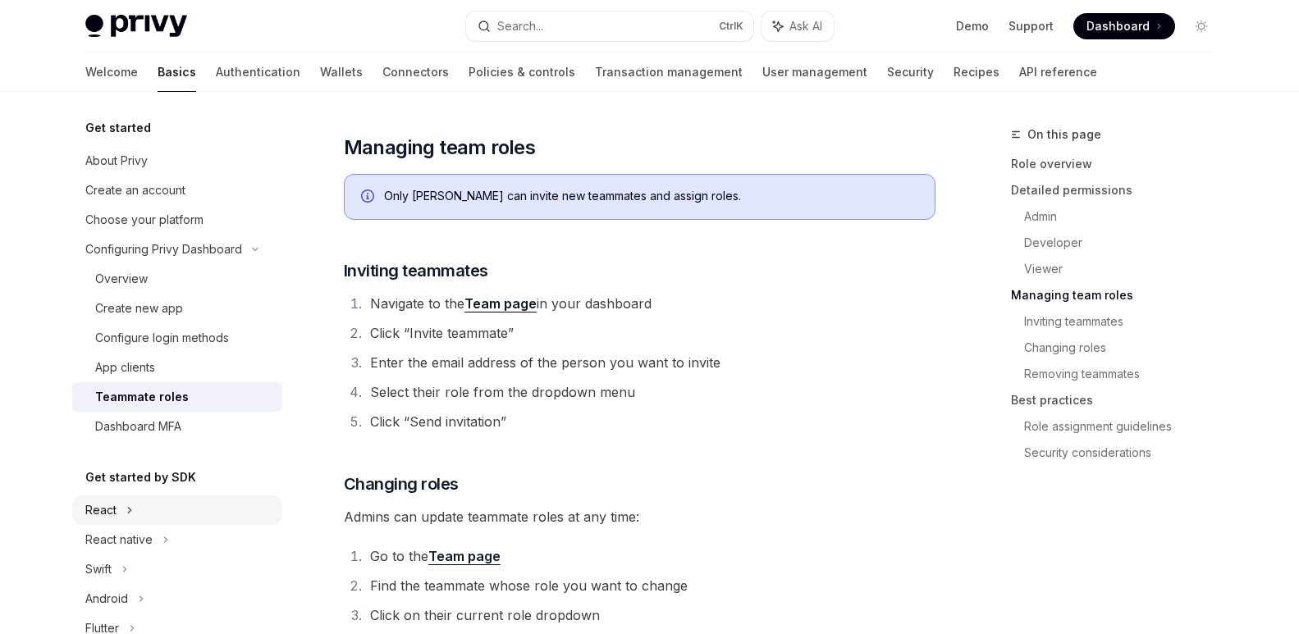
click at [129, 513] on icon at bounding box center [129, 511] width 7 height 20
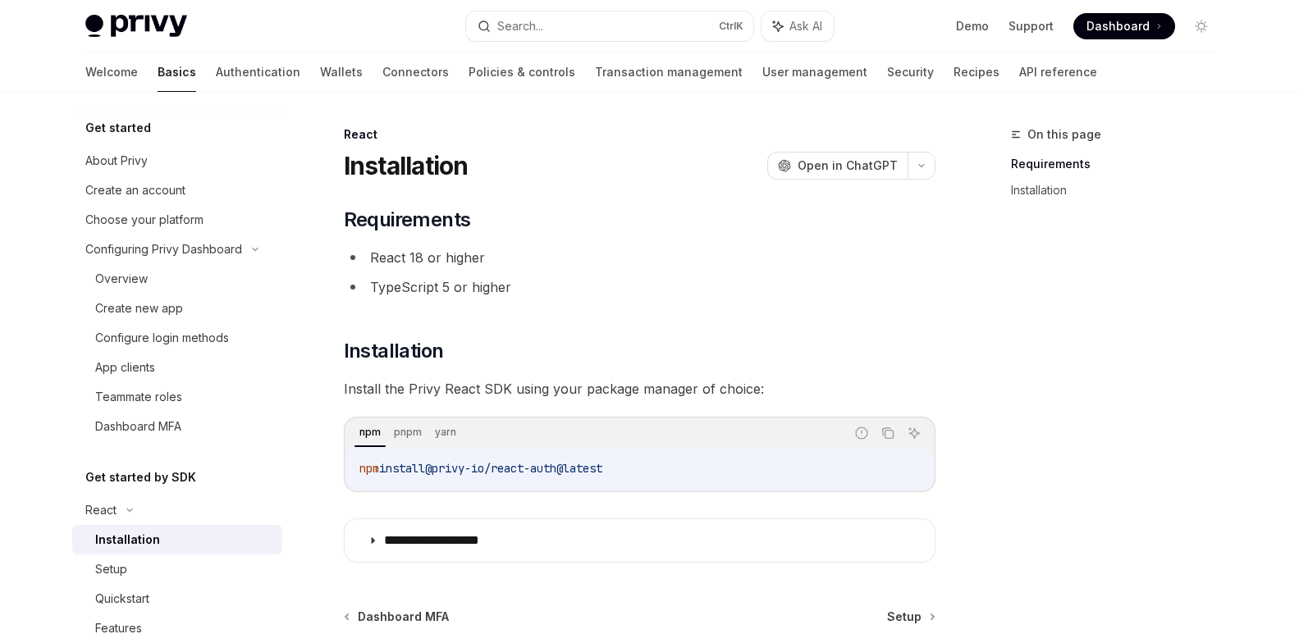
click at [149, 542] on div "Installation" at bounding box center [127, 540] width 65 height 20
drag, startPoint x: 676, startPoint y: 465, endPoint x: 700, endPoint y: 475, distance: 26.1
click at [700, 475] on code "npm install @privy-io/react-auth@latest" at bounding box center [640, 469] width 561 height 20
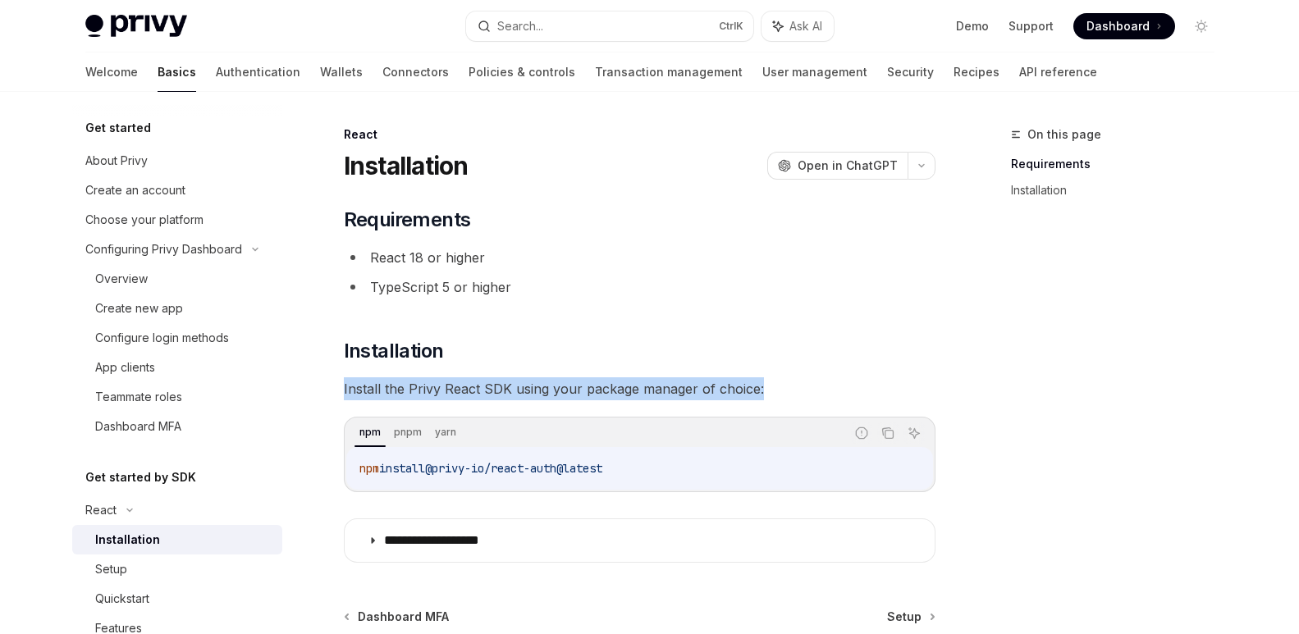
drag, startPoint x: 785, startPoint y: 393, endPoint x: 344, endPoint y: 394, distance: 440.8
click at [344, 394] on span "Install the Privy React SDK using your package manager of choice:" at bounding box center [640, 389] width 592 height 23
click at [776, 329] on div "**********" at bounding box center [640, 385] width 592 height 356
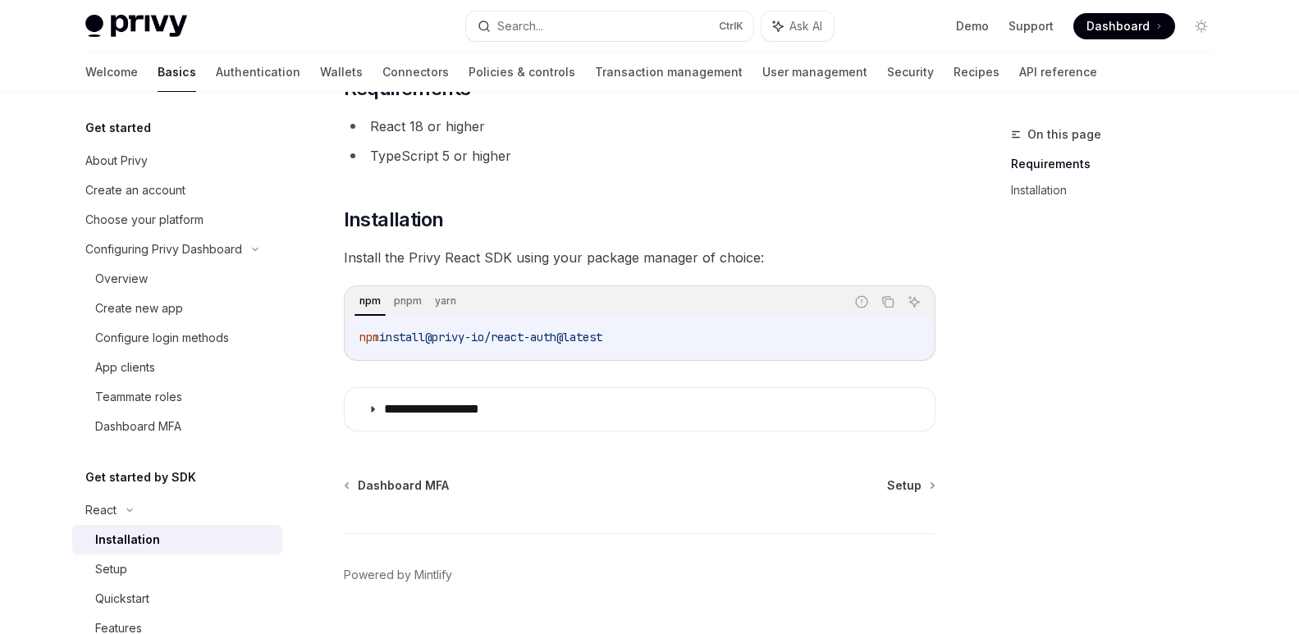
scroll to position [172, 0]
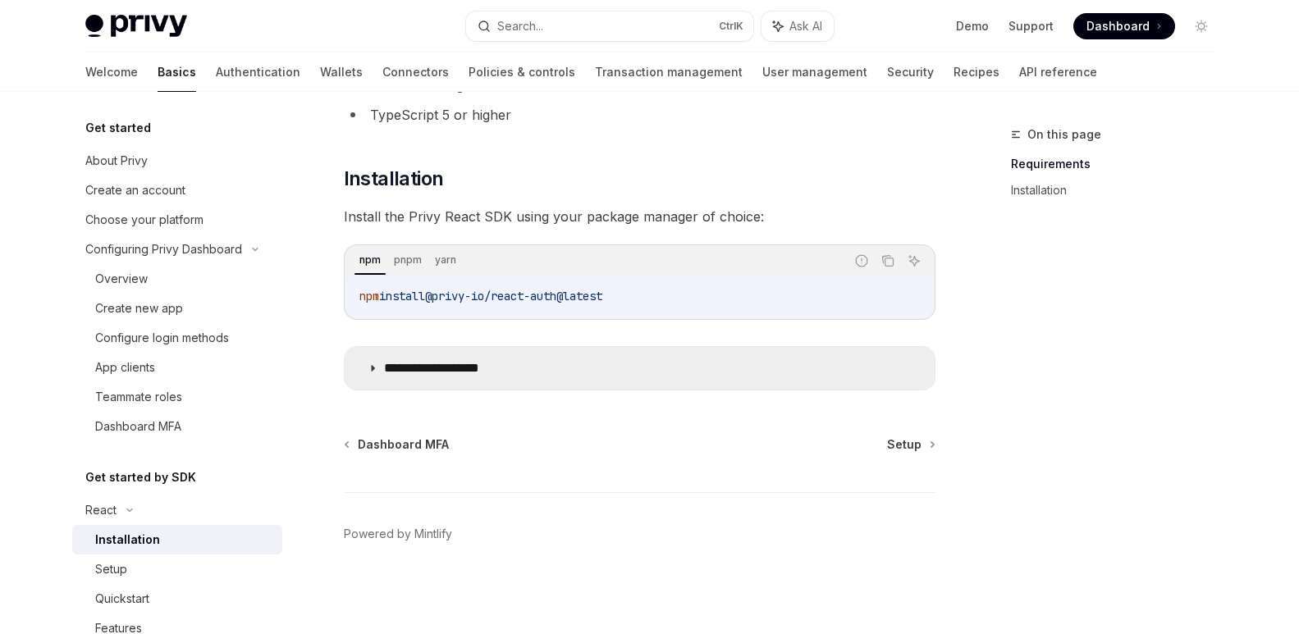
click at [375, 365] on icon at bounding box center [373, 369] width 10 height 10
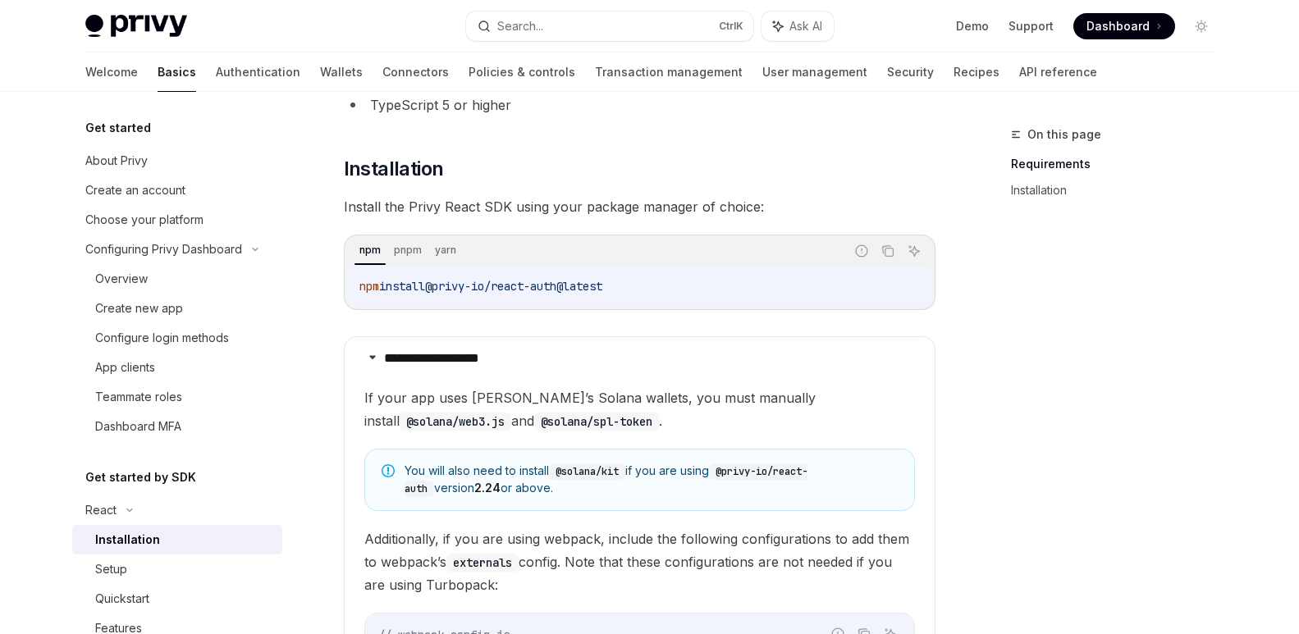
click at [379, 366] on div "**********" at bounding box center [640, 548] width 592 height 1047
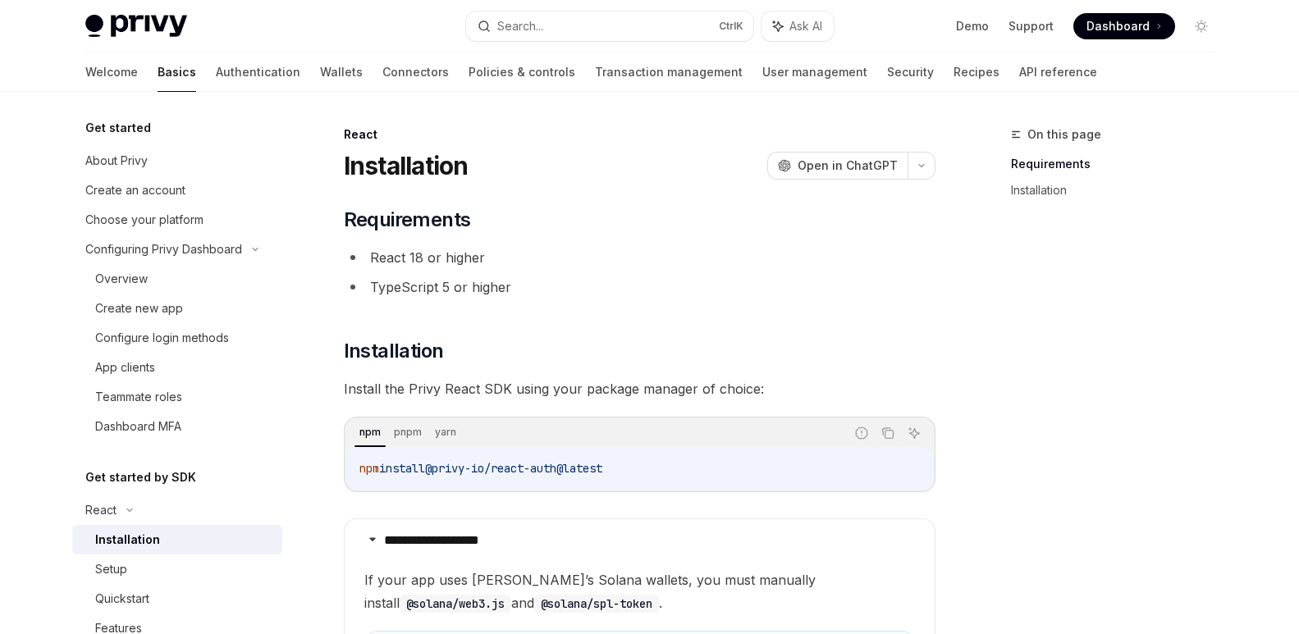
scroll to position [164, 0]
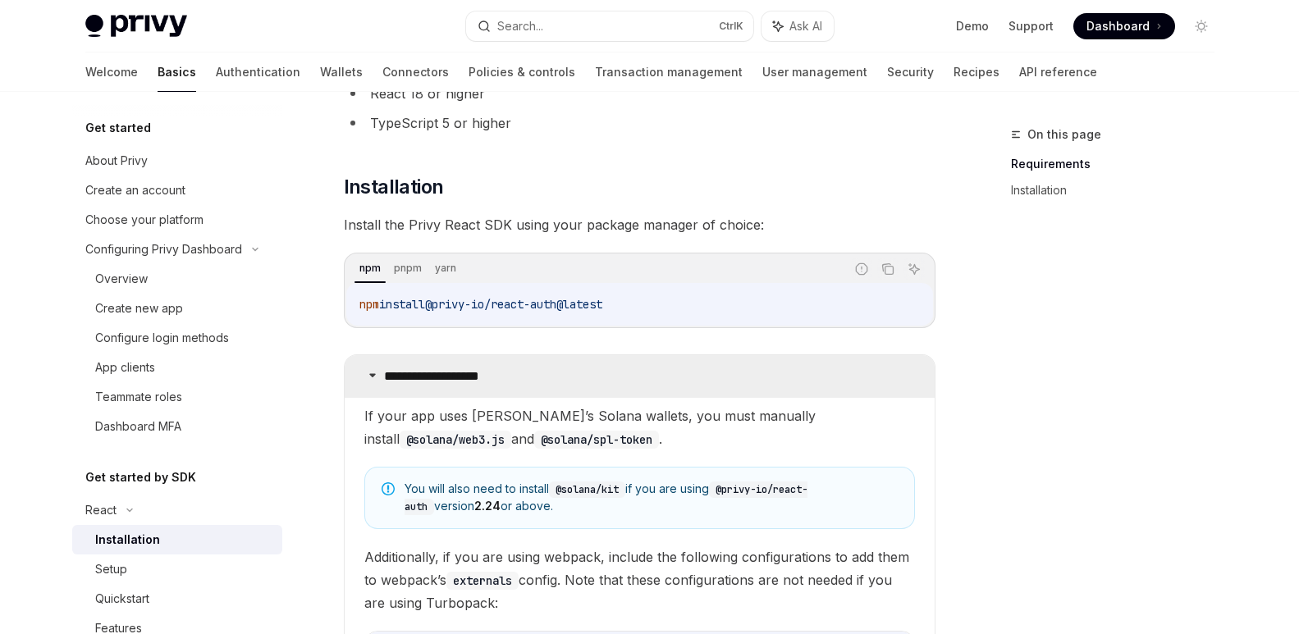
drag, startPoint x: 360, startPoint y: 412, endPoint x: 768, endPoint y: 394, distance: 408.3
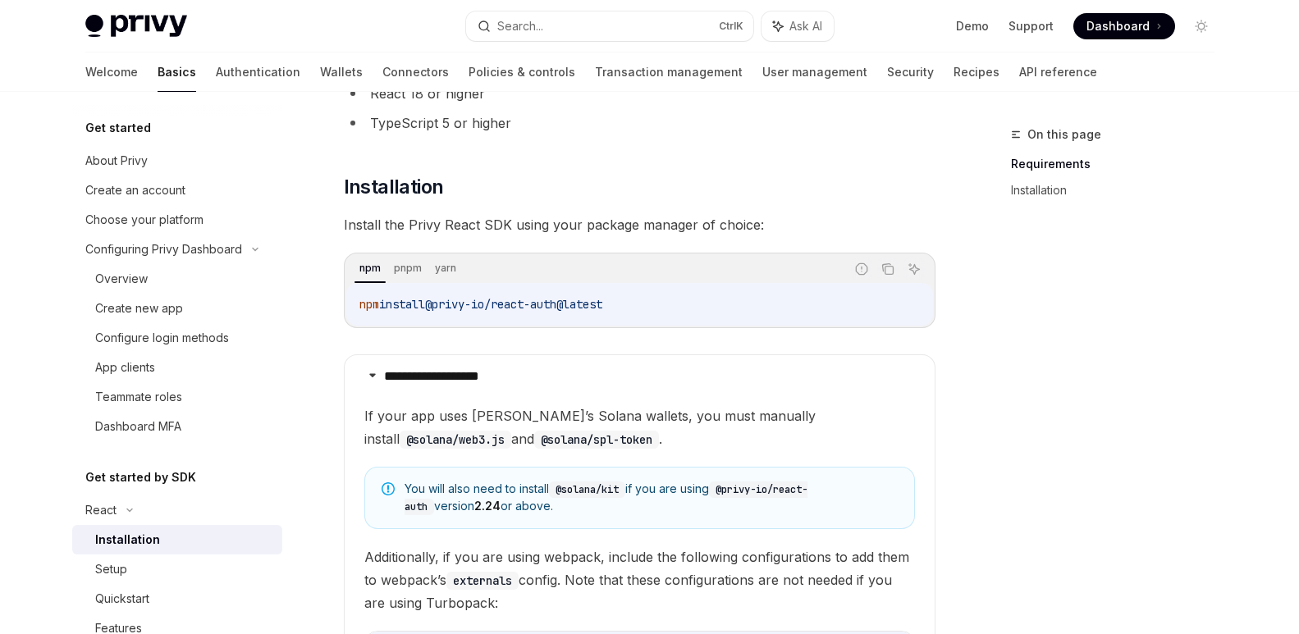
click at [671, 424] on span "If your app uses Privy’s Solana wallets, you must manually install @solana/web3…" at bounding box center [639, 428] width 551 height 46
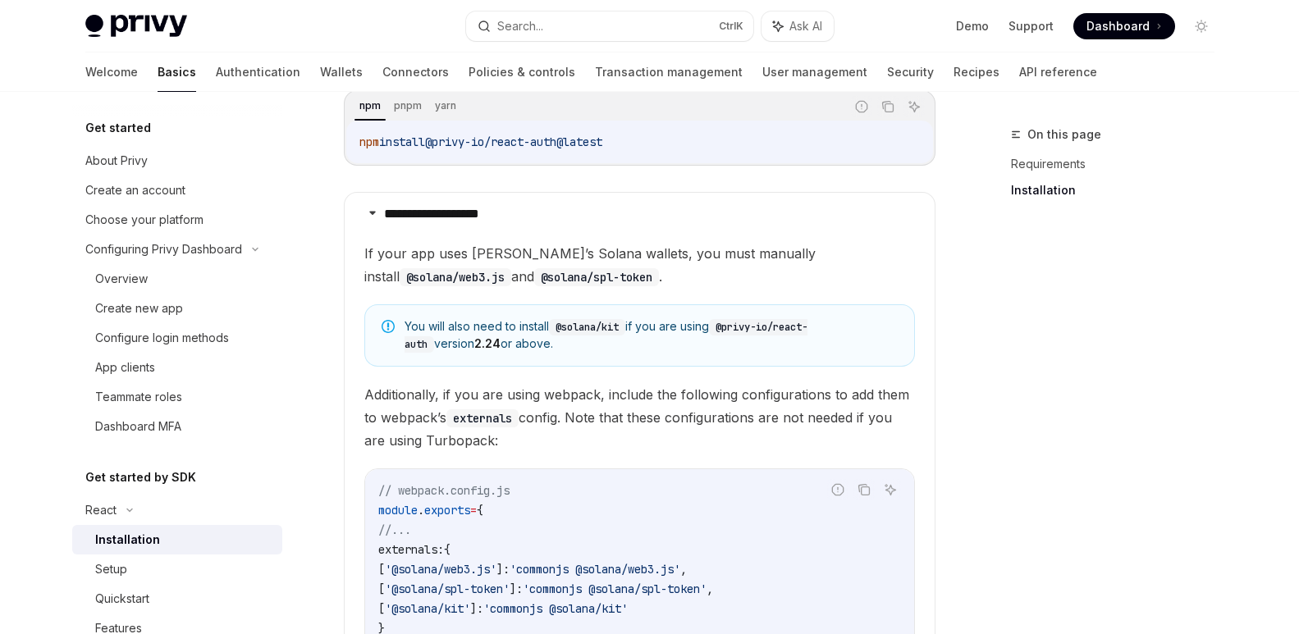
scroll to position [328, 0]
drag, startPoint x: 387, startPoint y: 393, endPoint x: 562, endPoint y: 435, distance: 179.8
click at [562, 435] on span "Additionally, if you are using webpack, include the following configurations to…" at bounding box center [639, 416] width 551 height 69
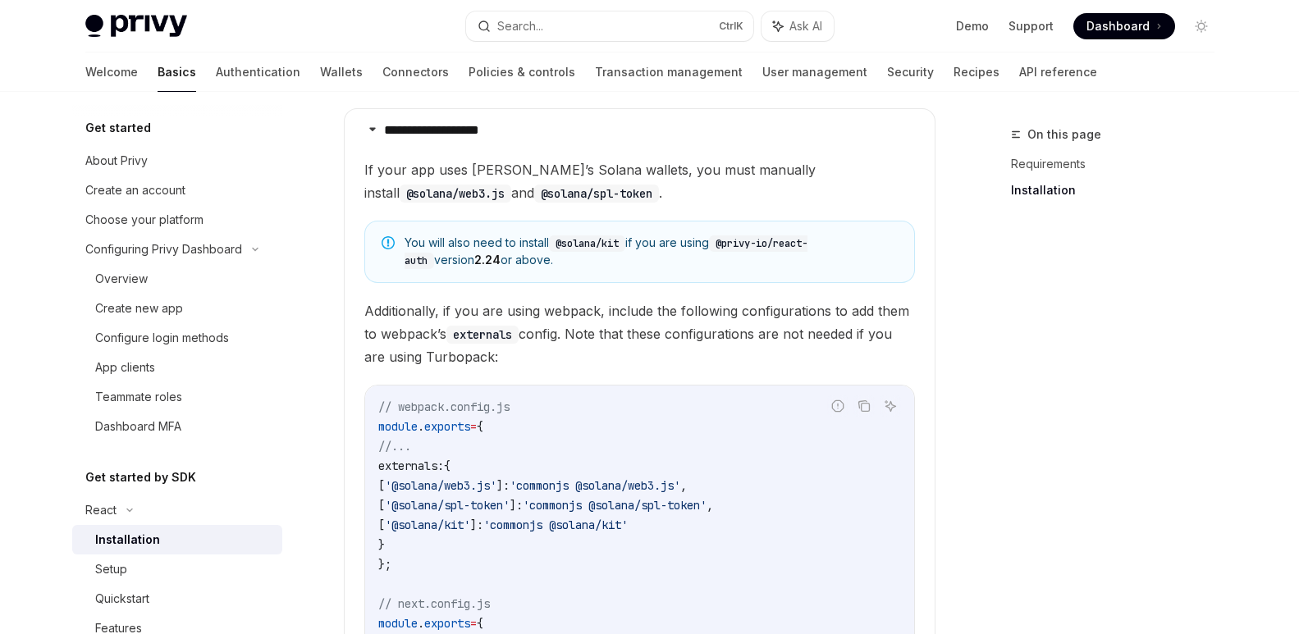
click at [529, 353] on span "Additionally, if you are using webpack, include the following configurations to…" at bounding box center [639, 334] width 551 height 69
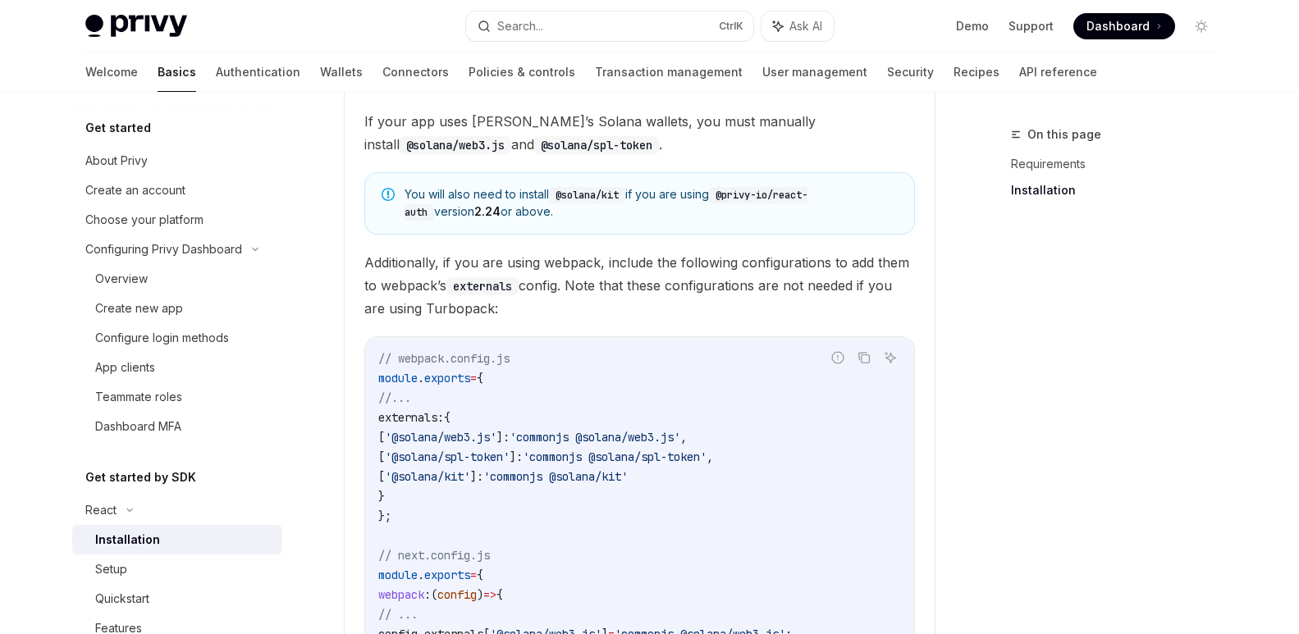
scroll to position [131, 0]
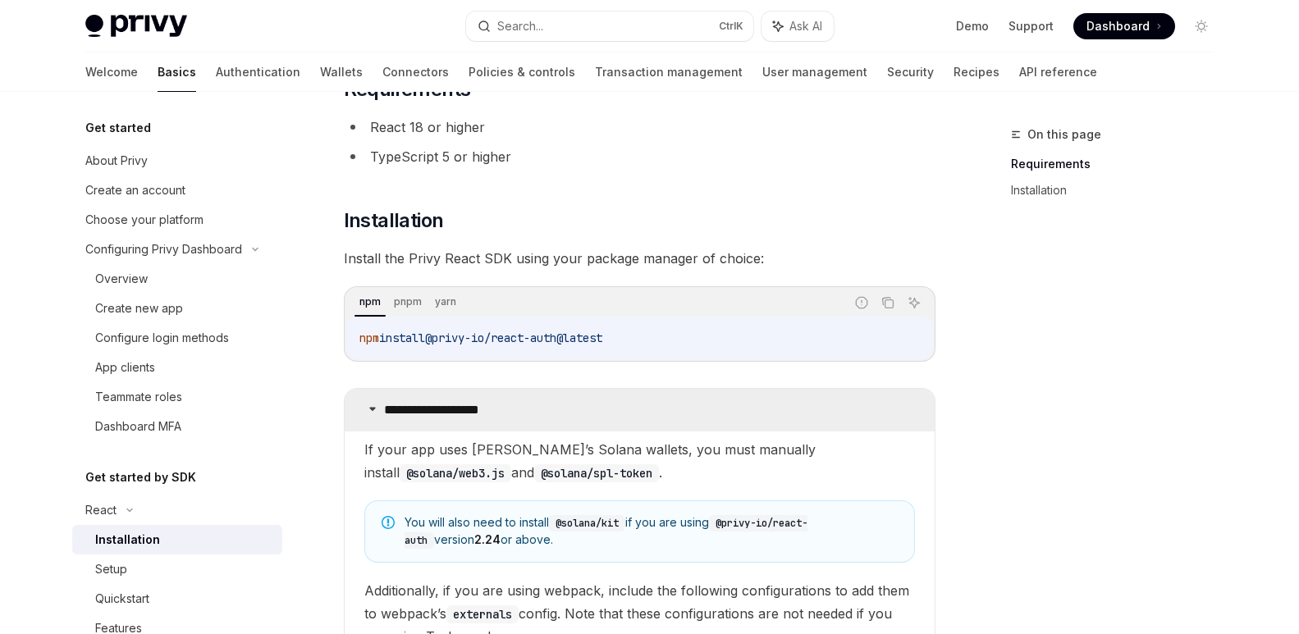
click at [374, 409] on icon at bounding box center [373, 409] width 10 height 10
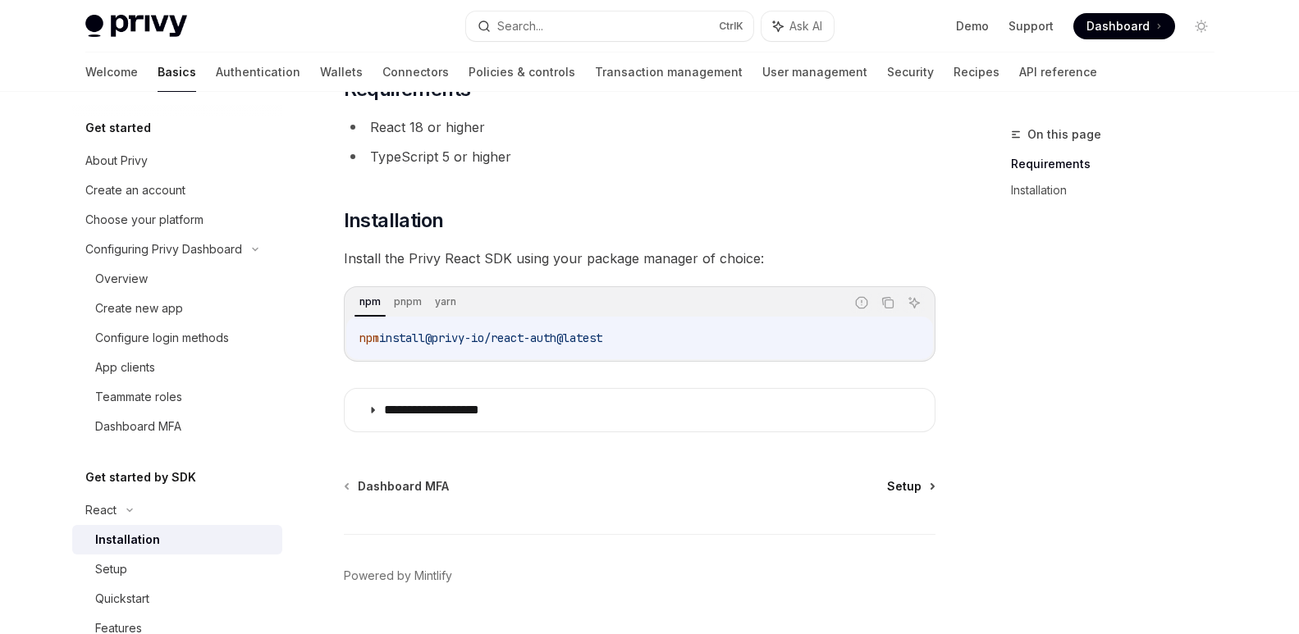
click at [924, 488] on link "Setup" at bounding box center [910, 487] width 47 height 16
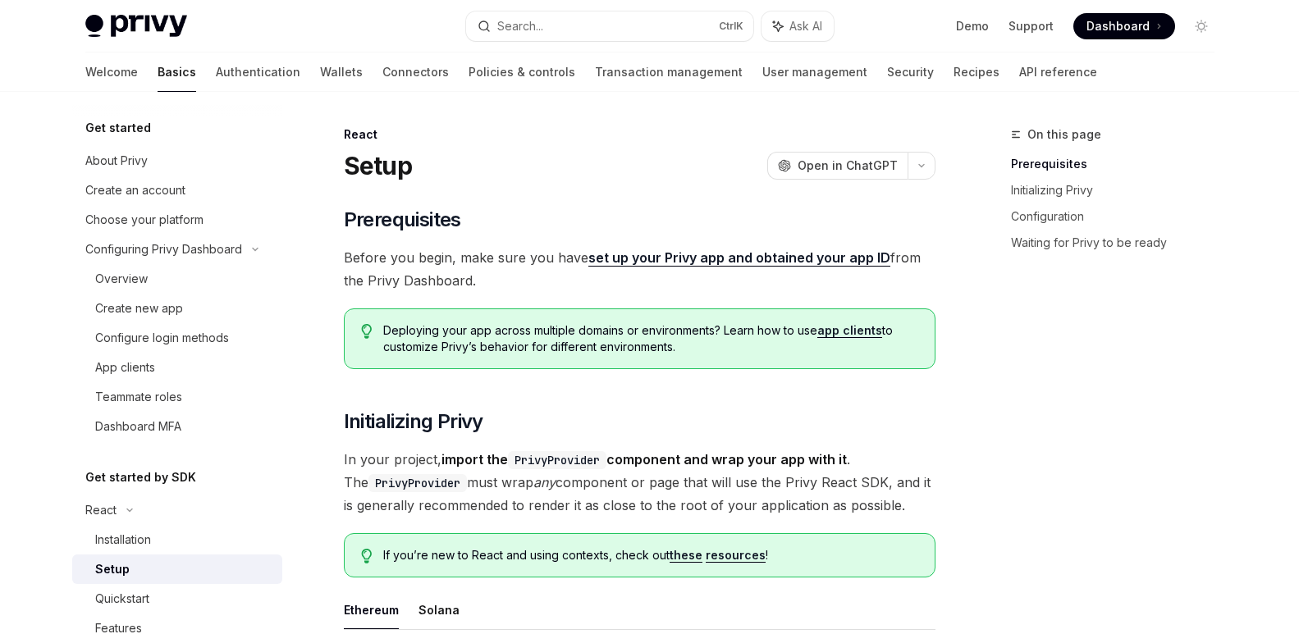
drag, startPoint x: 689, startPoint y: 350, endPoint x: 534, endPoint y: 346, distance: 155.2
click at [534, 346] on span "Deploying your app across multiple domains or environments? Learn how to use ap…" at bounding box center [650, 339] width 534 height 33
click at [165, 277] on div "Overview" at bounding box center [183, 279] width 177 height 20
click at [171, 307] on div "Create new app" at bounding box center [139, 309] width 88 height 20
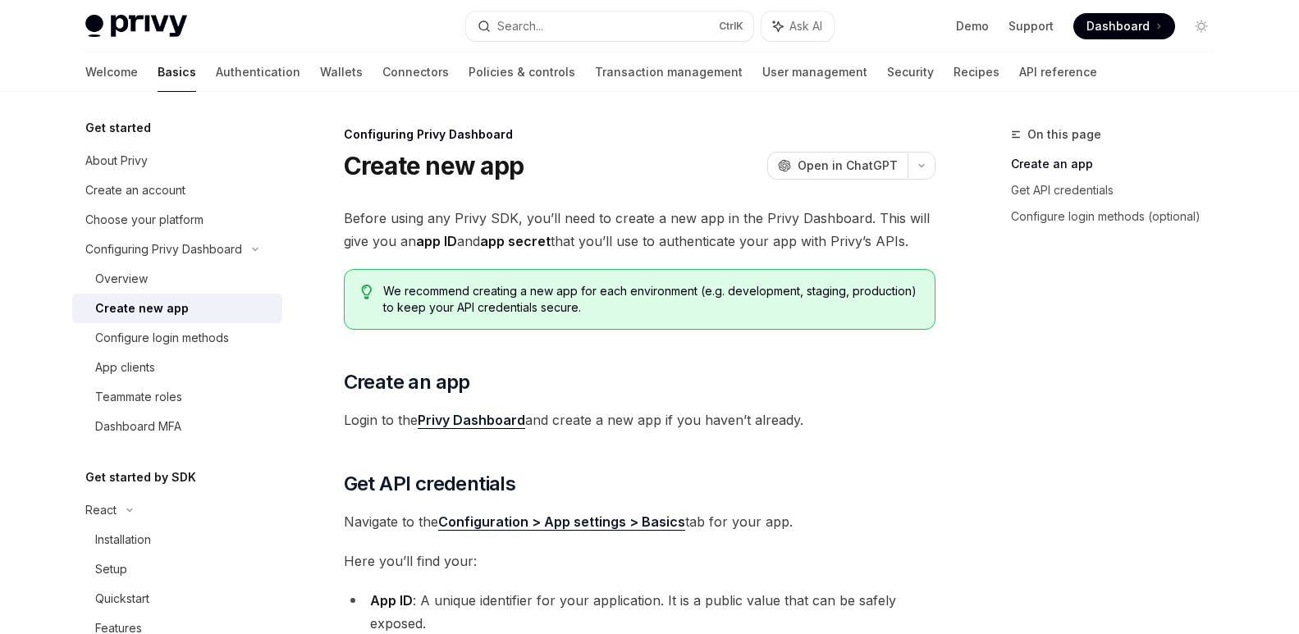
drag, startPoint x: 923, startPoint y: 243, endPoint x: 314, endPoint y: 206, distance: 611.0
click at [314, 206] on div "Configuring Privy Dashboard Create new app OpenAI Open in ChatGPT OpenAI Open i…" at bounding box center [486, 641] width 906 height 1032
click at [321, 218] on div "Configuring Privy Dashboard Create new app OpenAI Open in ChatGPT OpenAI Open i…" at bounding box center [486, 641] width 906 height 1032
drag, startPoint x: 644, startPoint y: 366, endPoint x: 652, endPoint y: 380, distance: 15.8
click at [652, 380] on div "Before using any Privy SDK, you’ll need to create a new app in the Privy Dashbo…" at bounding box center [640, 560] width 592 height 706
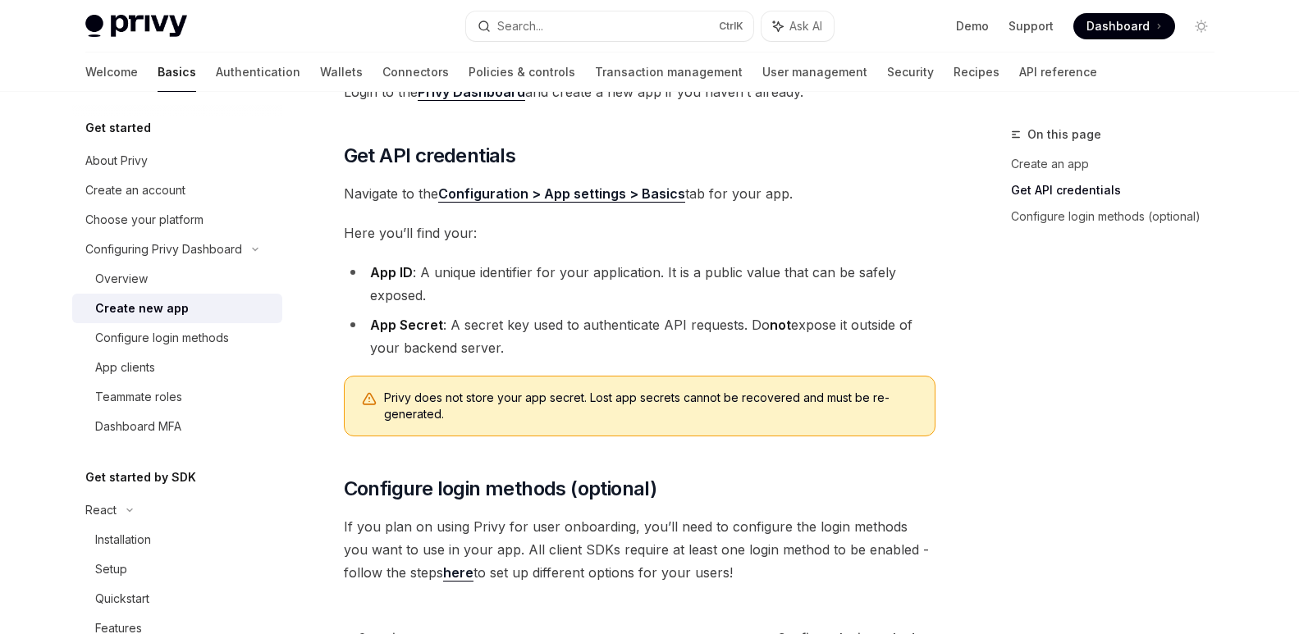
scroll to position [522, 0]
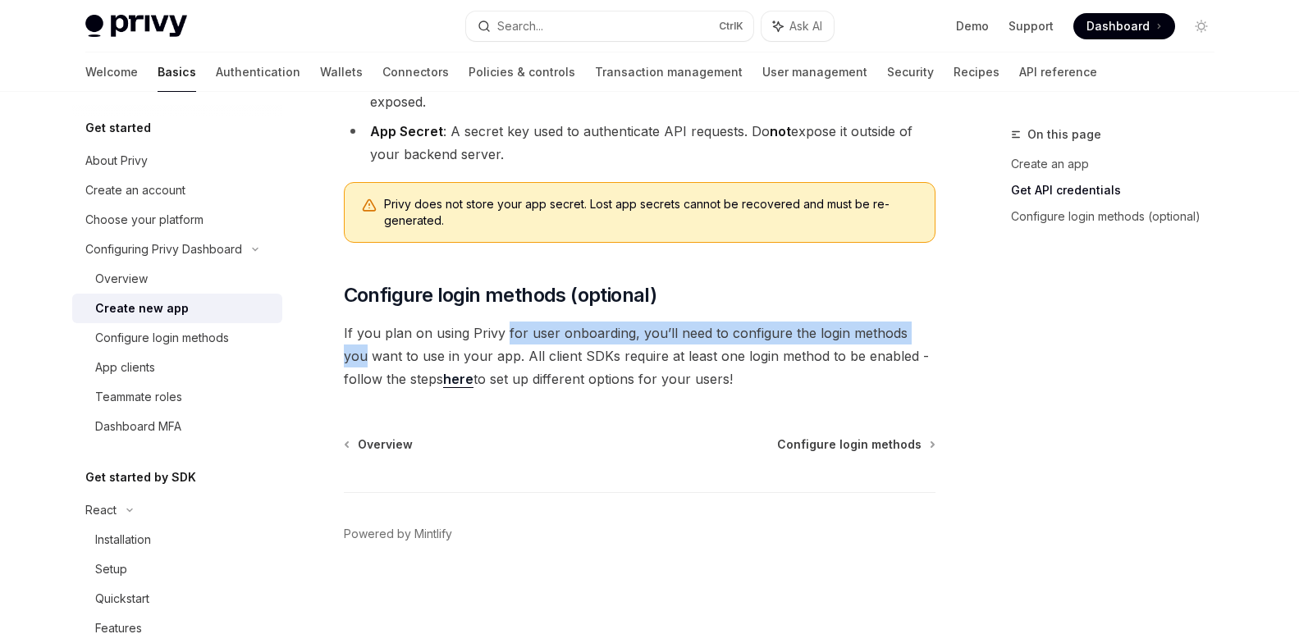
drag, startPoint x: 503, startPoint y: 333, endPoint x: 930, endPoint y: 342, distance: 426.9
click at [930, 342] on span "If you plan on using Privy for user onboarding, you’ll need to configure the lo…" at bounding box center [640, 356] width 592 height 69
drag, startPoint x: 941, startPoint y: 337, endPoint x: 337, endPoint y: 340, distance: 603.3
click at [337, 340] on div "On this page Create an app Get API credentials Configure login methods (optiona…" at bounding box center [650, 102] width 1156 height 1065
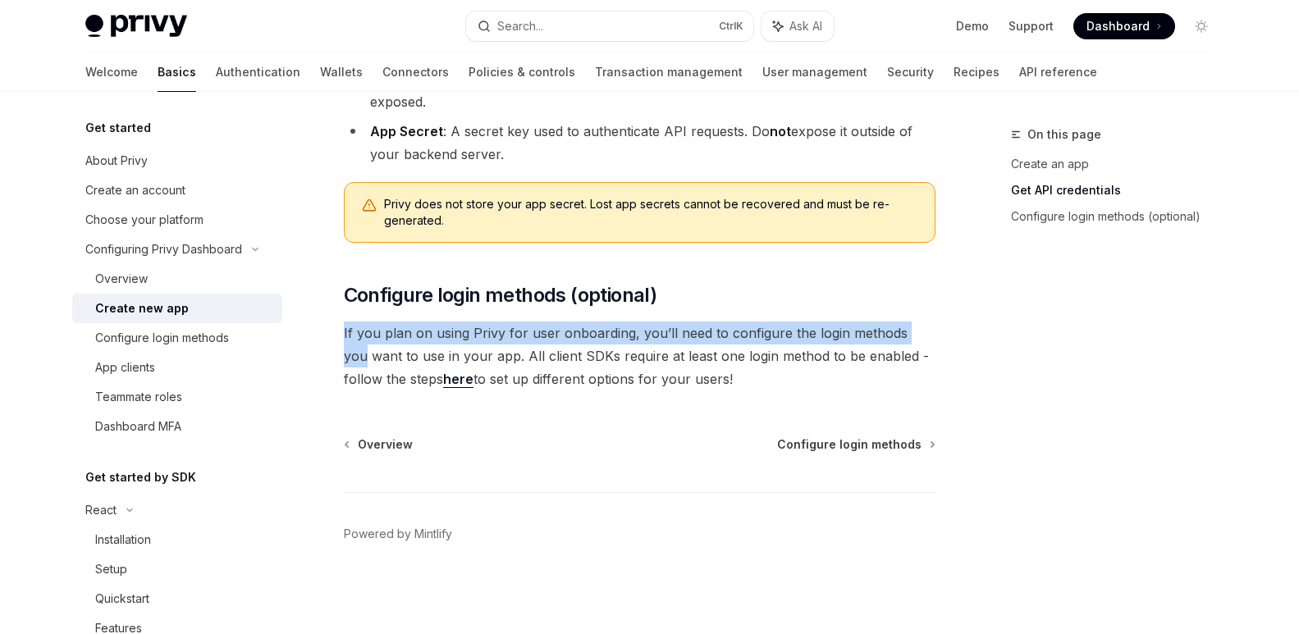
click at [337, 340] on div "Configuring Privy Dashboard Create new app OpenAI Open in ChatGPT OpenAI Open i…" at bounding box center [486, 119] width 906 height 1032
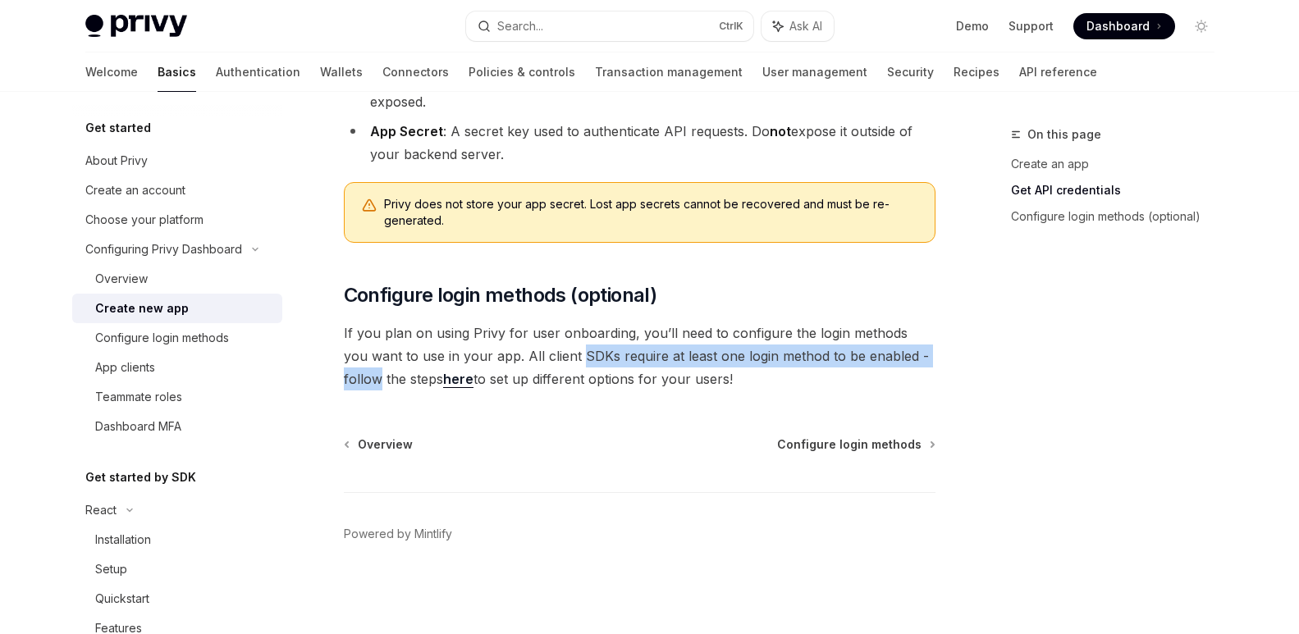
drag, startPoint x: 552, startPoint y: 355, endPoint x: 951, endPoint y: 361, distance: 399.8
click at [951, 361] on div "On this page Create an app Get API credentials Configure login methods (optiona…" at bounding box center [650, 102] width 1156 height 1065
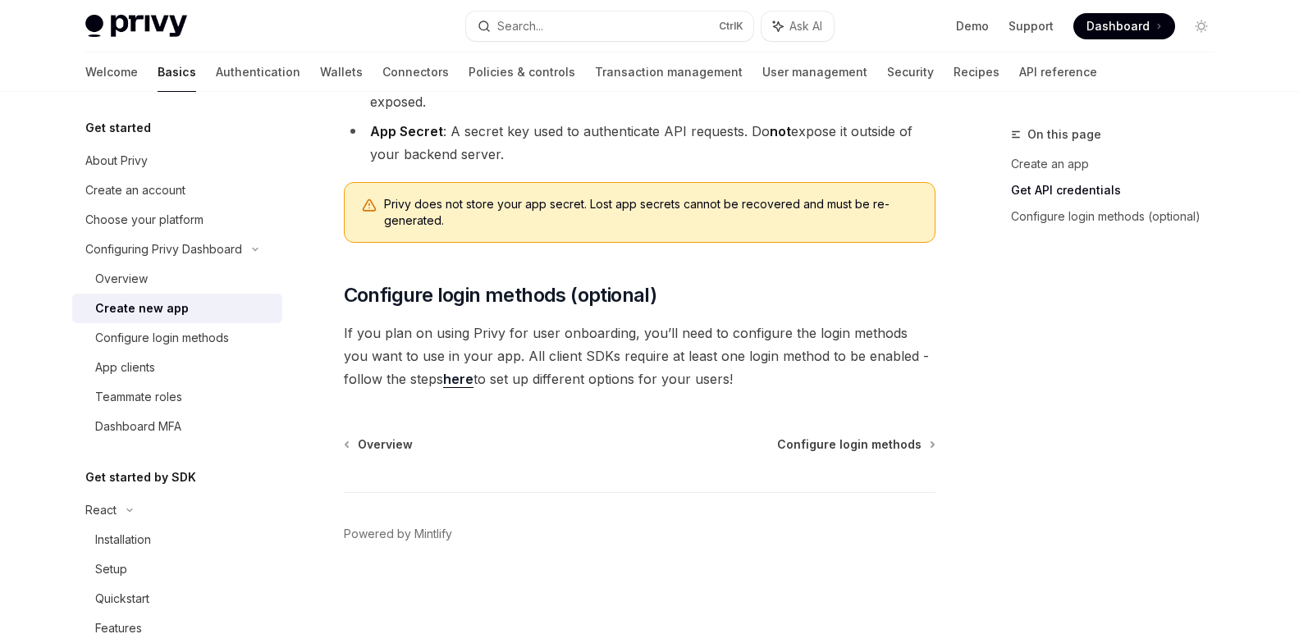
drag, startPoint x: 722, startPoint y: 381, endPoint x: 798, endPoint y: 392, distance: 76.3
click at [798, 392] on div "Configuring Privy Dashboard Create new app OpenAI Open in ChatGPT OpenAI Open i…" at bounding box center [486, 119] width 906 height 1032
click at [443, 379] on link "here" at bounding box center [458, 379] width 30 height 17
click at [901, 444] on span "Configure login methods" at bounding box center [849, 445] width 144 height 16
click at [882, 447] on span "Configure login methods" at bounding box center [849, 445] width 144 height 16
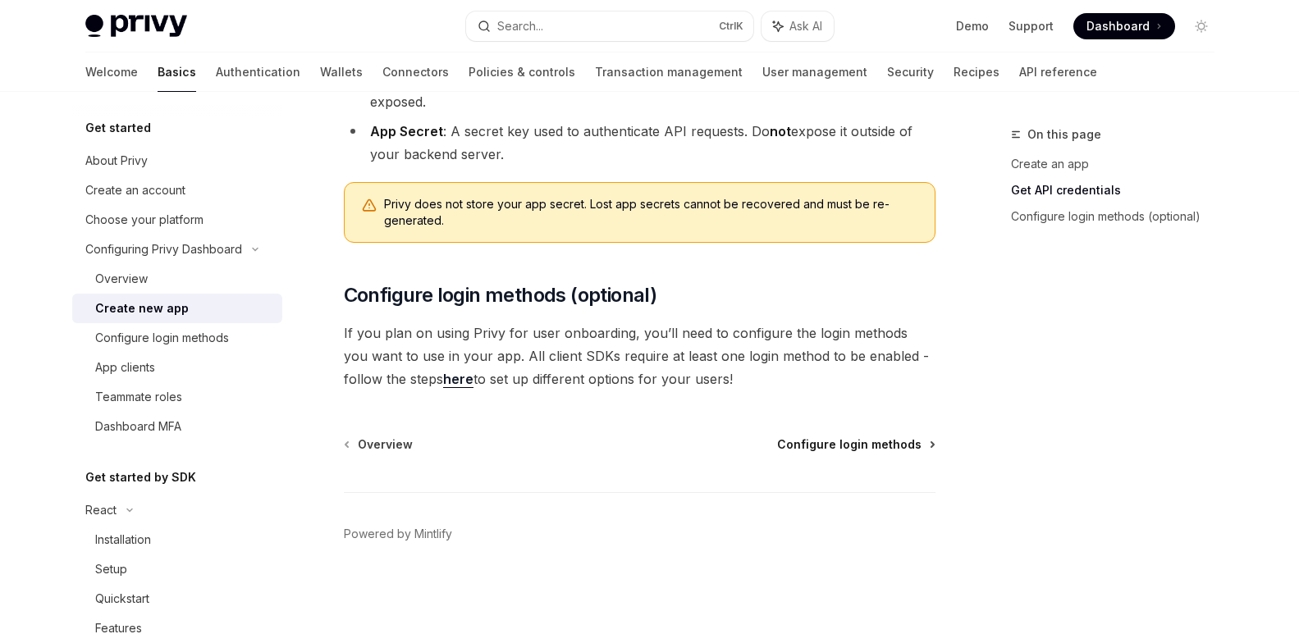
click at [885, 443] on span "Configure login methods" at bounding box center [849, 445] width 144 height 16
click at [997, 401] on div "On this page Create an app Get API credentials Configure login methods (optiona…" at bounding box center [1103, 380] width 250 height 510
click at [880, 446] on span "Configure login methods" at bounding box center [849, 445] width 144 height 16
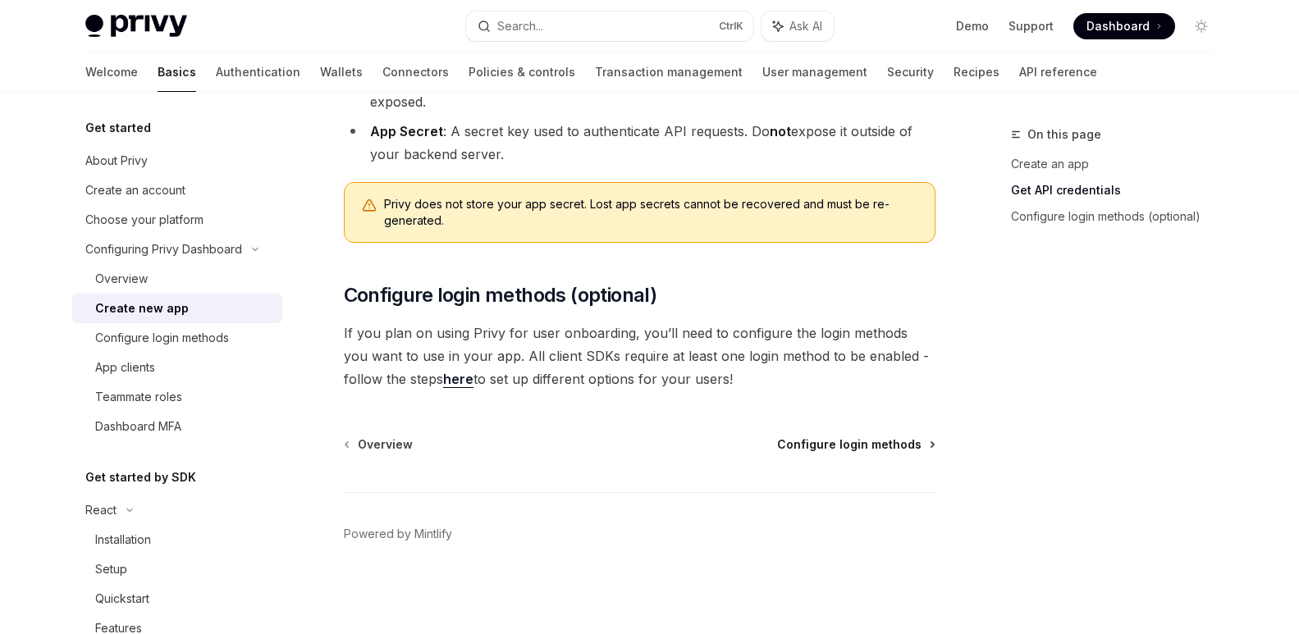
click at [880, 446] on span "Configure login methods" at bounding box center [849, 445] width 144 height 16
click at [882, 447] on span "Configure login methods" at bounding box center [849, 445] width 144 height 16
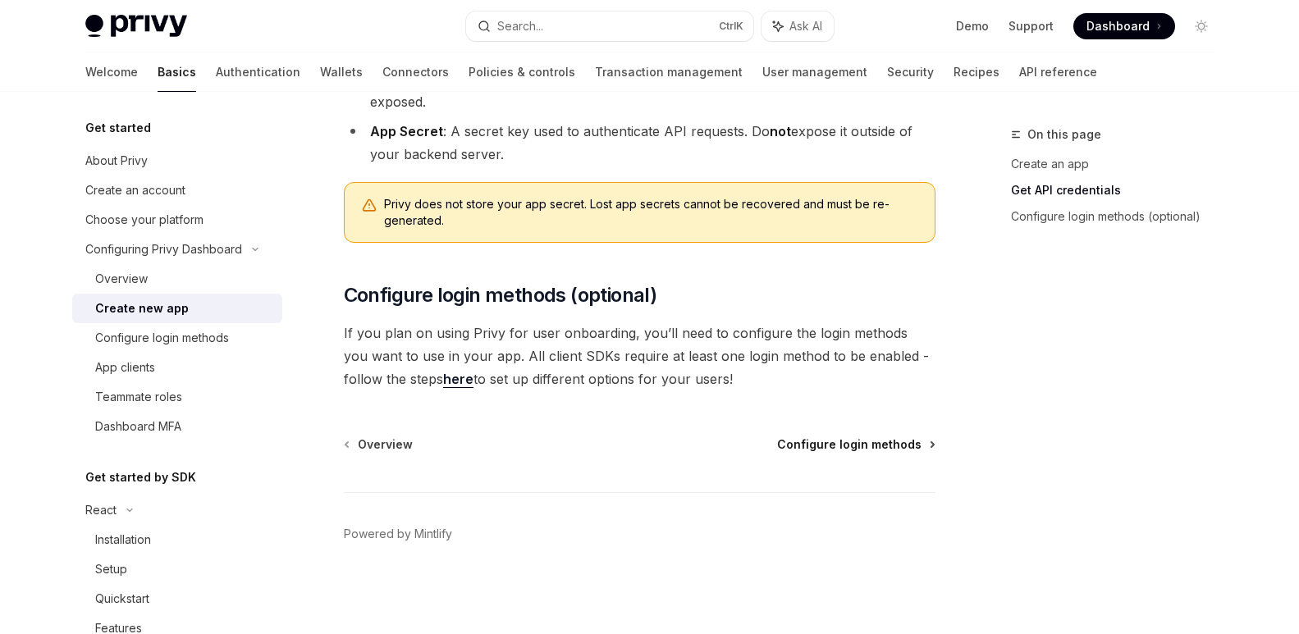
click at [882, 447] on span "Configure login methods" at bounding box center [849, 445] width 144 height 16
click at [879, 446] on span "Configure login methods" at bounding box center [849, 445] width 144 height 16
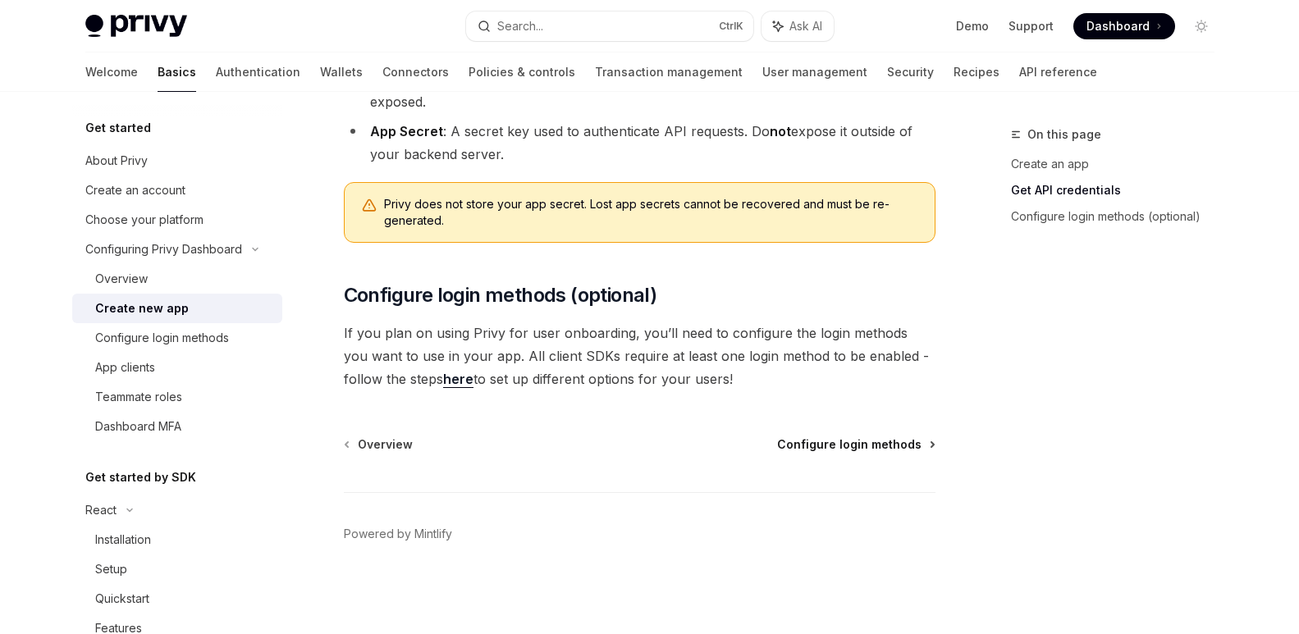
click at [879, 446] on span "Configure login methods" at bounding box center [849, 445] width 144 height 16
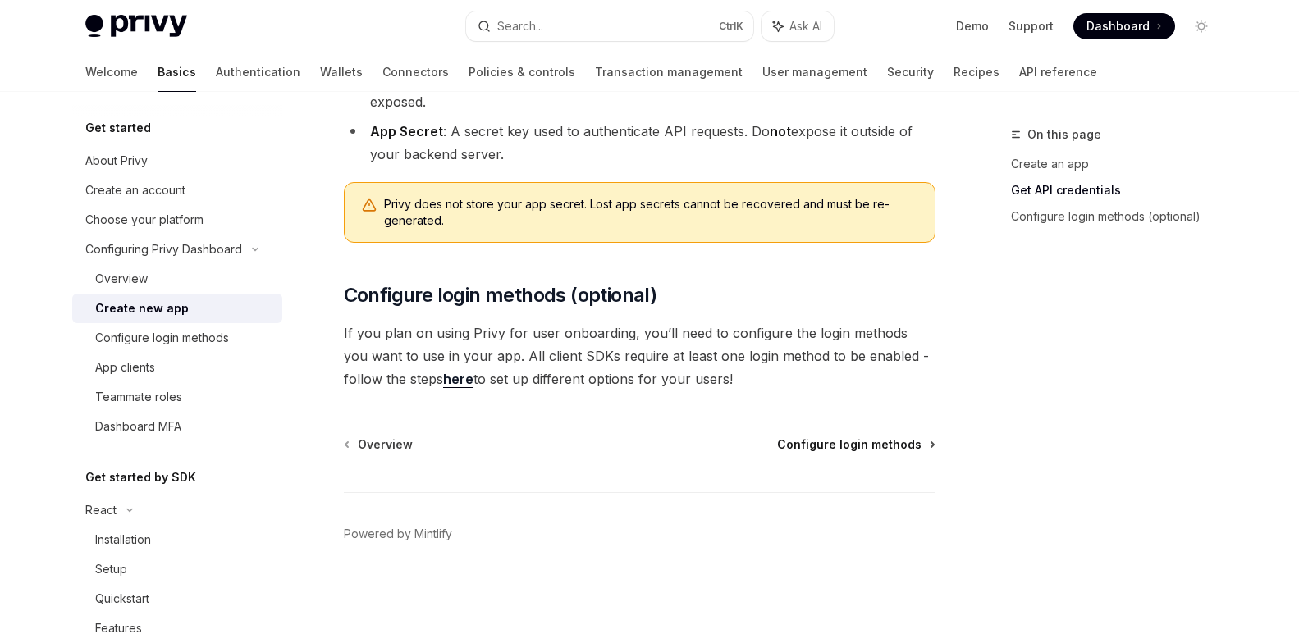
click at [879, 446] on span "Configure login methods" at bounding box center [849, 445] width 144 height 16
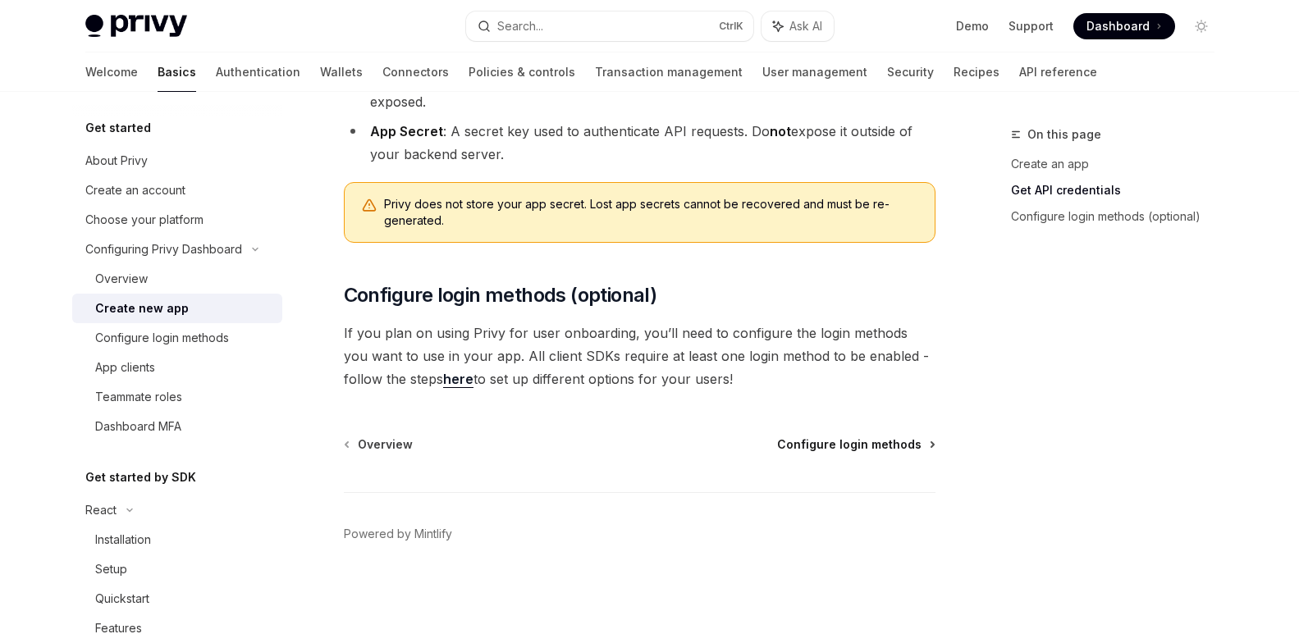
click at [879, 444] on span "Configure login methods" at bounding box center [849, 445] width 144 height 16
click at [878, 444] on span "Configure login methods" at bounding box center [849, 445] width 144 height 16
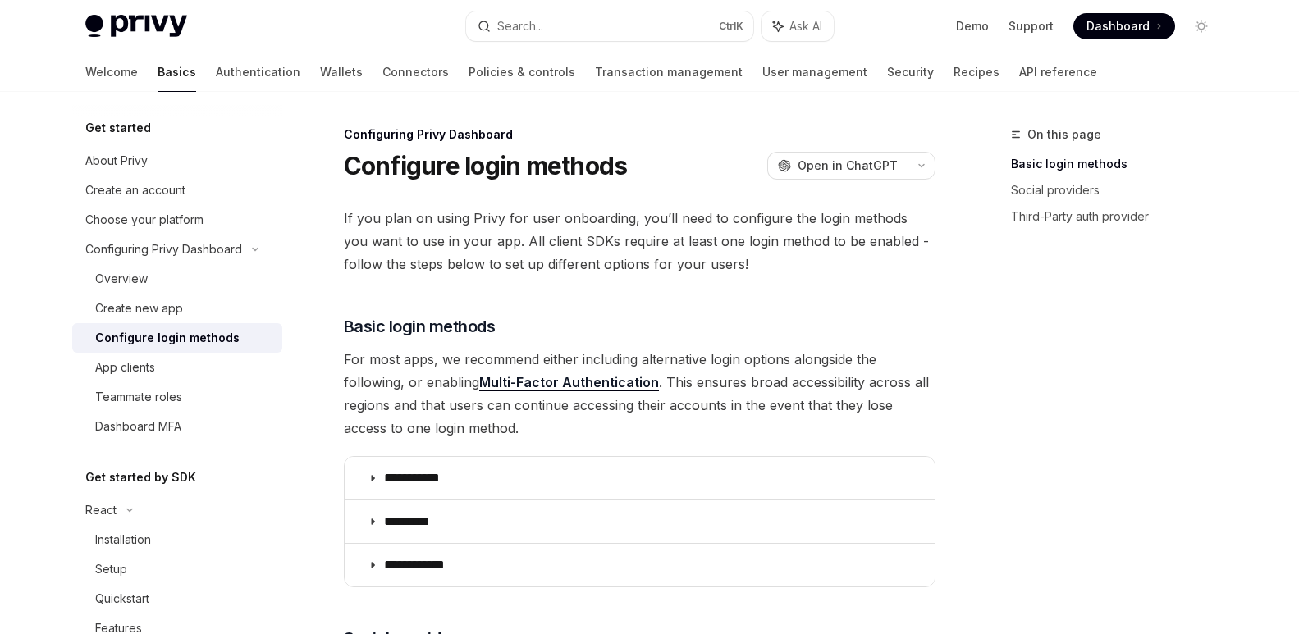
drag, startPoint x: 644, startPoint y: 169, endPoint x: 732, endPoint y: 180, distance: 88.5
click at [732, 180] on div "Configure login methods OpenAI Open in ChatGPT" at bounding box center [640, 166] width 592 height 30
drag, startPoint x: 740, startPoint y: 262, endPoint x: 355, endPoint y: 227, distance: 387.3
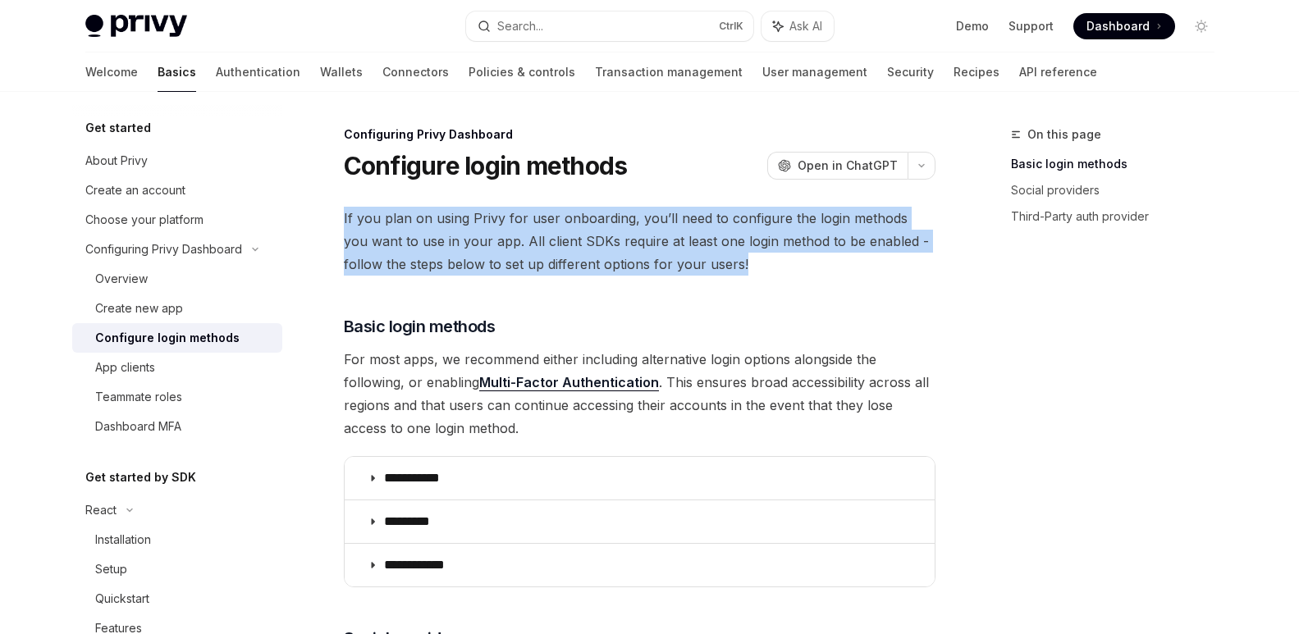
drag, startPoint x: 717, startPoint y: 259, endPoint x: 335, endPoint y: 222, distance: 384.3
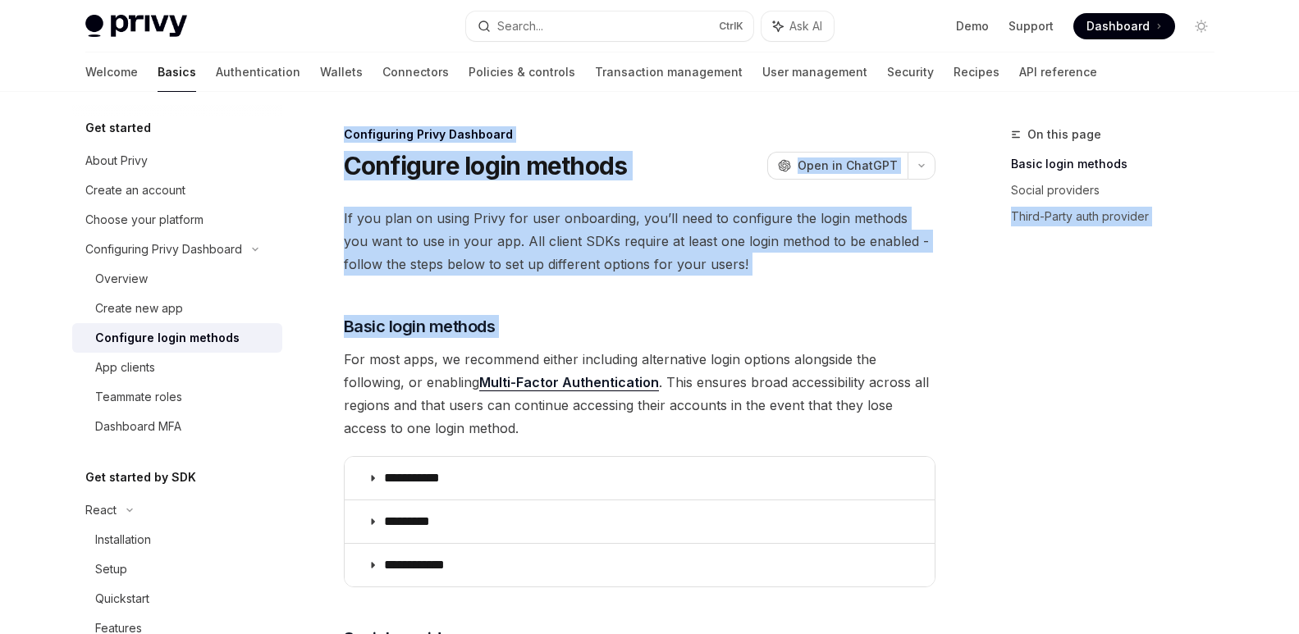
drag, startPoint x: 348, startPoint y: 359, endPoint x: 964, endPoint y: 373, distance: 616.6
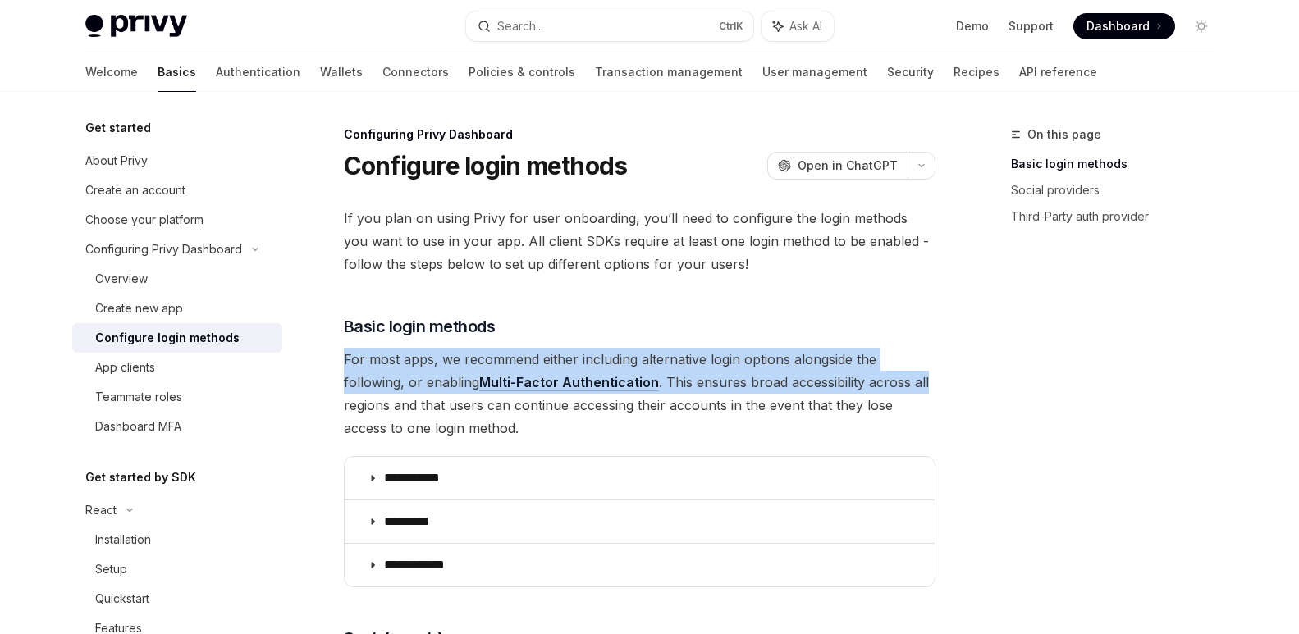
drag, startPoint x: 937, startPoint y: 376, endPoint x: 306, endPoint y: 347, distance: 631.0
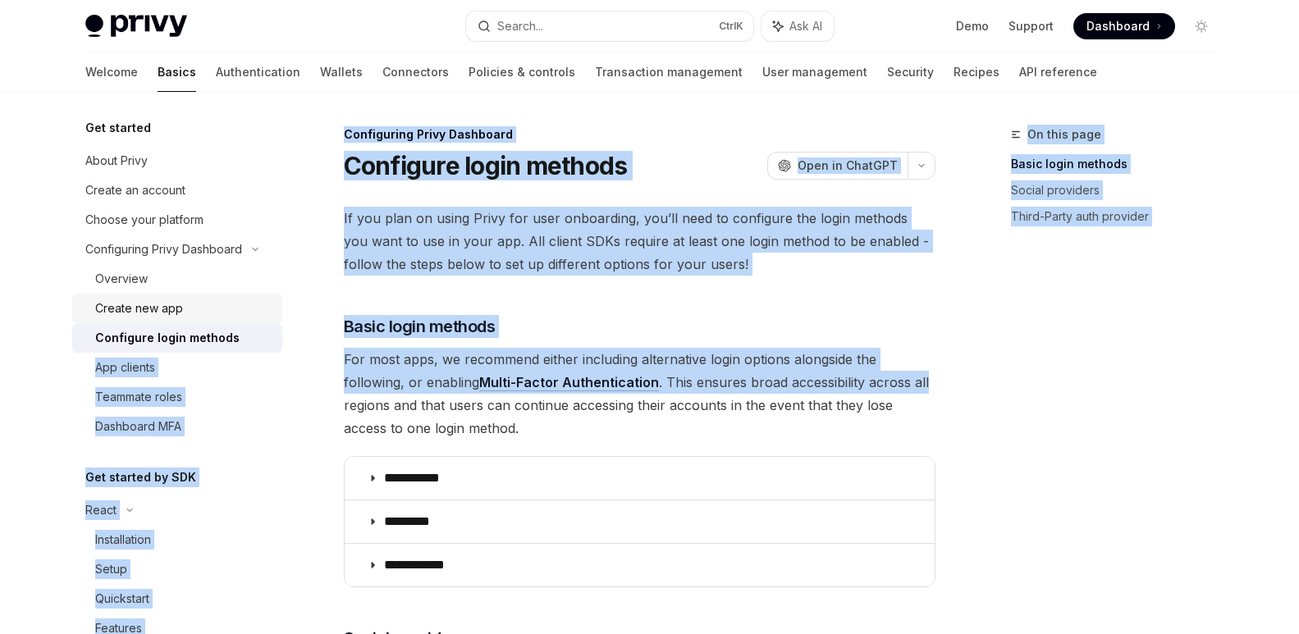
click at [160, 300] on div "Create new app" at bounding box center [139, 309] width 88 height 20
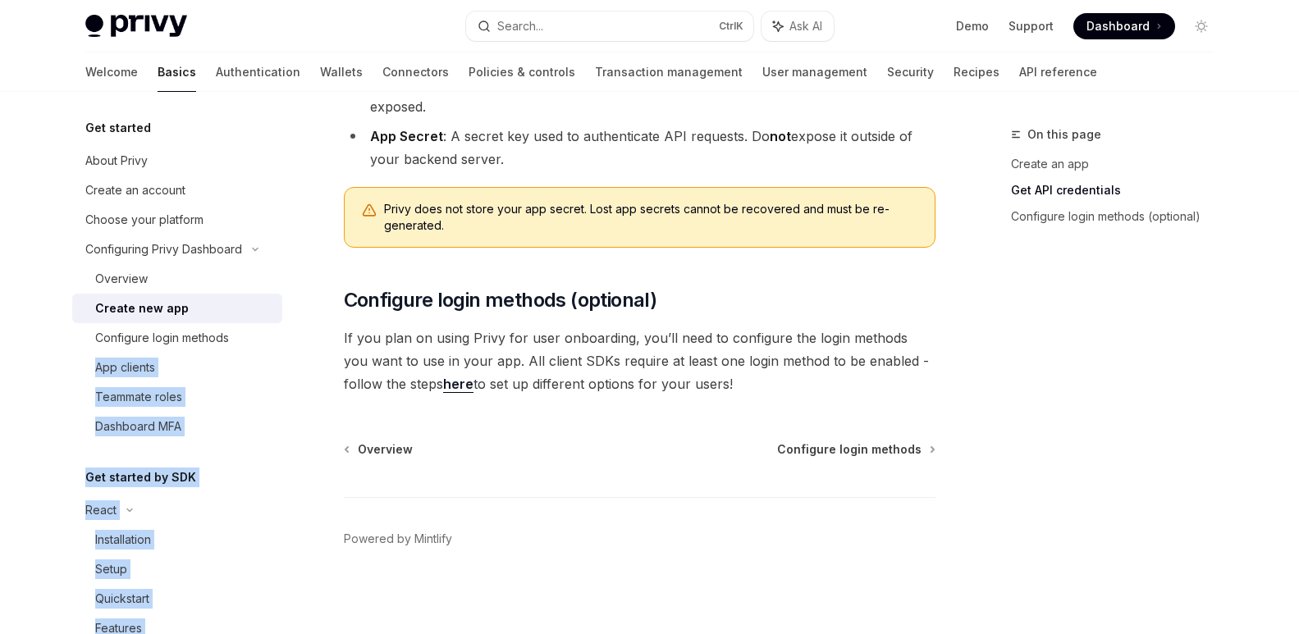
scroll to position [440, 0]
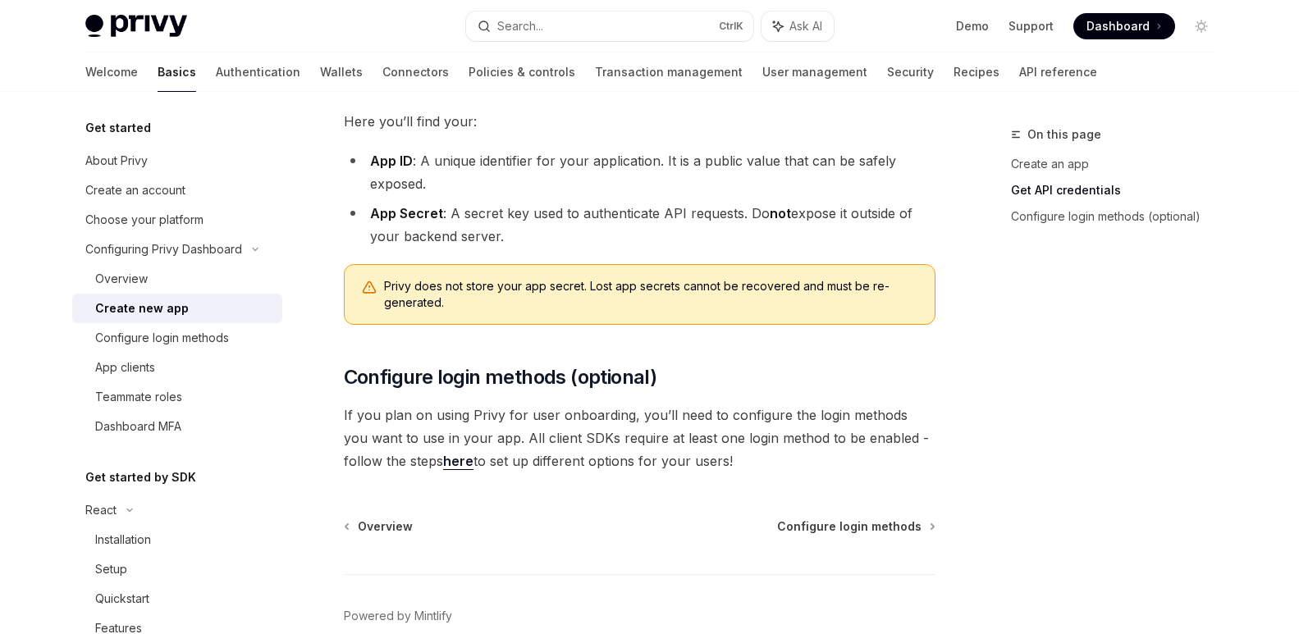
drag, startPoint x: 597, startPoint y: 242, endPoint x: 670, endPoint y: 237, distance: 73.2
click at [669, 237] on li "App Secret : A secret key used to authenticate API requests. Do not expose it o…" at bounding box center [640, 225] width 592 height 46
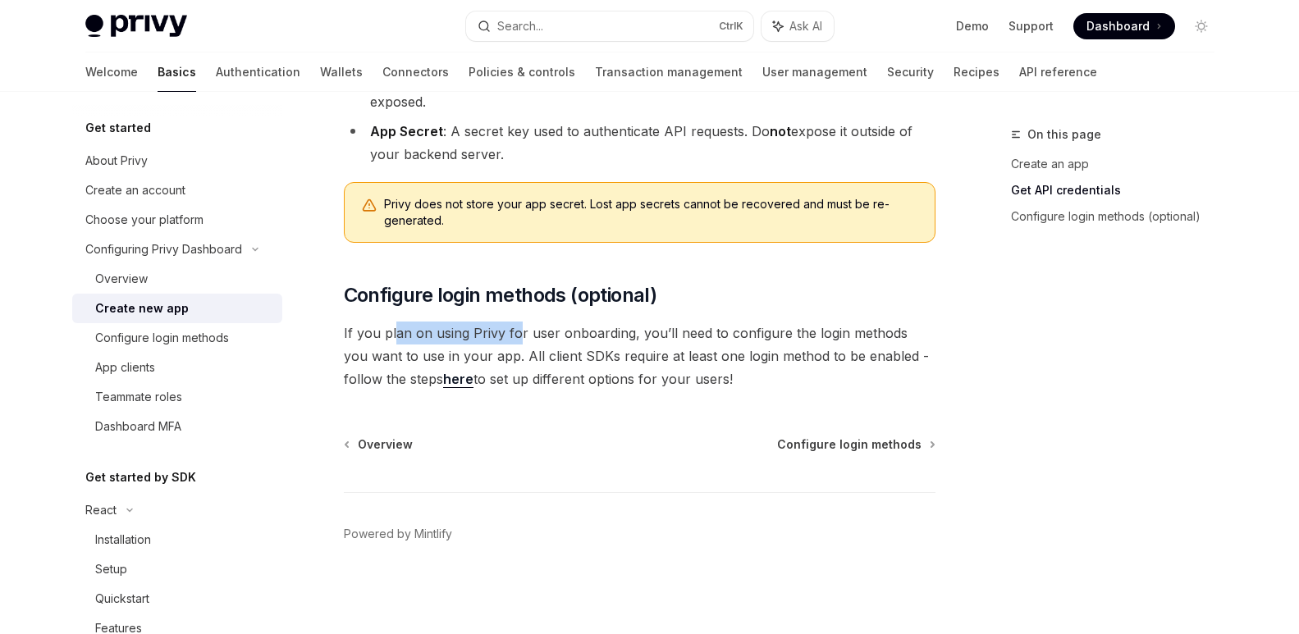
drag, startPoint x: 412, startPoint y: 338, endPoint x: 518, endPoint y: 334, distance: 106.0
click at [518, 334] on span "If you plan on using Privy for user onboarding, you’ll need to configure the lo…" at bounding box center [640, 356] width 592 height 69
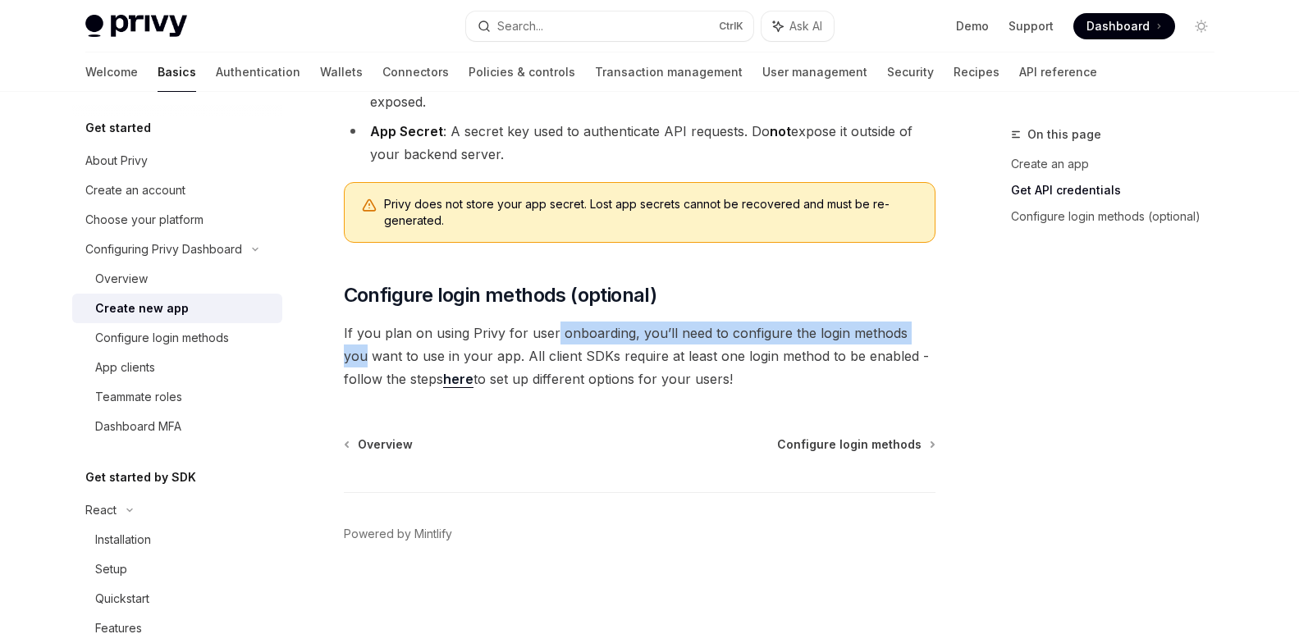
drag, startPoint x: 561, startPoint y: 337, endPoint x: 963, endPoint y: 330, distance: 402.3
click at [963, 330] on div "On this page Create an app Get API credentials Configure login methods (optiona…" at bounding box center [650, 102] width 1156 height 1065
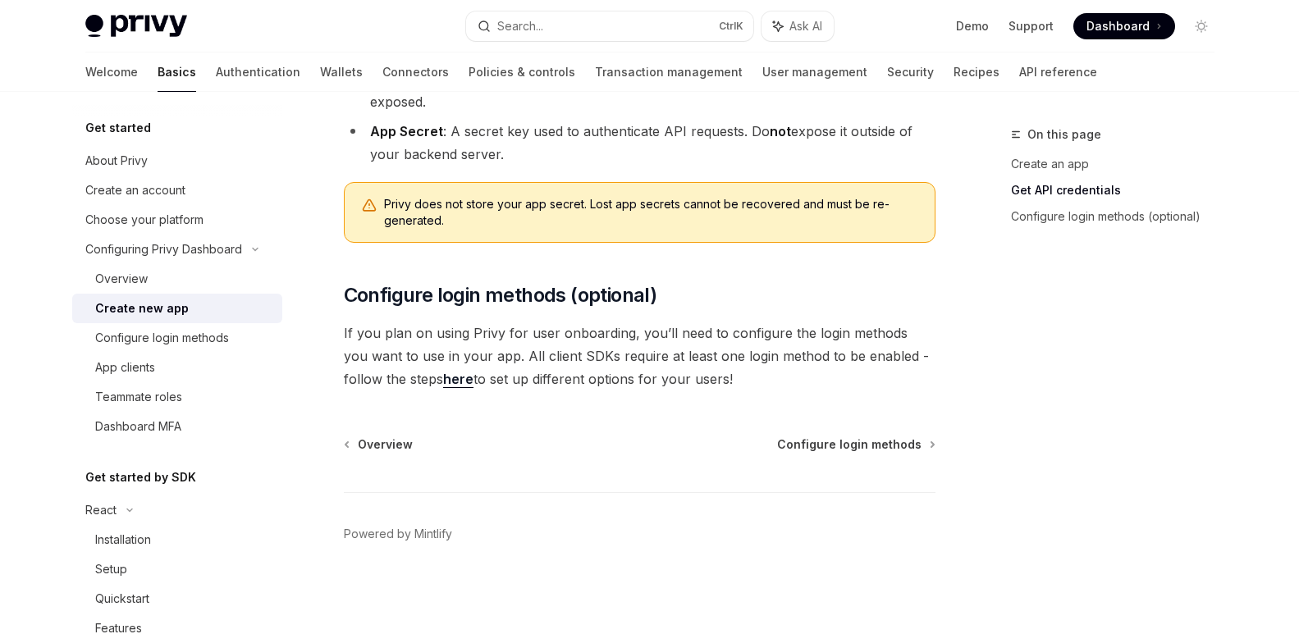
drag, startPoint x: 729, startPoint y: 371, endPoint x: 334, endPoint y: 337, distance: 396.3
click at [334, 337] on div "Configuring Privy Dashboard Create new app OpenAI Open in ChatGPT OpenAI Open i…" at bounding box center [486, 119] width 906 height 1032
drag, startPoint x: 325, startPoint y: 333, endPoint x: 732, endPoint y: 378, distance: 409.5
click at [732, 378] on div "Configuring Privy Dashboard Create new app OpenAI Open in ChatGPT OpenAI Open i…" at bounding box center [486, 119] width 906 height 1032
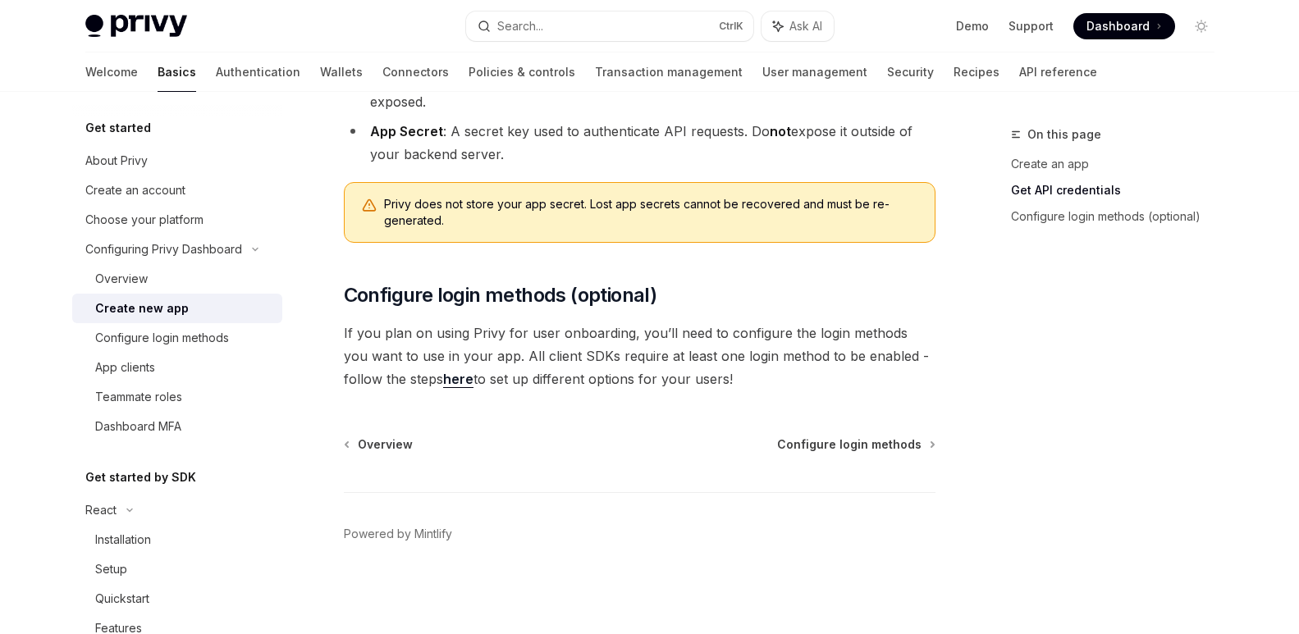
click at [732, 378] on span "If you plan on using Privy for user onboarding, you’ll need to configure the lo…" at bounding box center [640, 356] width 592 height 69
drag, startPoint x: 772, startPoint y: 378, endPoint x: 328, endPoint y: 328, distance: 446.8
click at [328, 328] on div "Configuring Privy Dashboard Create new app OpenAI Open in ChatGPT OpenAI Open i…" at bounding box center [486, 119] width 906 height 1032
drag, startPoint x: 335, startPoint y: 332, endPoint x: 731, endPoint y: 380, distance: 398.6
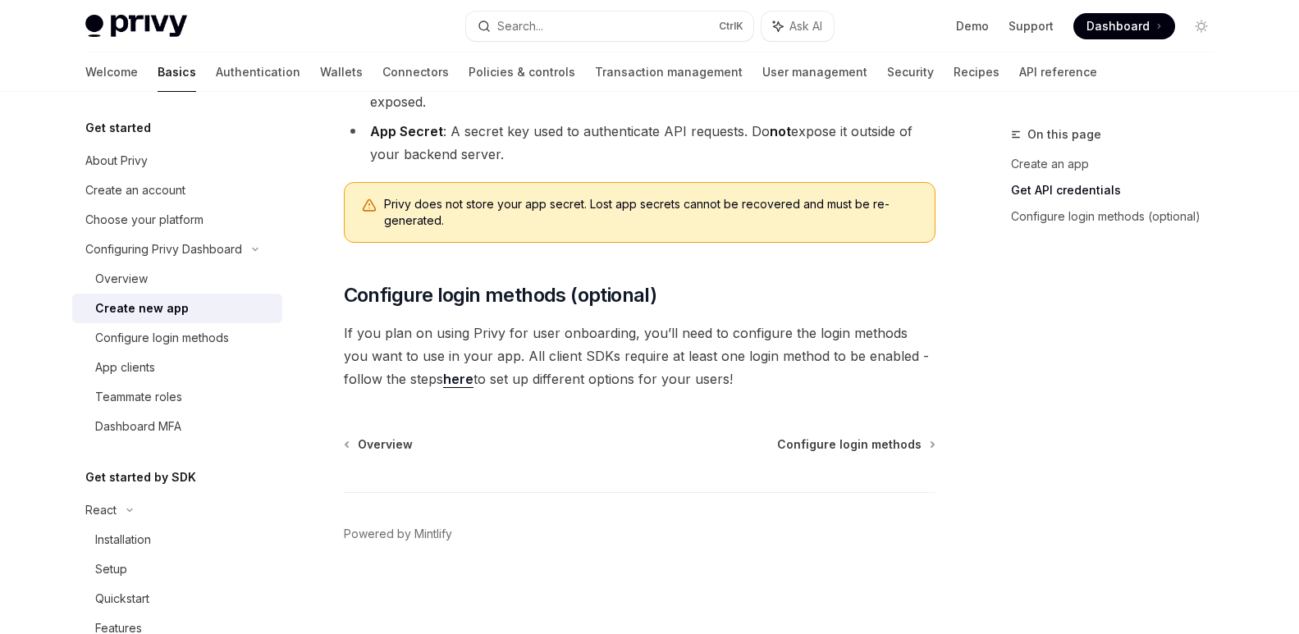
click at [731, 380] on div "Configuring Privy Dashboard Create new app OpenAI Open in ChatGPT OpenAI Open i…" at bounding box center [486, 119] width 906 height 1032
click at [731, 380] on span "If you plan on using Privy for user onboarding, you’ll need to configure the lo…" at bounding box center [640, 356] width 592 height 69
drag, startPoint x: 759, startPoint y: 379, endPoint x: 309, endPoint y: 325, distance: 453.1
click at [309, 325] on div "Configuring Privy Dashboard Create new app OpenAI Open in ChatGPT OpenAI Open i…" at bounding box center [486, 119] width 906 height 1032
click at [342, 325] on div "Configuring Privy Dashboard Create new app OpenAI Open in ChatGPT OpenAI Open i…" at bounding box center [486, 119] width 906 height 1032
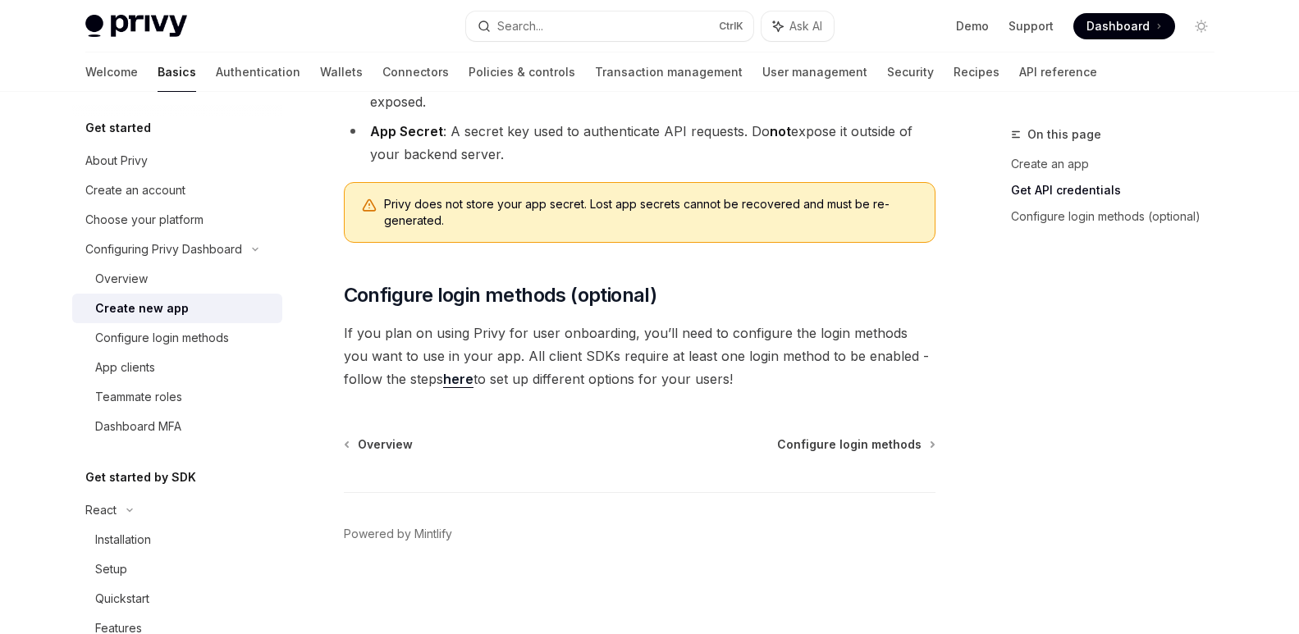
drag, startPoint x: 329, startPoint y: 328, endPoint x: 781, endPoint y: 383, distance: 455.7
click at [781, 383] on div "Configuring Privy Dashboard Create new app OpenAI Open in ChatGPT OpenAI Open i…" at bounding box center [486, 119] width 906 height 1032
click at [781, 383] on span "If you plan on using Privy for user onboarding, you’ll need to configure the lo…" at bounding box center [640, 356] width 592 height 69
drag, startPoint x: 752, startPoint y: 387, endPoint x: 337, endPoint y: 328, distance: 419.5
click at [337, 328] on div "Configuring Privy Dashboard Create new app OpenAI Open in ChatGPT OpenAI Open i…" at bounding box center [486, 119] width 906 height 1032
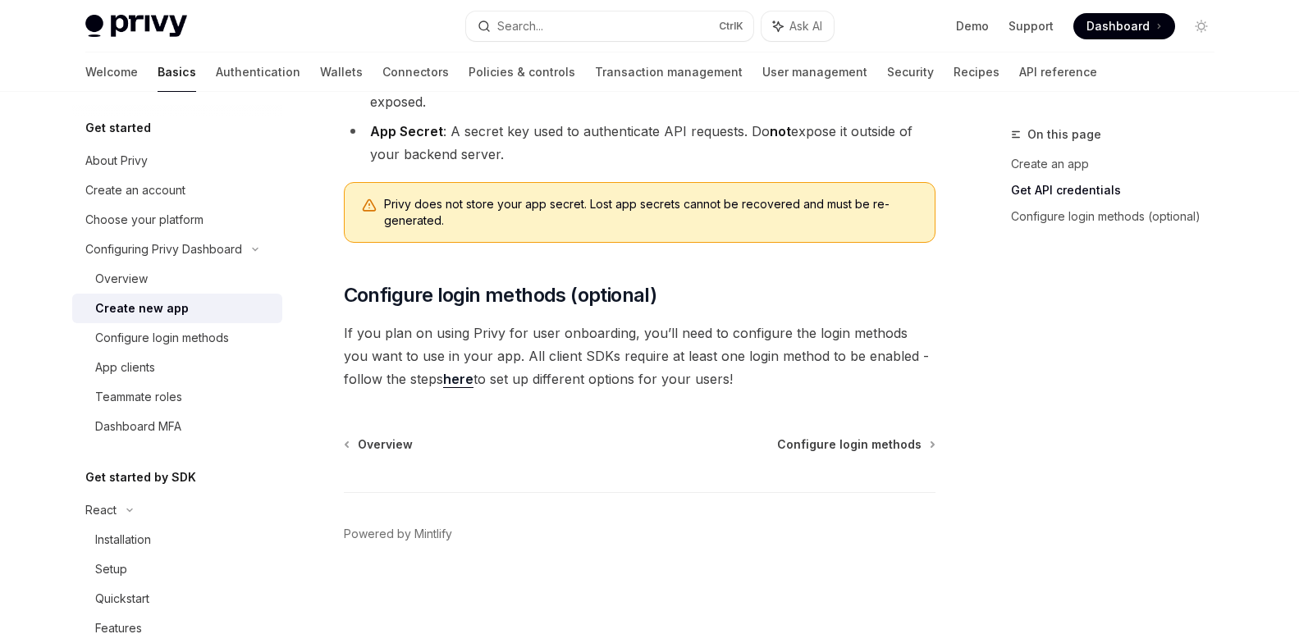
click at [337, 328] on div "Configuring Privy Dashboard Create new app OpenAI Open in ChatGPT OpenAI Open i…" at bounding box center [486, 119] width 906 height 1032
drag, startPoint x: 332, startPoint y: 330, endPoint x: 731, endPoint y: 386, distance: 402.8
click at [731, 386] on div "Configuring Privy Dashboard Create new app OpenAI Open in ChatGPT OpenAI Open i…" at bounding box center [486, 119] width 906 height 1032
click at [731, 386] on span "If you plan on using Privy for user onboarding, you’ll need to configure the lo…" at bounding box center [640, 356] width 592 height 69
drag, startPoint x: 761, startPoint y: 386, endPoint x: 337, endPoint y: 327, distance: 428.5
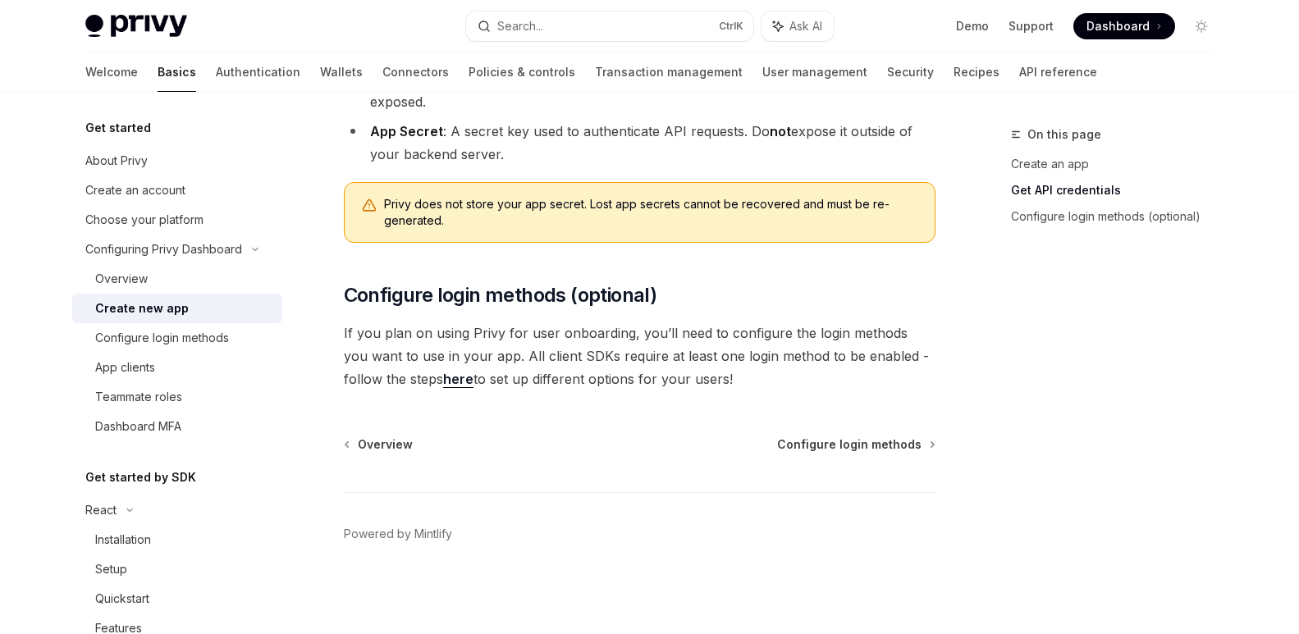
click at [337, 327] on div "Configuring Privy Dashboard Create new app OpenAI Open in ChatGPT OpenAI Open i…" at bounding box center [486, 119] width 906 height 1032
drag, startPoint x: 334, startPoint y: 324, endPoint x: 737, endPoint y: 379, distance: 406.8
click at [737, 379] on div "Configuring Privy Dashboard Create new app OpenAI Open in ChatGPT OpenAI Open i…" at bounding box center [486, 119] width 906 height 1032
click at [737, 379] on span "If you plan on using Privy for user onboarding, you’ll need to configure the lo…" at bounding box center [640, 356] width 592 height 69
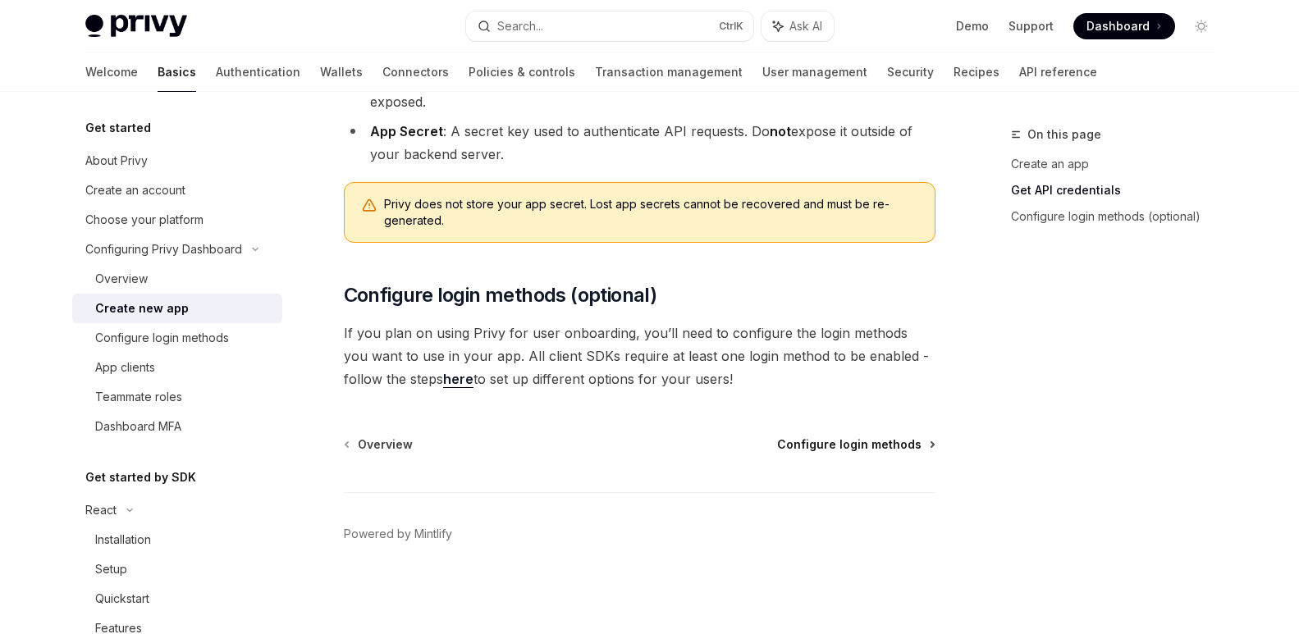
click at [900, 444] on span "Configure login methods" at bounding box center [849, 445] width 144 height 16
click at [200, 331] on div "Configure login methods" at bounding box center [162, 338] width 134 height 20
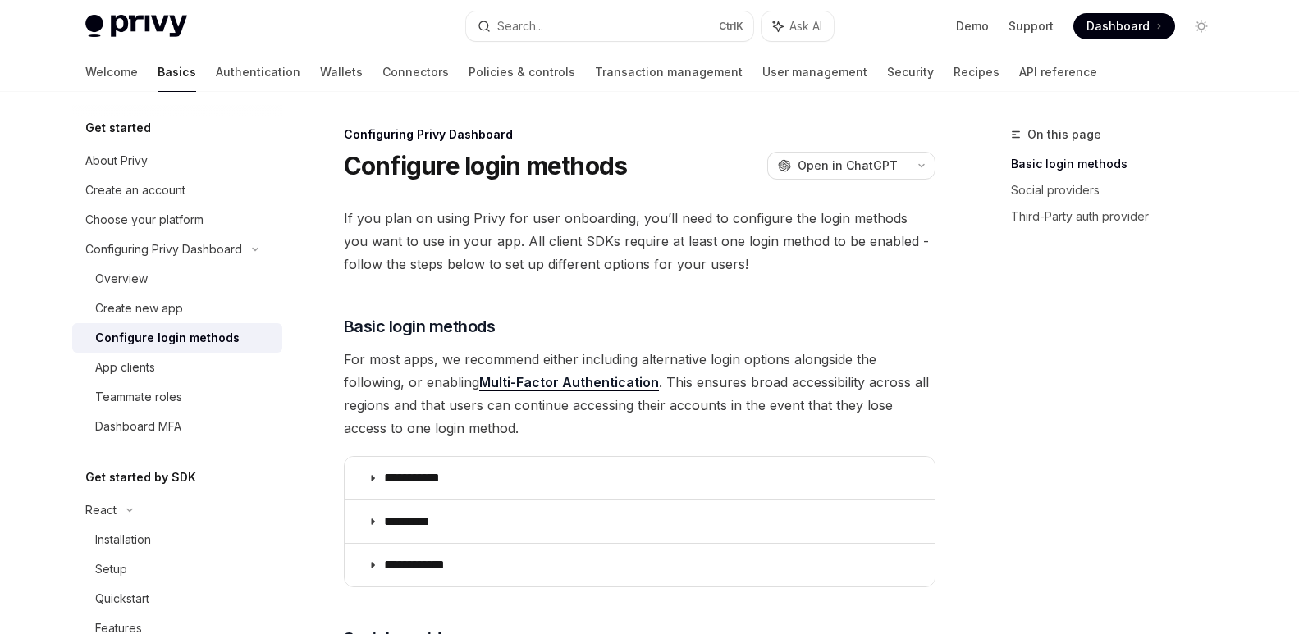
type textarea "*"
drag, startPoint x: 729, startPoint y: 259, endPoint x: 569, endPoint y: 292, distance: 163.4
drag, startPoint x: 543, startPoint y: 323, endPoint x: 719, endPoint y: 263, distance: 185.6
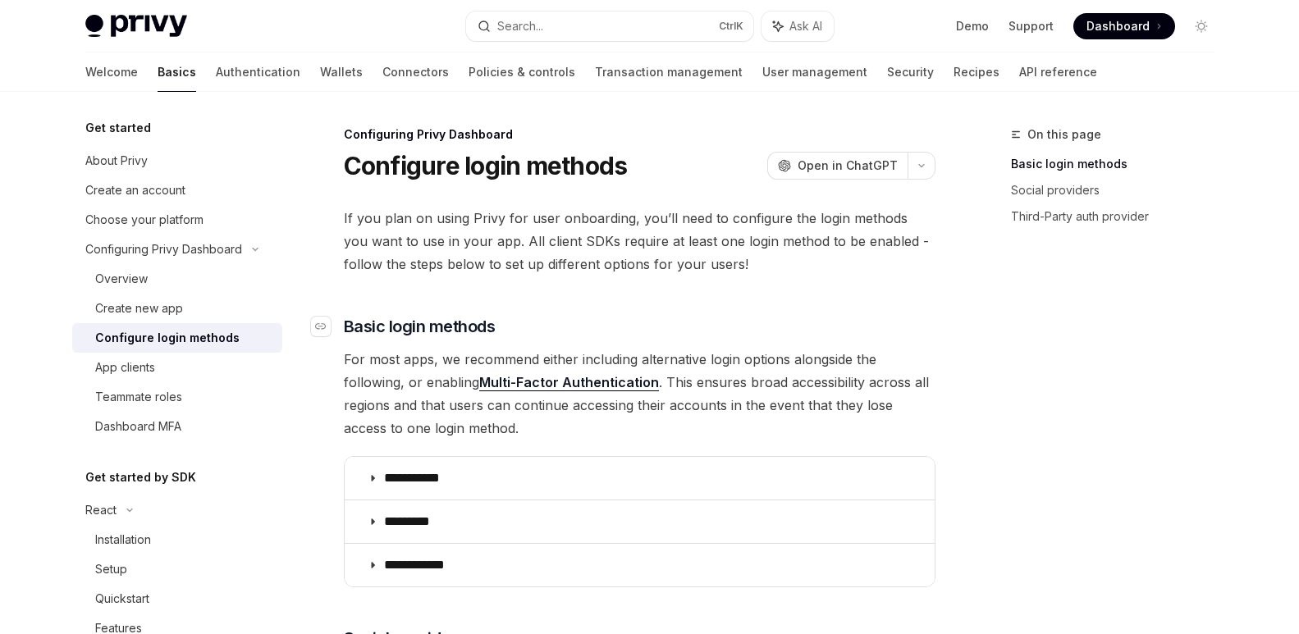
click at [603, 319] on h3 "​ Basic login methods" at bounding box center [640, 326] width 592 height 23
drag, startPoint x: 713, startPoint y: 265, endPoint x: 767, endPoint y: 278, distance: 54.9
click at [758, 267] on span "If you plan on using Privy for user onboarding, you’ll need to configure the lo…" at bounding box center [640, 241] width 592 height 69
drag, startPoint x: 724, startPoint y: 262, endPoint x: 740, endPoint y: 258, distance: 16.9
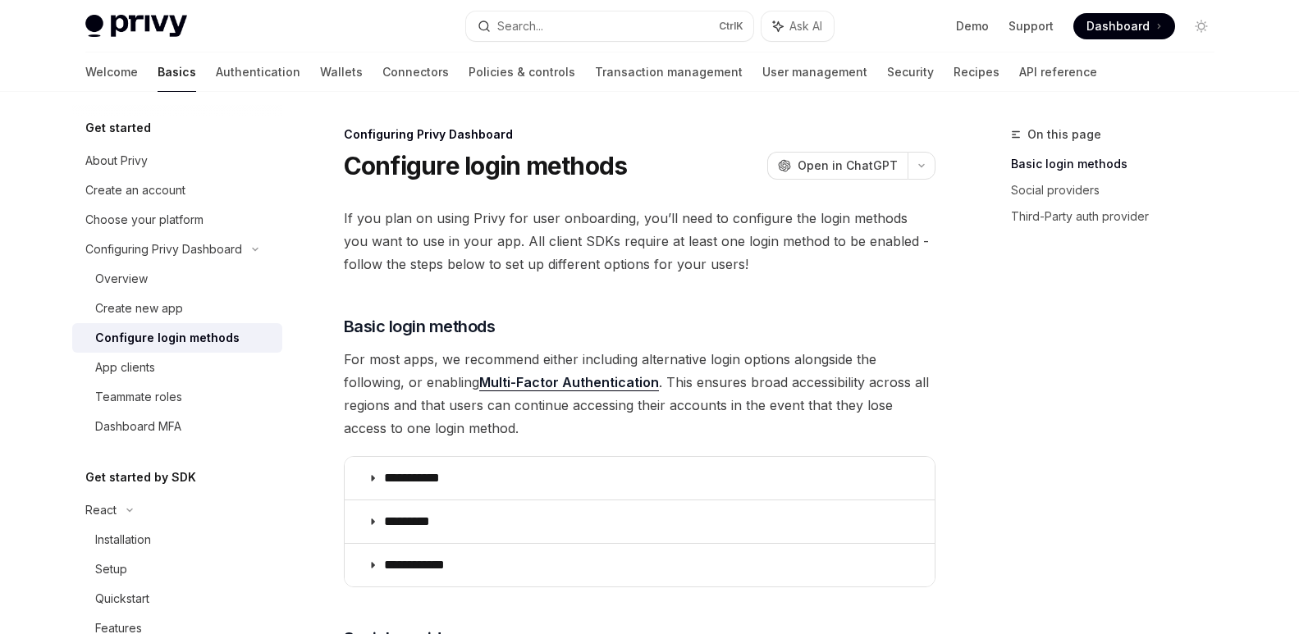
click at [740, 258] on span "If you plan on using Privy for user onboarding, you’ll need to configure the lo…" at bounding box center [640, 241] width 592 height 69
drag, startPoint x: 724, startPoint y: 263, endPoint x: 749, endPoint y: 271, distance: 26.7
click at [749, 271] on span "If you plan on using Privy for user onboarding, you’ll need to configure the lo…" at bounding box center [640, 241] width 592 height 69
click at [754, 264] on span "If you plan on using Privy for user onboarding, you’ll need to configure the lo…" at bounding box center [640, 241] width 592 height 69
drag, startPoint x: 723, startPoint y: 263, endPoint x: 780, endPoint y: 265, distance: 56.7
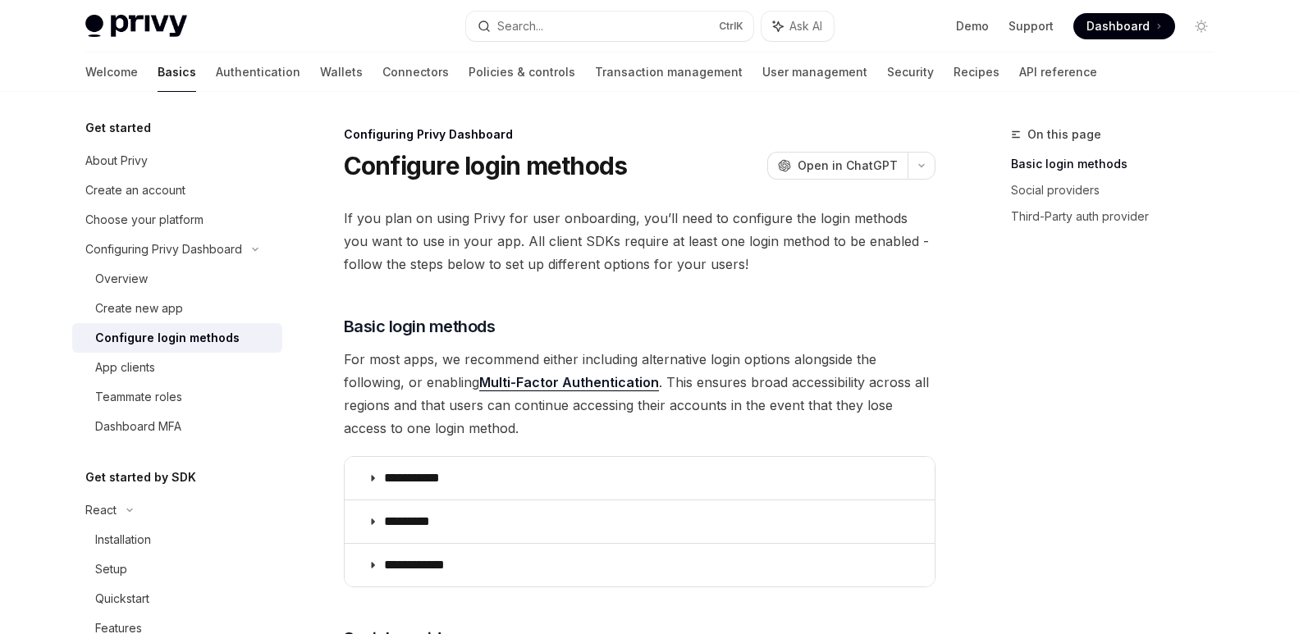
click at [780, 265] on span "If you plan on using Privy for user onboarding, you’ll need to configure the lo…" at bounding box center [640, 241] width 592 height 69
drag, startPoint x: 786, startPoint y: 259, endPoint x: 794, endPoint y: 268, distance: 11.0
click at [794, 268] on span "If you plan on using Privy for user onboarding, you’ll need to configure the lo…" at bounding box center [640, 241] width 592 height 69
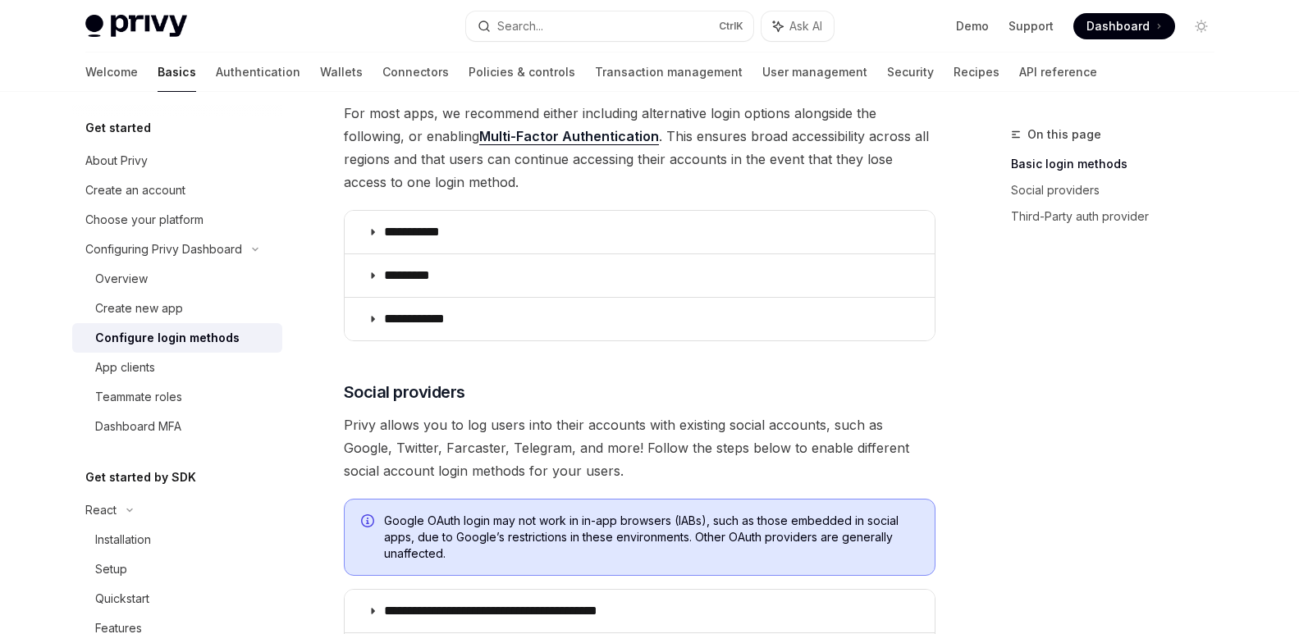
drag, startPoint x: 552, startPoint y: 179, endPoint x: 674, endPoint y: 186, distance: 121.7
click at [674, 186] on span "For most apps, we recommend either including alternative login options alongsid…" at bounding box center [640, 148] width 592 height 92
drag, startPoint x: 607, startPoint y: 174, endPoint x: 658, endPoint y: 176, distance: 51.8
click at [658, 176] on span "For most apps, we recommend either including alternative login options alongsid…" at bounding box center [640, 148] width 592 height 92
drag, startPoint x: 590, startPoint y: 181, endPoint x: 576, endPoint y: 183, distance: 14.2
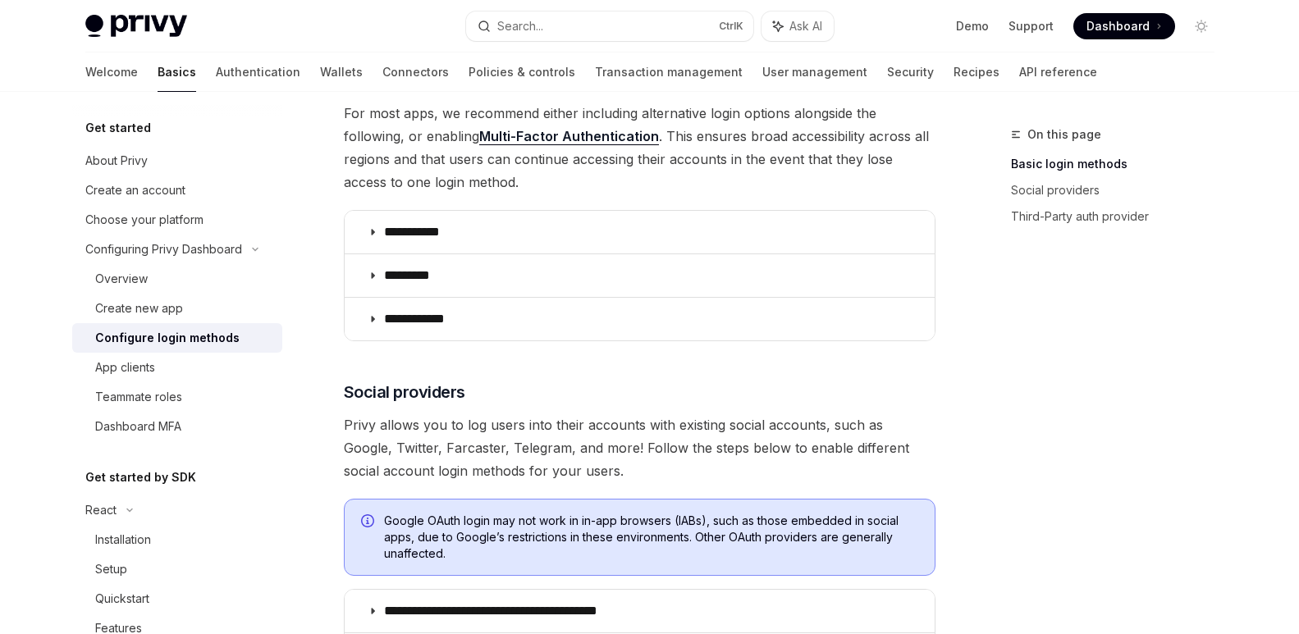
click at [575, 183] on span "For most apps, we recommend either including alternative login options alongsid…" at bounding box center [640, 148] width 592 height 92
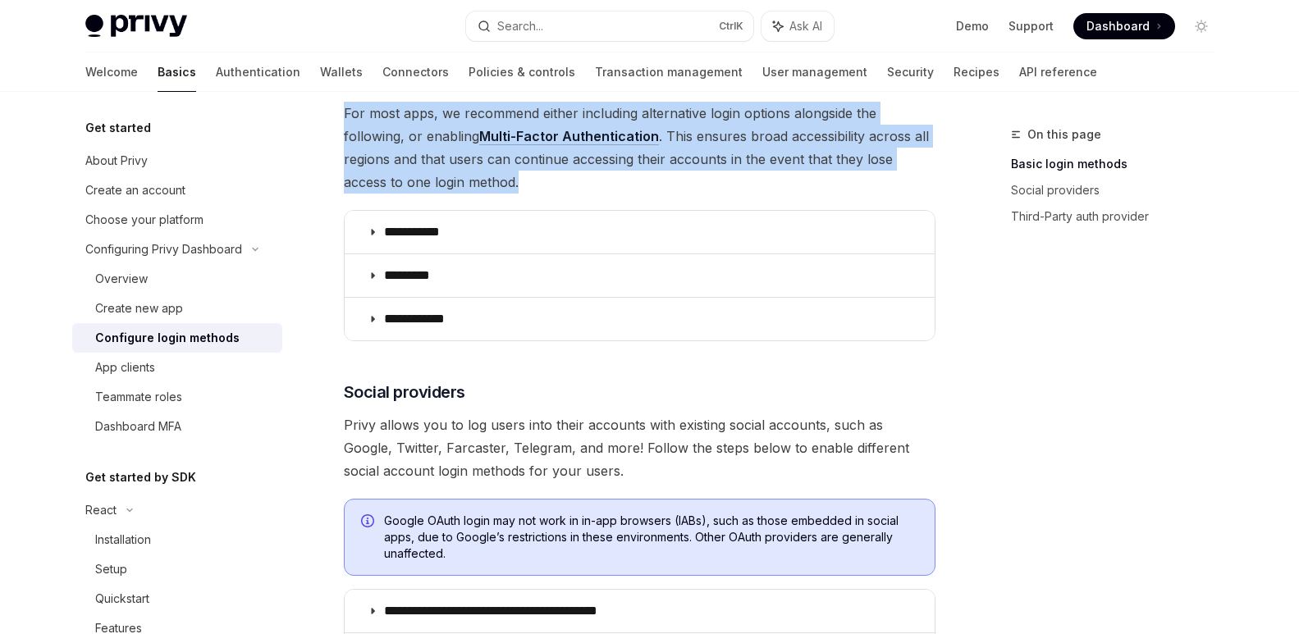
drag, startPoint x: 576, startPoint y: 183, endPoint x: 328, endPoint y: 112, distance: 258.5
click at [328, 112] on div "**********" at bounding box center [486, 603] width 906 height 1449
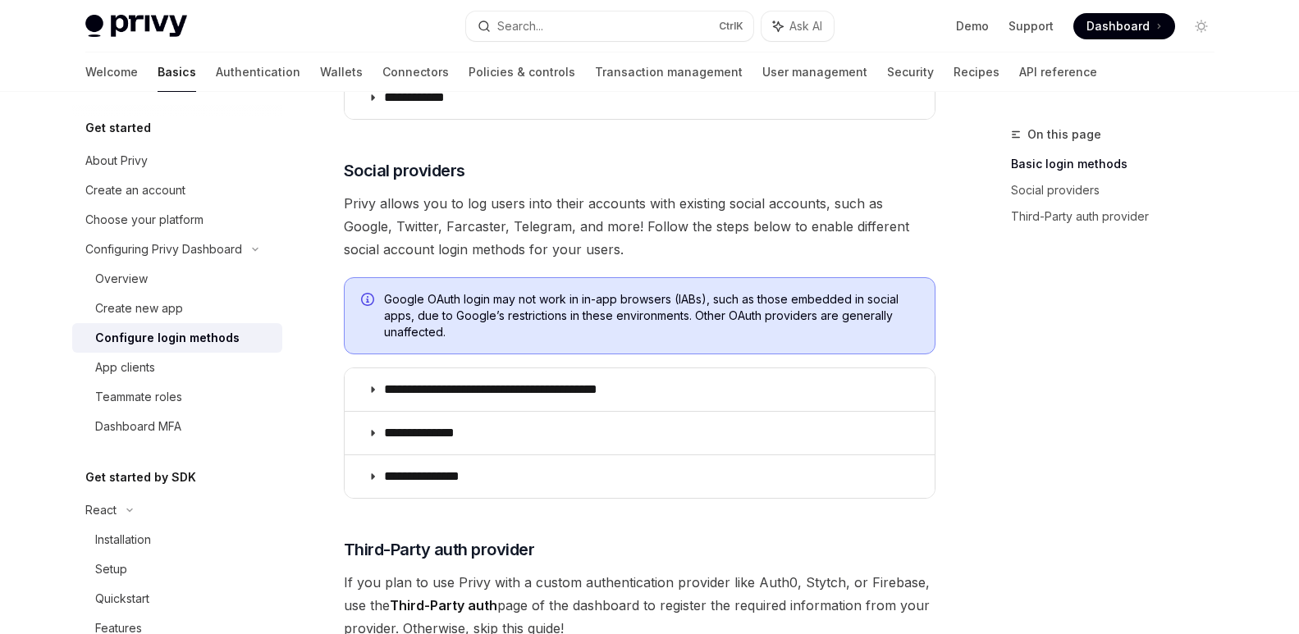
scroll to position [492, 0]
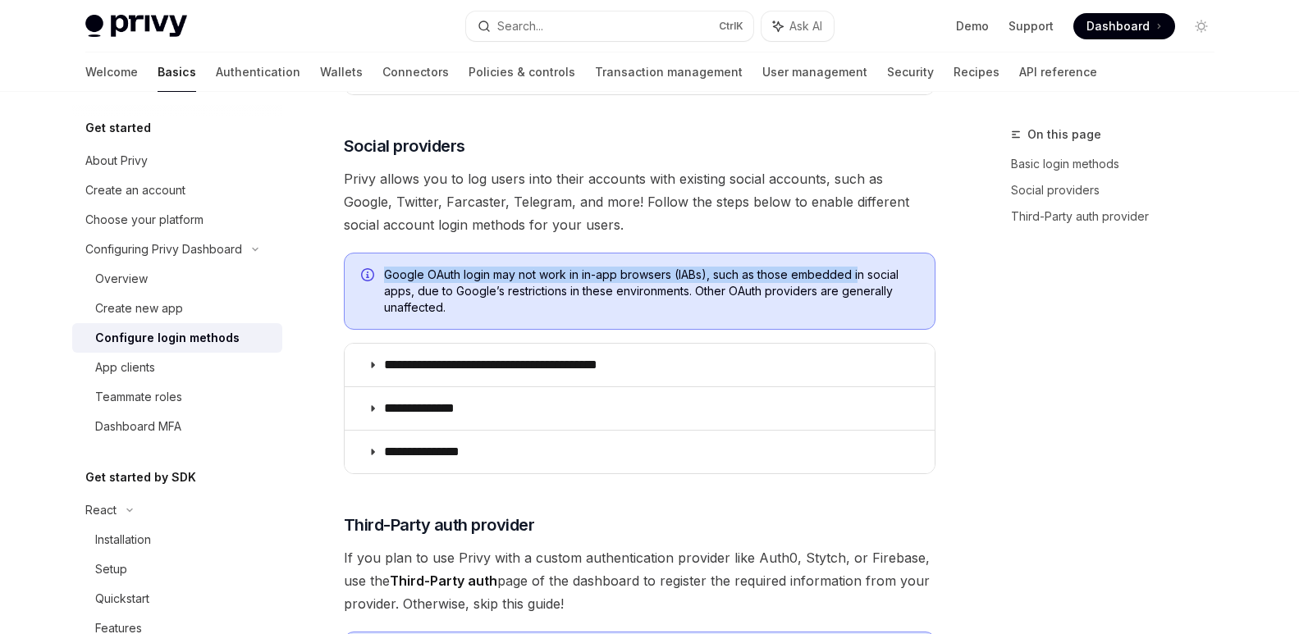
drag, startPoint x: 618, startPoint y: 227, endPoint x: 856, endPoint y: 255, distance: 239.7
click at [856, 255] on div "**********" at bounding box center [640, 275] width 592 height 1123
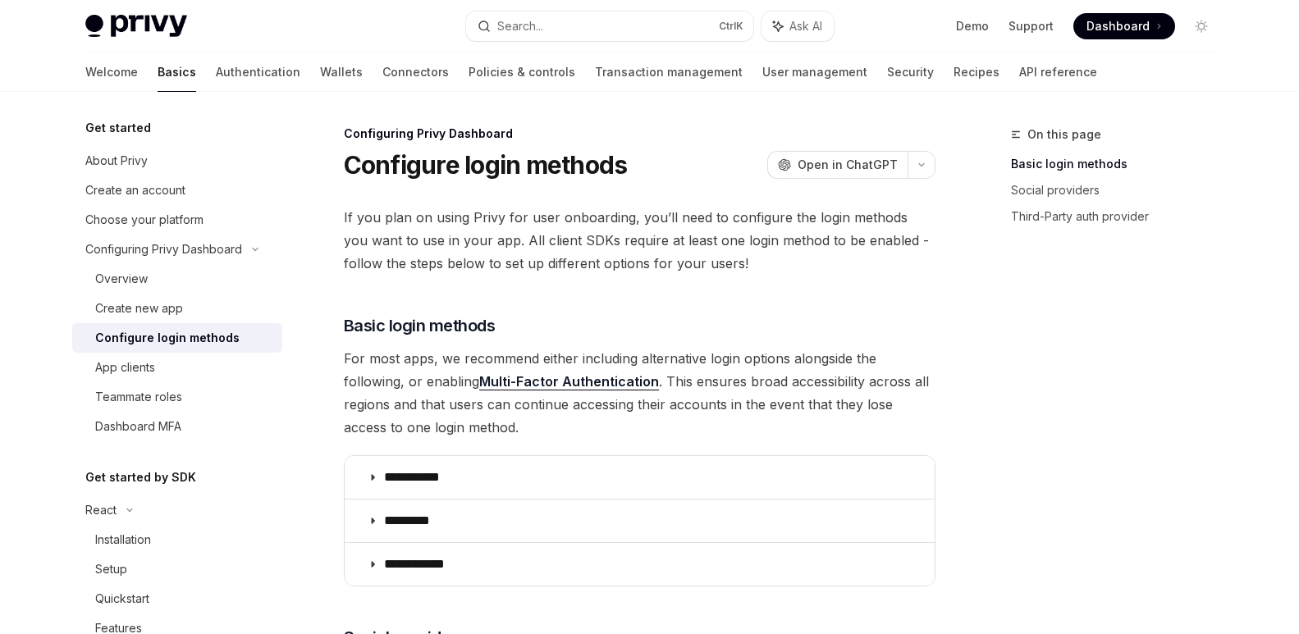
scroll to position [0, 0]
drag, startPoint x: 744, startPoint y: 264, endPoint x: 846, endPoint y: 264, distance: 102.6
click at [846, 264] on span "If you plan on using Privy for user onboarding, you’ll need to configure the lo…" at bounding box center [640, 241] width 592 height 69
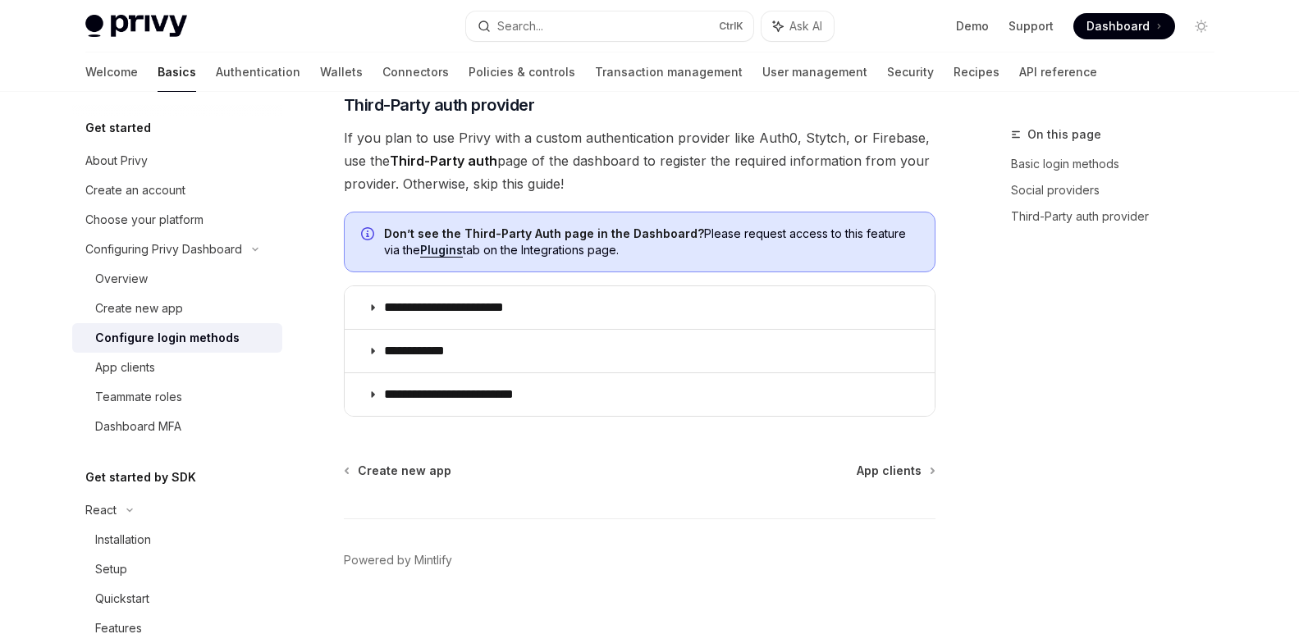
scroll to position [939, 0]
